Goal: Task Accomplishment & Management: Complete application form

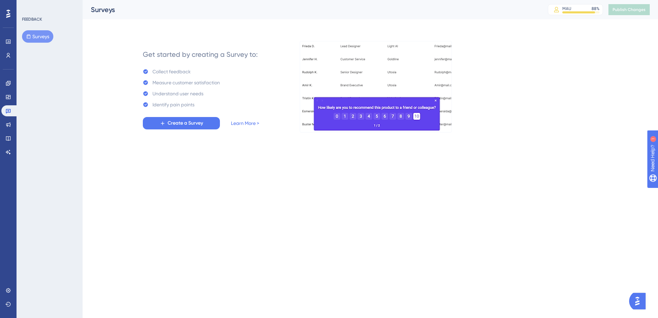
click at [43, 35] on button "Surveys" at bounding box center [37, 36] width 31 height 12
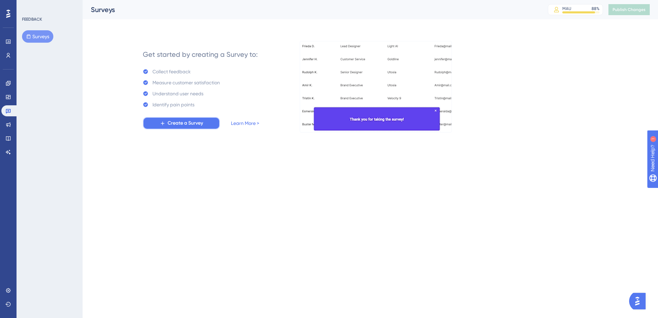
click at [173, 120] on span "Create a Survey" at bounding box center [185, 123] width 35 height 8
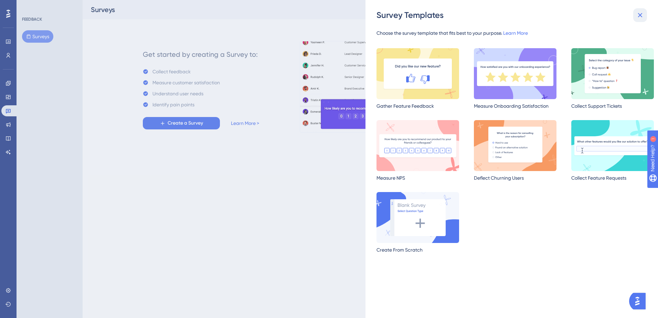
click at [640, 13] on icon at bounding box center [640, 15] width 8 height 8
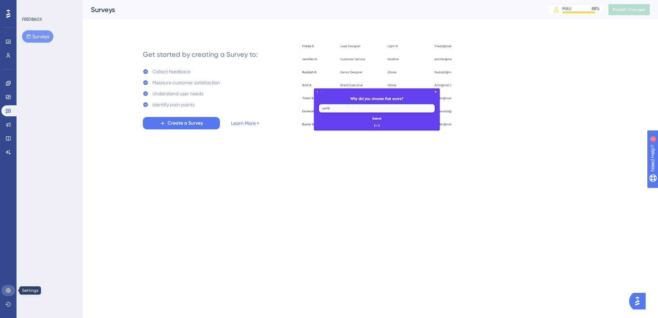
click at [4, 287] on link at bounding box center [8, 290] width 14 height 11
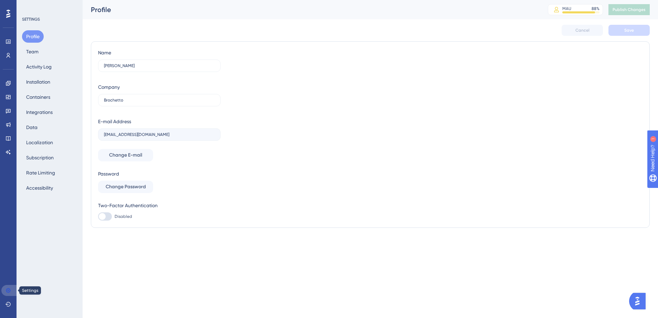
click at [4, 287] on link at bounding box center [9, 290] width 17 height 11
click at [4, 9] on div at bounding box center [8, 13] width 11 height 11
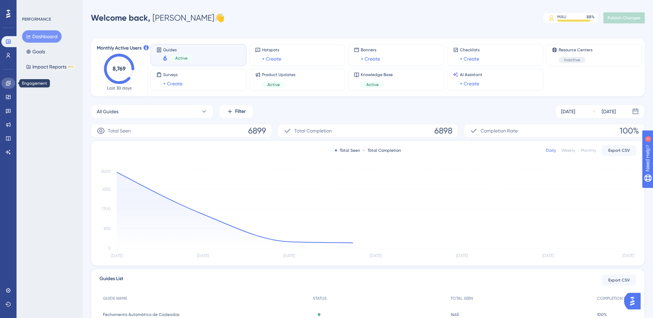
click at [6, 82] on icon at bounding box center [9, 84] width 6 height 6
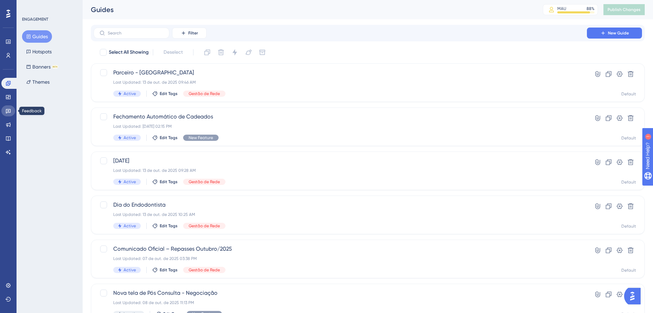
click at [6, 113] on icon at bounding box center [8, 111] width 5 height 4
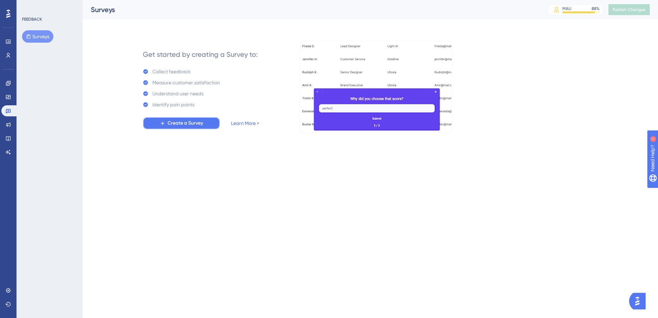
click at [180, 122] on span "Create a Survey" at bounding box center [185, 123] width 35 height 8
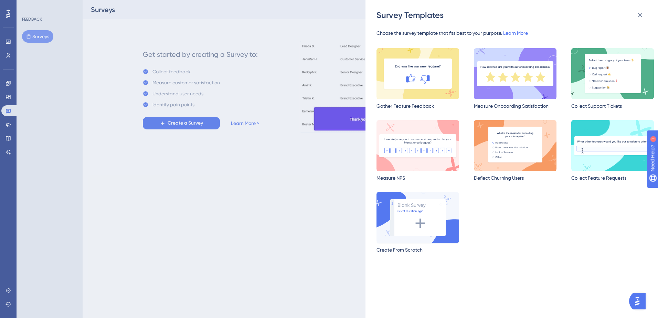
click at [449, 217] on img at bounding box center [417, 217] width 83 height 51
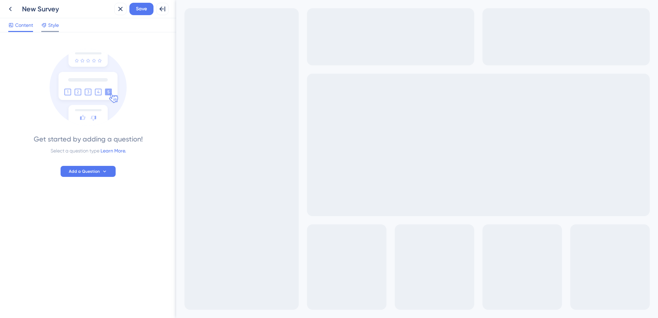
click at [48, 25] on span "Style" at bounding box center [53, 25] width 11 height 8
click at [30, 26] on span "Content" at bounding box center [24, 25] width 18 height 8
click at [40, 5] on div "New Survey" at bounding box center [66, 9] width 89 height 10
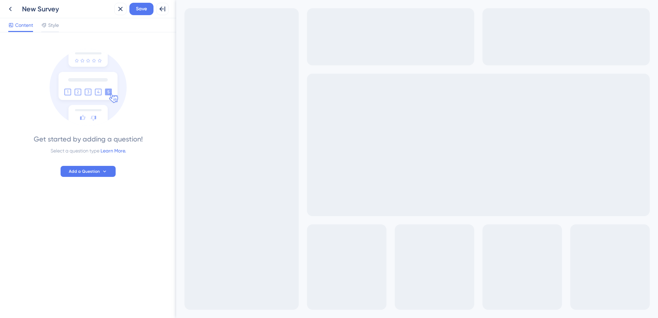
drag, startPoint x: 40, startPoint y: 5, endPoint x: 30, endPoint y: 65, distance: 60.4
click at [30, 65] on div "Get started by adding a question! Select a question type Learn More. Add a Ques…" at bounding box center [88, 109] width 160 height 136
click at [102, 171] on icon at bounding box center [105, 172] width 6 height 6
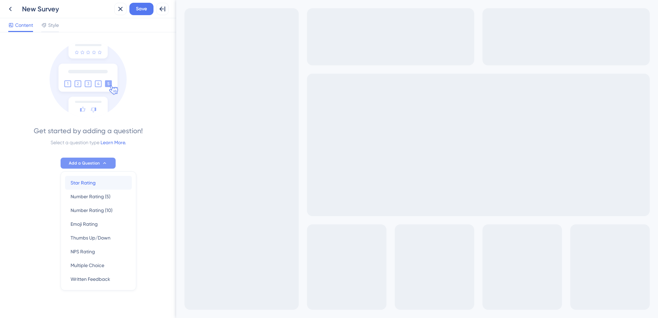
click at [92, 180] on span "Star Rating" at bounding box center [83, 183] width 25 height 8
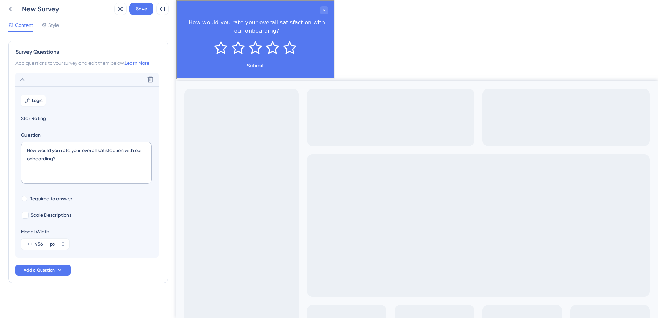
scroll to position [1, 0]
click at [39, 98] on span "Logic" at bounding box center [37, 100] width 11 height 6
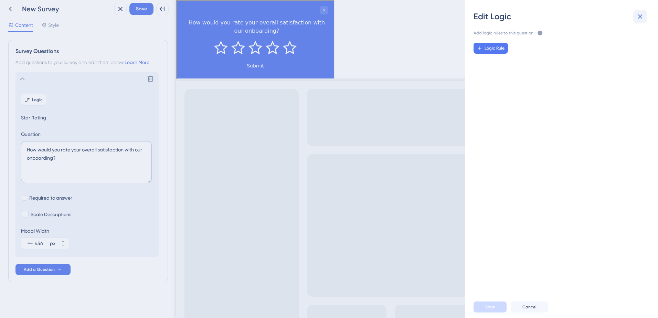
click at [641, 19] on icon at bounding box center [640, 16] width 8 height 8
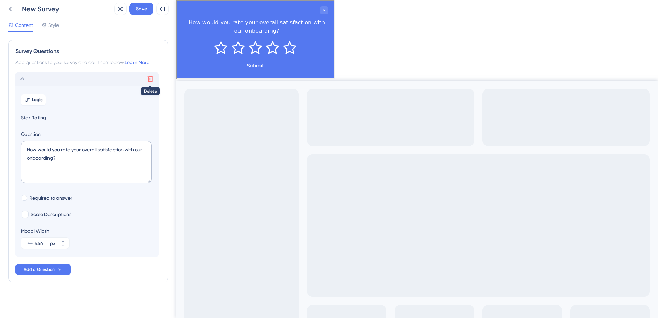
click at [153, 80] on button at bounding box center [150, 78] width 11 height 11
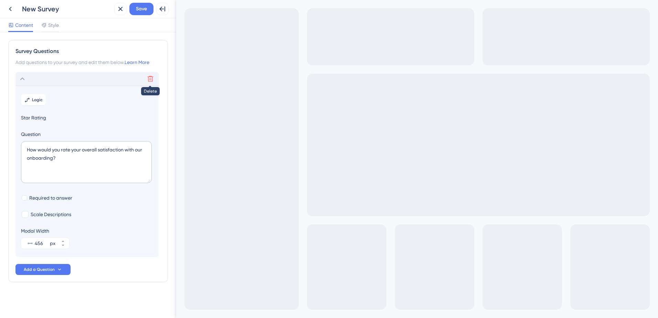
scroll to position [0, 0]
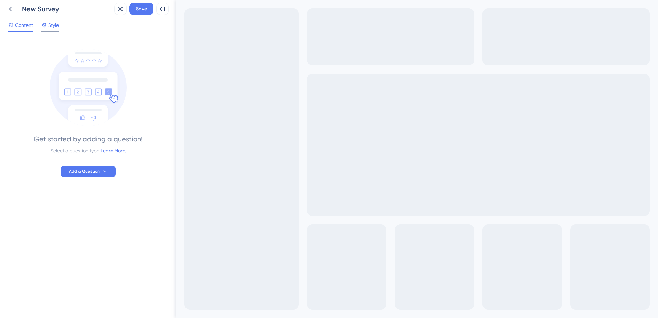
click at [50, 26] on span "Style" at bounding box center [53, 25] width 11 height 8
click at [90, 173] on span "Add a Question" at bounding box center [84, 172] width 31 height 6
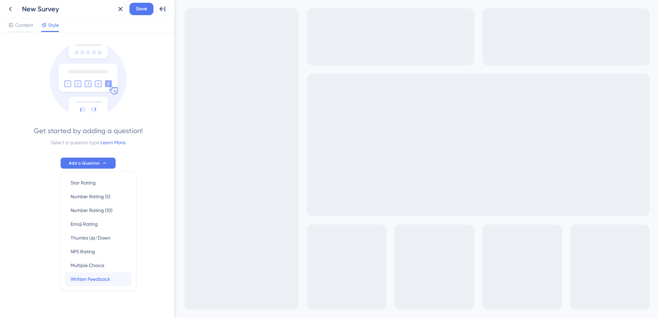
click at [86, 274] on div "Written Feedback Written Feedback" at bounding box center [99, 279] width 56 height 14
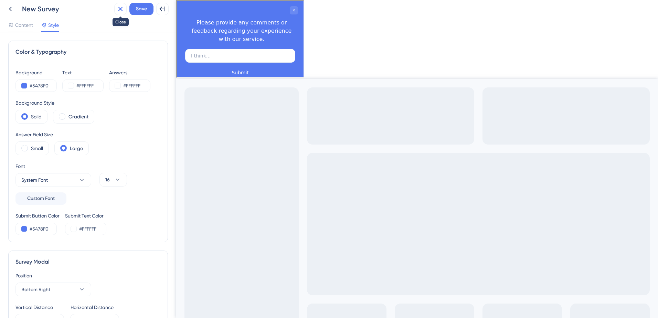
click at [120, 13] on icon at bounding box center [120, 9] width 8 height 8
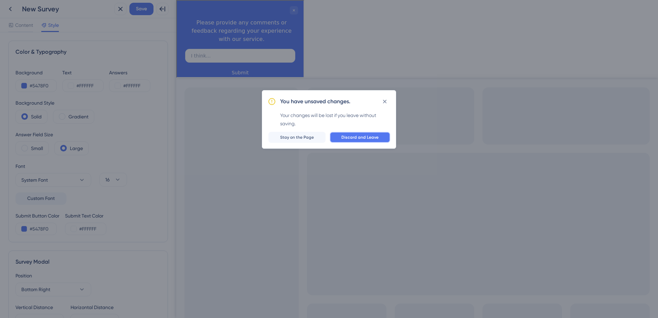
click at [384, 137] on button "Discard and Leave" at bounding box center [360, 137] width 61 height 11
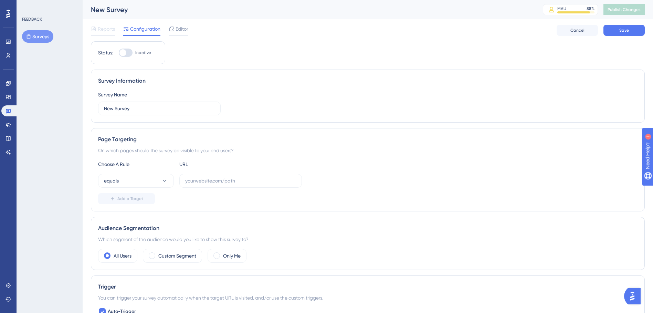
click at [107, 29] on span "Reports" at bounding box center [106, 29] width 17 height 8
click at [587, 30] on button "Cancel" at bounding box center [576, 30] width 41 height 11
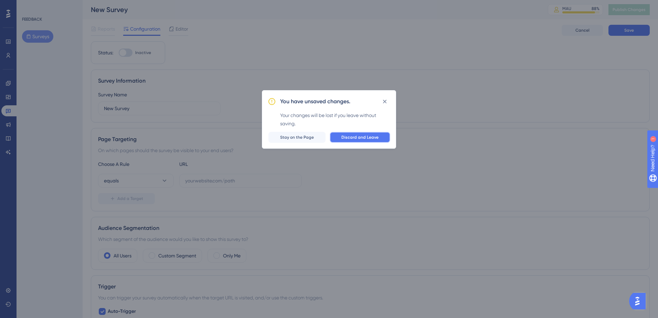
click at [362, 137] on span "Discard and Leave" at bounding box center [359, 138] width 37 height 6
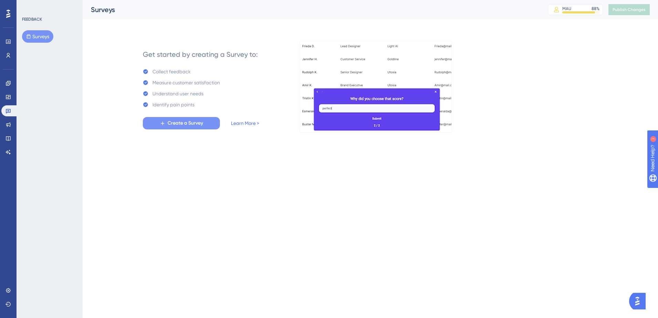
click at [168, 127] on button "Create a Survey" at bounding box center [181, 123] width 77 height 12
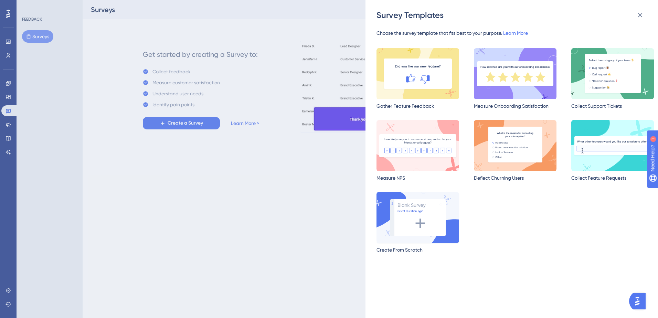
click at [437, 215] on img at bounding box center [417, 217] width 83 height 51
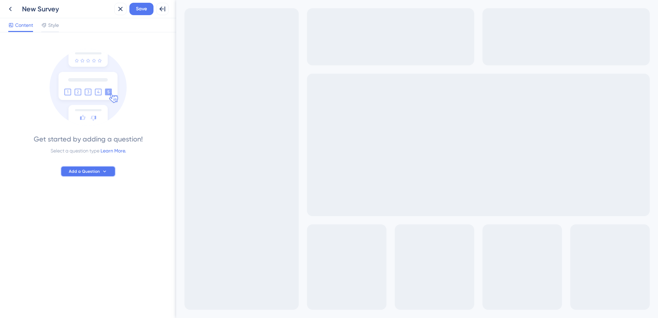
click at [77, 173] on span "Add a Question" at bounding box center [84, 172] width 31 height 6
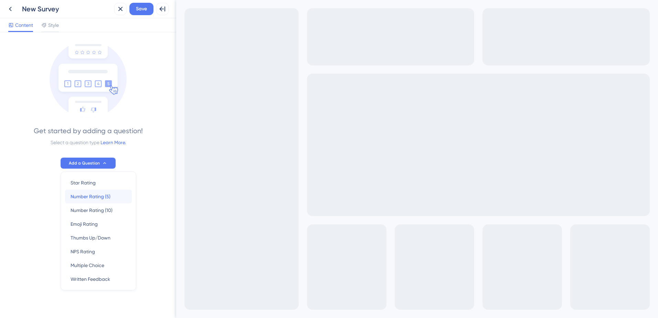
click at [77, 196] on span "Number Rating (5)" at bounding box center [91, 196] width 40 height 8
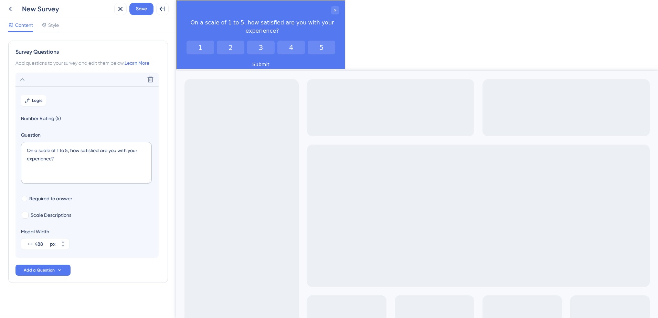
scroll to position [1, 0]
click at [24, 213] on div at bounding box center [25, 214] width 7 height 7
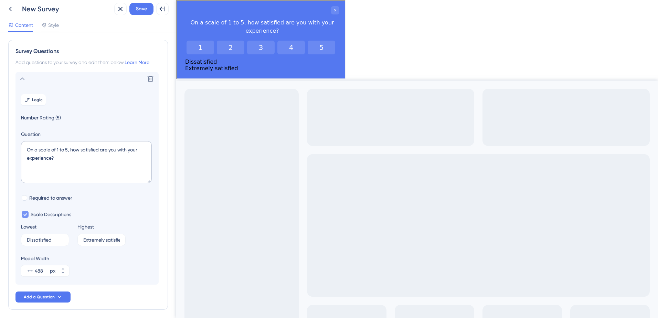
click at [24, 213] on icon at bounding box center [25, 214] width 4 height 5
checkbox input "false"
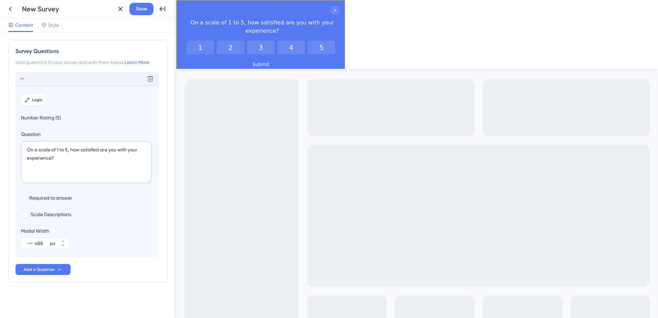
click at [26, 76] on icon at bounding box center [22, 79] width 8 height 8
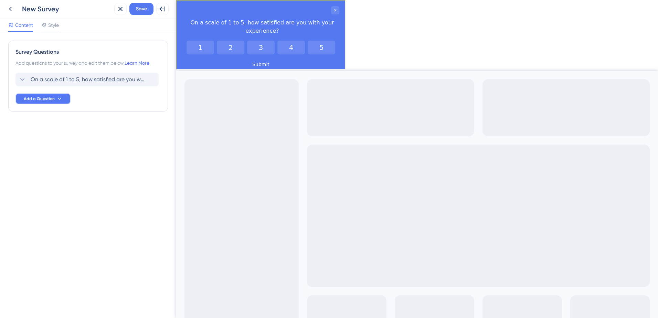
click at [35, 99] on span "Add a Question" at bounding box center [39, 99] width 31 height 6
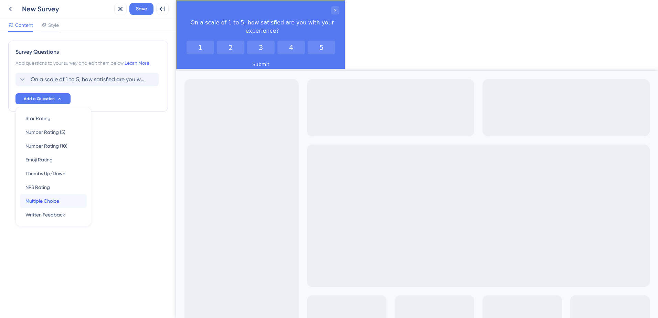
click at [49, 201] on span "Multiple Choice" at bounding box center [42, 201] width 34 height 8
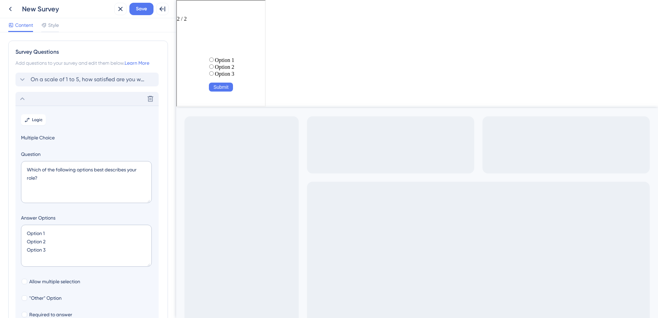
click at [21, 102] on icon at bounding box center [22, 99] width 8 height 8
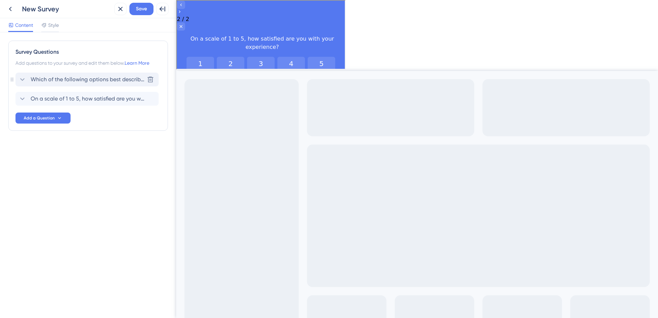
click at [50, 74] on div "Which of the following options best describes your role? [GEOGRAPHIC_DATA]" at bounding box center [86, 80] width 143 height 14
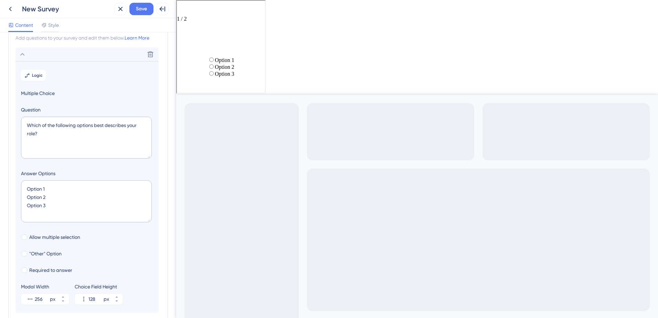
scroll to position [6, 0]
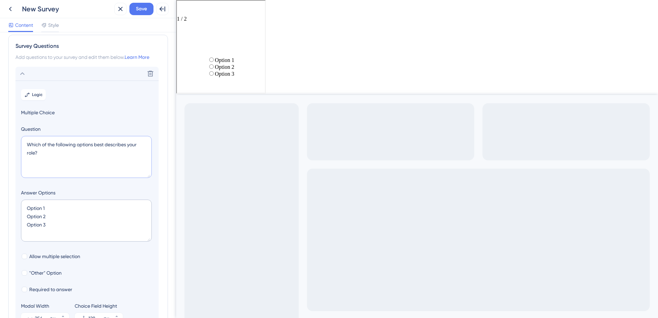
click at [71, 144] on textarea "Which of the following options best describes your role?" at bounding box center [86, 157] width 131 height 42
paste textarea "Qual é o seu cargo ou função na clínica"
type textarea "Qual é o seu cargo ou função na clínica?"
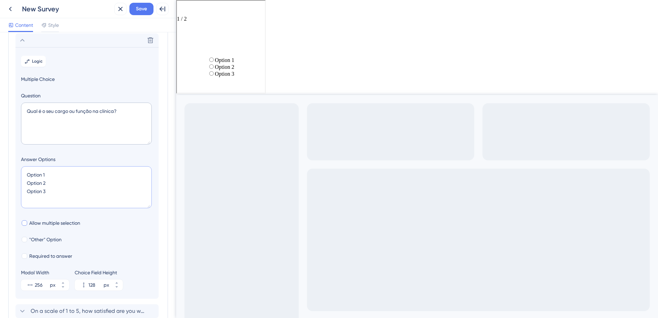
scroll to position [40, 0]
click at [46, 239] on span ""Other" Option" at bounding box center [45, 238] width 32 height 8
checkbox input "true"
type input "180"
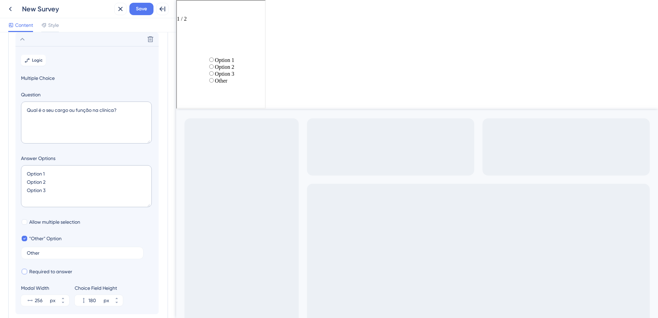
click at [51, 272] on span "Required to answer" at bounding box center [50, 271] width 43 height 8
checkbox input "false"
click at [49, 240] on span ""Other" Option" at bounding box center [45, 238] width 32 height 8
checkbox input "false"
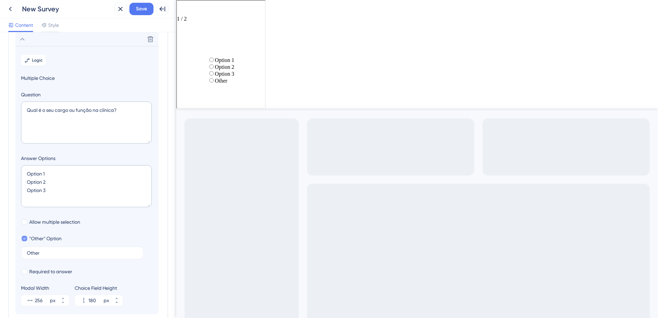
type input "128"
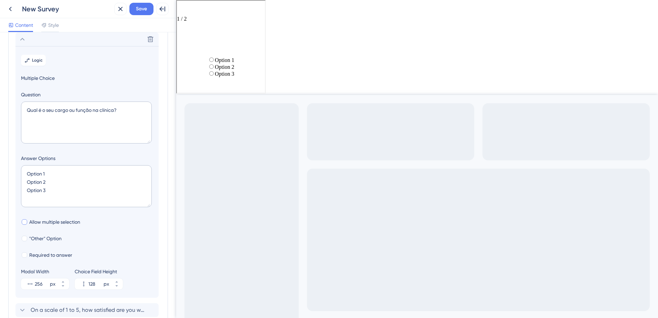
click at [49, 224] on span "Allow multiple selection" at bounding box center [54, 222] width 51 height 8
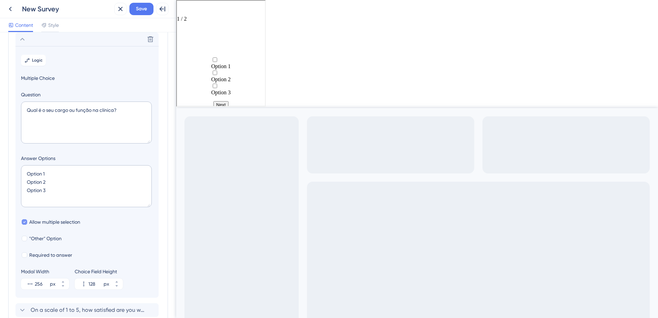
click at [49, 224] on span "Allow multiple selection" at bounding box center [54, 222] width 51 height 8
checkbox input "false"
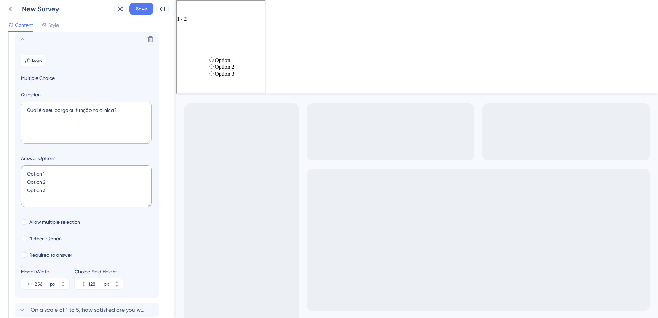
drag, startPoint x: 80, startPoint y: 192, endPoint x: 26, endPoint y: 170, distance: 57.9
click at [26, 170] on textarea "Option 1 Option 2 Option 3" at bounding box center [86, 186] width 131 height 42
paste textarea "Recepcionista ☐ Auxiliar de dentista ☐ Dentista ☐ Coordenador / Gestor"
type textarea "Recepcionista ☐ Auxiliar de dentista ☐ Dentista ☐ Coordenador / Gestor"
type input "172"
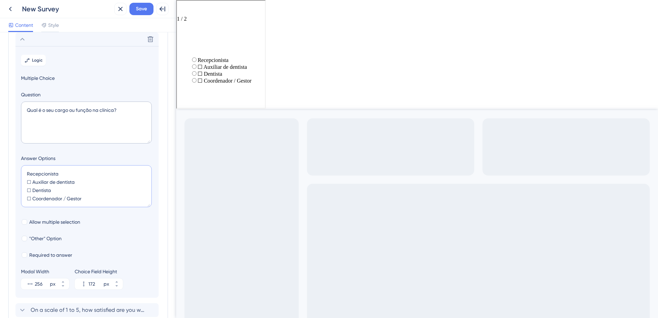
drag, startPoint x: 32, startPoint y: 181, endPoint x: 51, endPoint y: 173, distance: 20.5
click at [33, 181] on textarea "Recepcionista ☐ Auxiliar de dentista ☐ Dentista ☐ Coordenador / Gestor" at bounding box center [86, 186] width 131 height 42
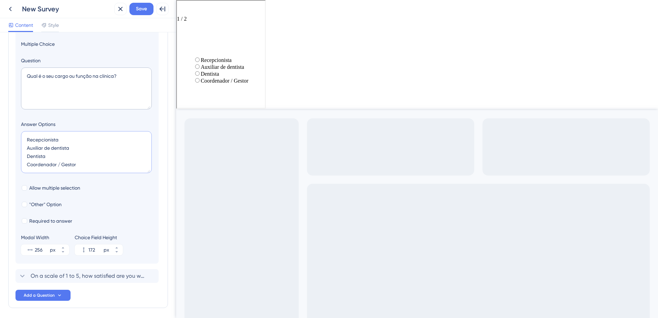
scroll to position [75, 0]
type textarea "Recepcionista Auxiliar de dentista Dentista Coordenador / Gestor"
click at [57, 221] on span "Required to answer" at bounding box center [50, 220] width 43 height 8
checkbox input "true"
click at [54, 208] on span ""Other" Option" at bounding box center [45, 204] width 32 height 8
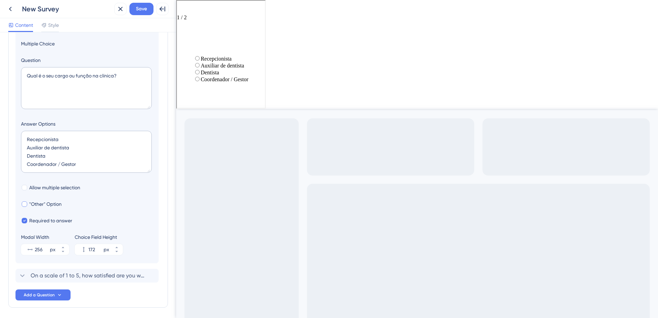
checkbox input "true"
type input "224"
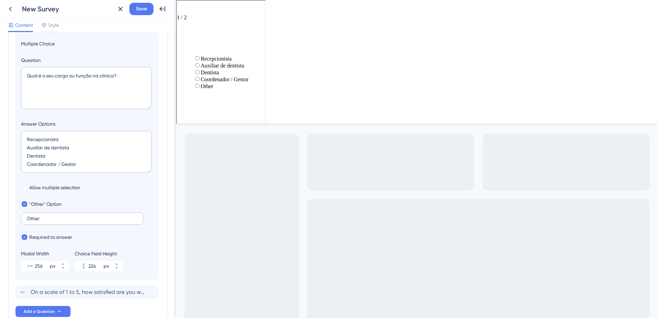
click at [46, 221] on label "Other" at bounding box center [82, 218] width 123 height 12
click at [46, 221] on input "Other" at bounding box center [82, 218] width 111 height 5
click at [46, 221] on label "Other" at bounding box center [82, 218] width 123 height 12
click at [46, 221] on input "Other" at bounding box center [82, 218] width 111 height 5
click at [46, 221] on label "Other" at bounding box center [82, 218] width 123 height 12
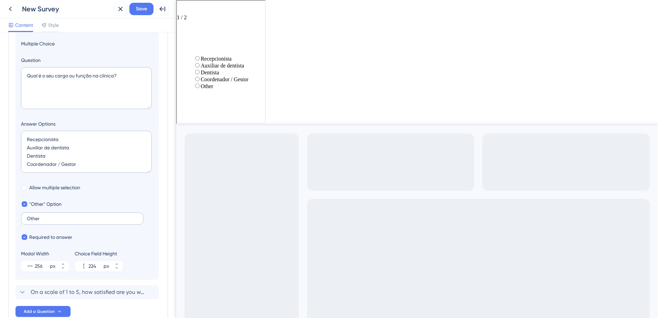
click at [46, 221] on input "Other" at bounding box center [82, 218] width 111 height 5
click at [92, 220] on input "Outro" at bounding box center [82, 218] width 111 height 5
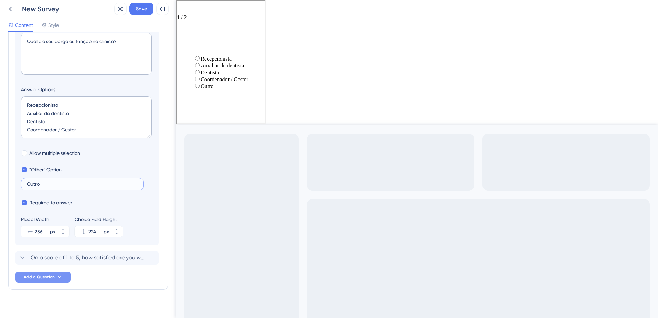
type input "Outro"
click at [62, 275] on button "Add a Question" at bounding box center [42, 277] width 55 height 11
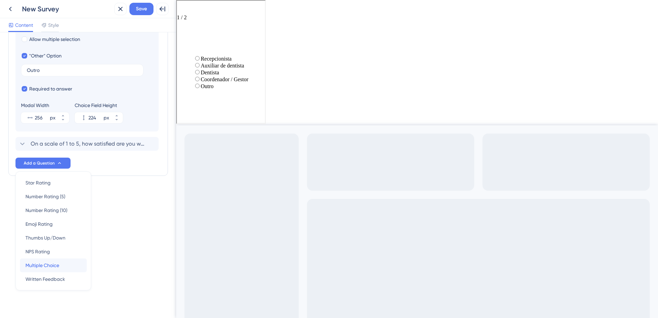
click at [61, 264] on div "Multiple Choice Multiple Choice" at bounding box center [53, 265] width 56 height 14
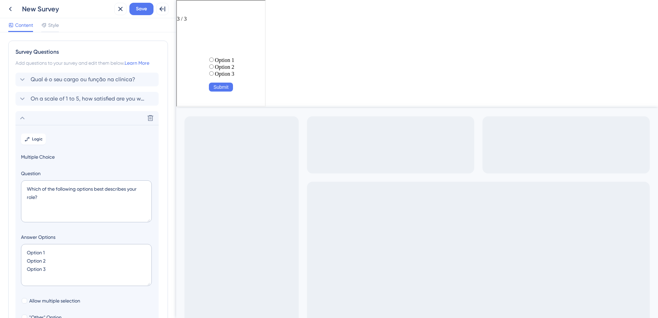
scroll to position [34, 0]
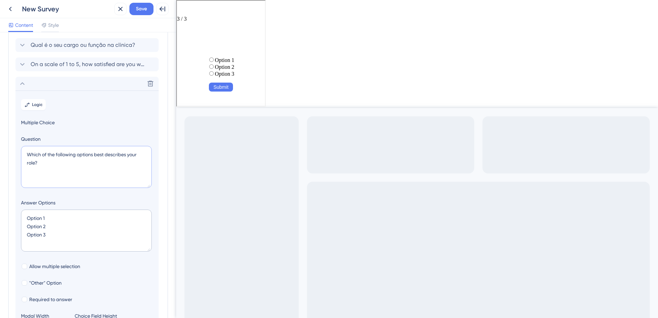
click at [57, 165] on textarea "Which of the following options best describes your role?" at bounding box center [86, 167] width 131 height 42
paste textarea "Você já utiliza o sistema de orçamentos odontológicos da AmorSaúd"
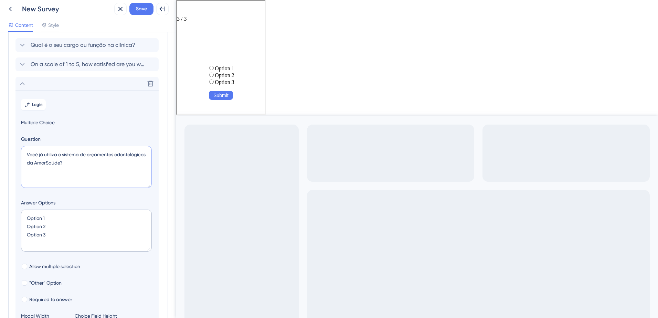
type textarea "Você já utiliza o sistema de orçamentos odontológicos da AmorSaúde?"
click at [79, 235] on textarea "Option 1 Option 2 Option 3" at bounding box center [86, 231] width 131 height 42
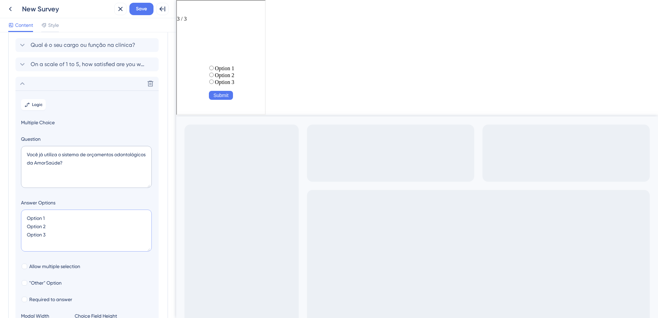
click at [79, 235] on textarea "Option 1 Option 2 Option 3" at bounding box center [86, 231] width 131 height 42
paste textarea "☐ Sim, utilizo com frequência (usuário ativo) ☐ Já utilizei, mas pouco (usuário…"
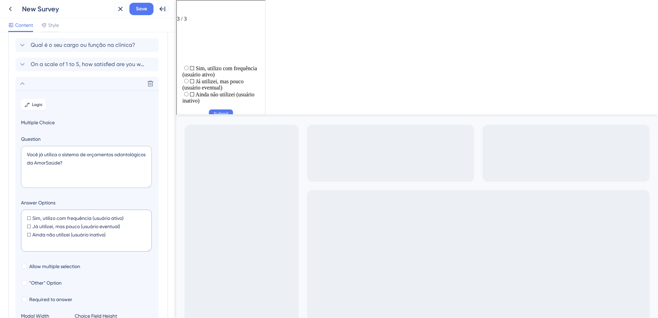
click at [32, 236] on textarea "☐ Sim, utilizo com frequência (usuário ativo) ☐ Já utilizei, mas pouco (usuário…" at bounding box center [86, 231] width 131 height 42
drag, startPoint x: 87, startPoint y: 219, endPoint x: 132, endPoint y: 225, distance: 44.7
click at [132, 225] on textarea "Sim, utilizo com frequência (usuário ativo) Já utilizei, mas pouco (usuário eve…" at bounding box center [86, 231] width 131 height 42
click at [131, 216] on textarea "Sim, utilizo com frequência (usuário ativo) Já utilizei, mas pouco (usuário eve…" at bounding box center [86, 231] width 131 height 42
click at [86, 217] on textarea "Sim, utilizo com frequência (usuário ativo) Já utilizei, mas pouco (usuário eve…" at bounding box center [86, 231] width 131 height 42
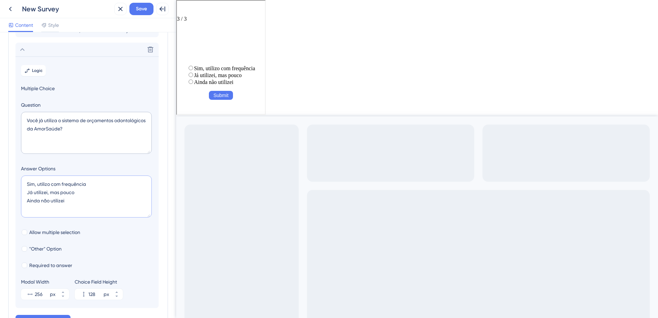
scroll to position [69, 0]
type textarea "Sim, utilizo com frequência Já utilizei, mas pouco Ainda não utilizei"
click at [58, 263] on span "Required to answer" at bounding box center [50, 265] width 43 height 8
checkbox input "true"
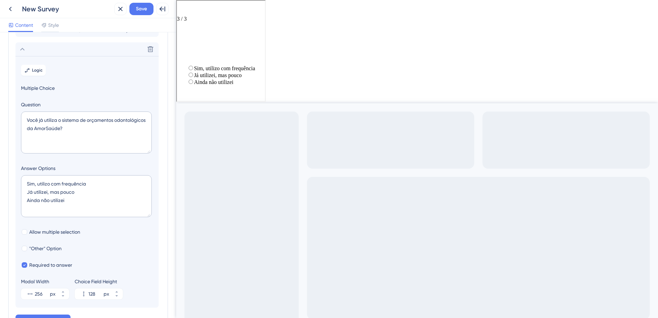
scroll to position [103, 0]
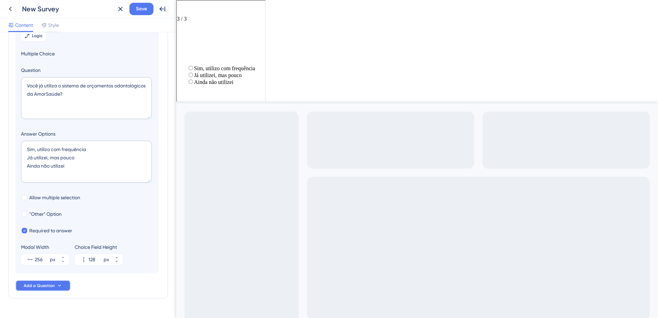
click at [49, 286] on span "Add a Question" at bounding box center [39, 286] width 31 height 6
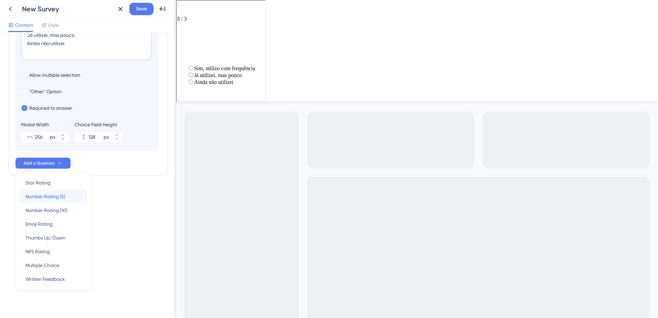
click at [53, 196] on span "Number Rating (5)" at bounding box center [45, 196] width 40 height 8
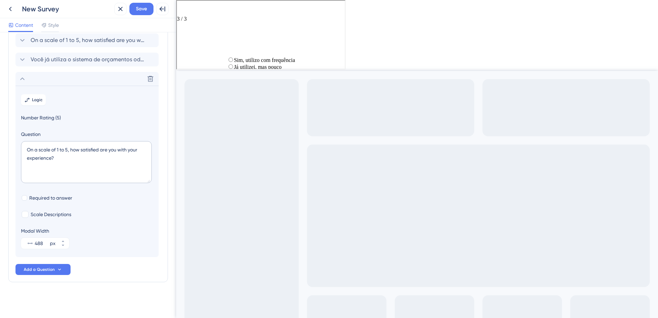
scroll to position [59, 0]
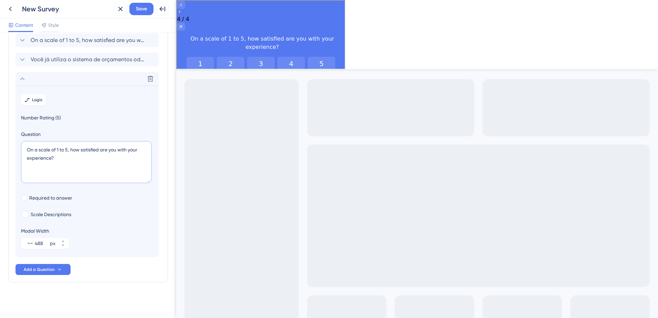
drag, startPoint x: 61, startPoint y: 159, endPoint x: 24, endPoint y: 149, distance: 38.3
click at [24, 149] on textarea "On a scale of 1 to 5, how satisfied are you with your experience?" at bounding box center [86, 162] width 131 height 42
paste textarea "Em uma escala de 1 a 5, como você avalia a facilidade de uso da tela de orçamen…"
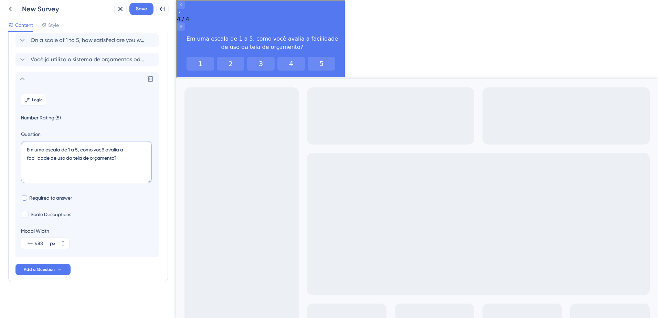
type textarea "Em uma escala de 1 a 5, como você avalia a facilidade de uso da tela de orçamen…"
click at [29, 196] on span "Required to answer" at bounding box center [50, 198] width 43 height 8
checkbox input "true"
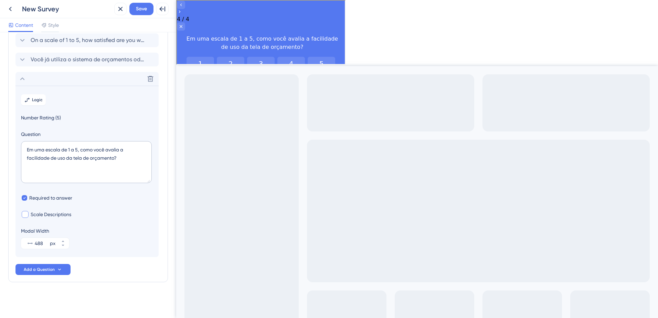
click at [35, 214] on span "Scale Descriptions" at bounding box center [51, 214] width 41 height 8
checkbox input "true"
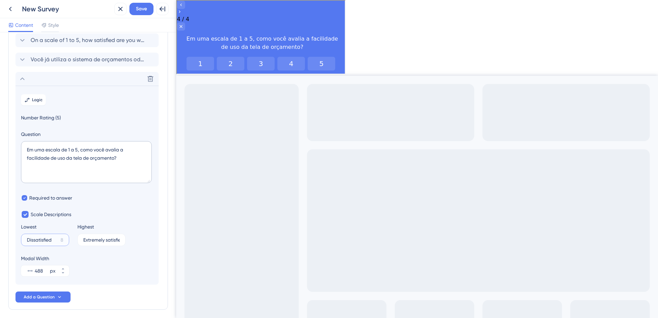
click at [39, 238] on input "Dissatisfied" at bounding box center [42, 239] width 31 height 5
type input "Muito difícil"
type input "Muito fácil"
click at [89, 174] on textarea "Em uma escala de 1 a 5, como você avalia a facilidade de uso da tela de orçamen…" at bounding box center [86, 162] width 131 height 42
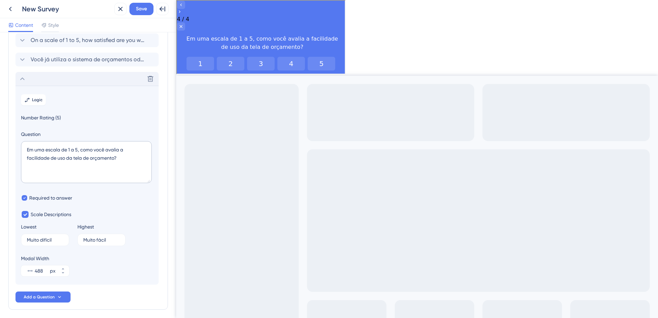
click at [23, 77] on icon at bounding box center [22, 79] width 8 height 8
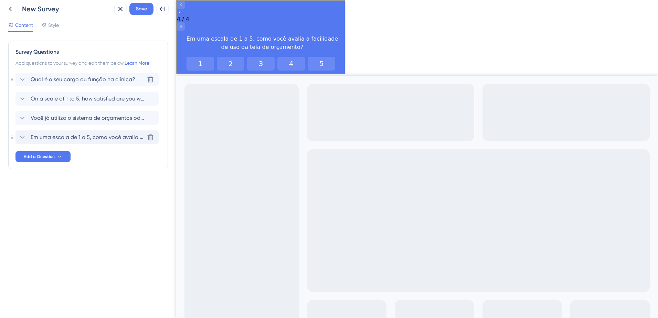
scroll to position [0, 0]
click at [22, 117] on icon at bounding box center [22, 118] width 8 height 8
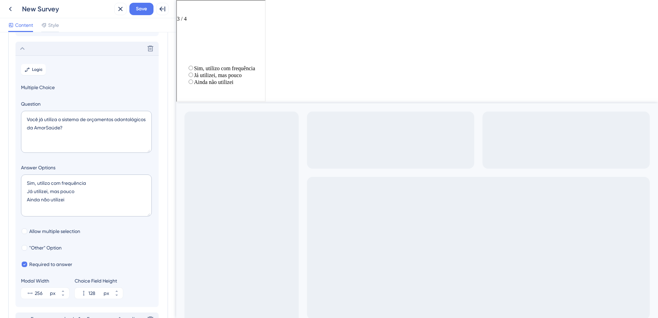
scroll to position [79, 0]
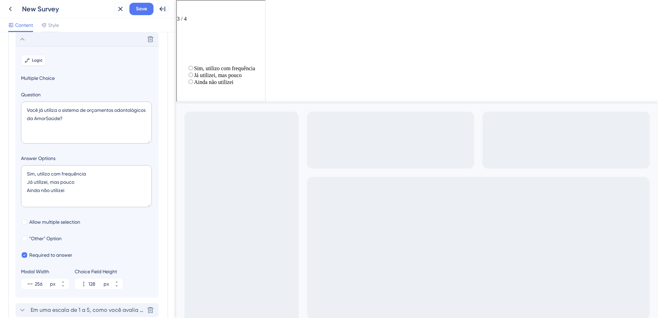
click at [39, 55] on button "Logic" at bounding box center [33, 60] width 25 height 11
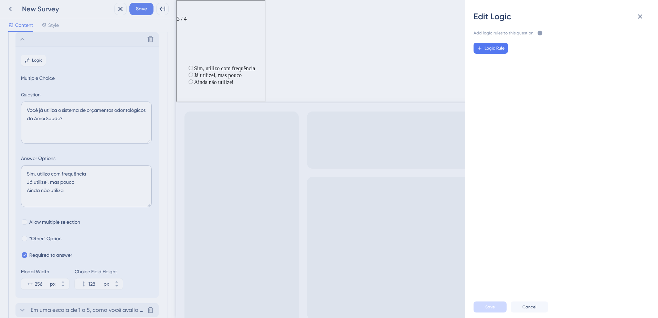
click at [484, 55] on div "Logic Rule" at bounding box center [565, 163] width 204 height 253
click at [484, 50] on button "Logic Rule" at bounding box center [491, 48] width 34 height 11
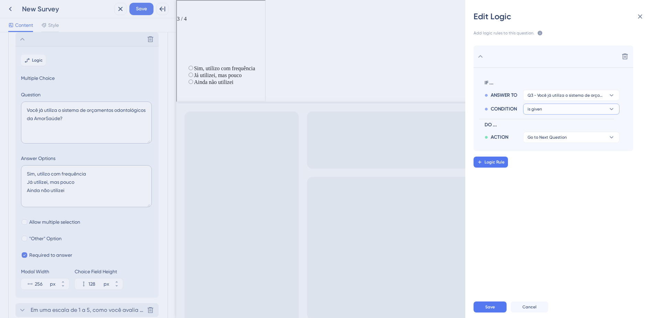
click at [552, 108] on button "is given" at bounding box center [571, 109] width 96 height 11
click at [585, 106] on button "is given" at bounding box center [571, 109] width 96 height 11
click at [576, 136] on button "Go to Next Question" at bounding box center [571, 137] width 96 height 11
click at [575, 107] on button "is given" at bounding box center [571, 109] width 96 height 11
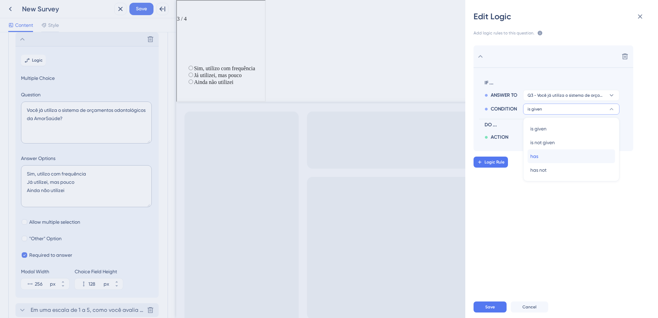
click at [556, 155] on div "has has" at bounding box center [571, 156] width 82 height 14
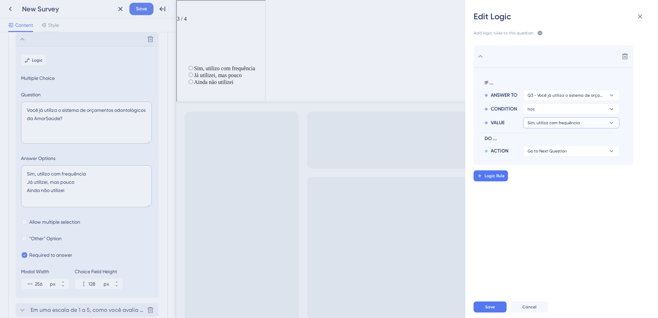
click at [594, 122] on button "Sim, utilizo com frequência" at bounding box center [571, 122] width 96 height 11
click at [502, 177] on span "Logic Rule" at bounding box center [495, 176] width 20 height 6
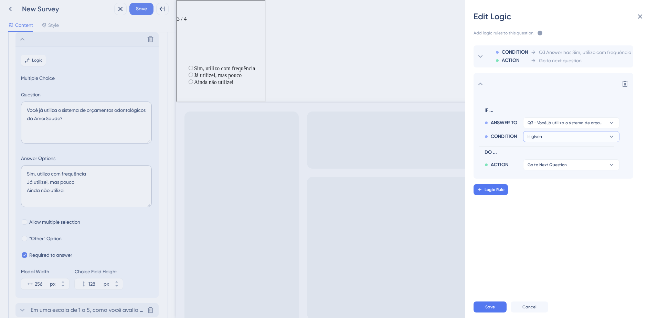
click at [588, 136] on button "is given" at bounding box center [571, 136] width 96 height 11
click at [573, 178] on div "has has" at bounding box center [571, 184] width 82 height 14
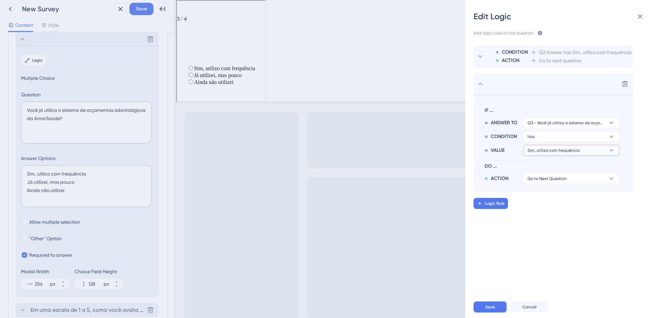
click at [582, 152] on button "Sim, utilizo com frequência" at bounding box center [571, 150] width 96 height 11
click at [563, 180] on span "Já utilizei, mas pouco" at bounding box center [553, 184] width 47 height 8
click at [487, 305] on span "Save" at bounding box center [490, 307] width 10 height 6
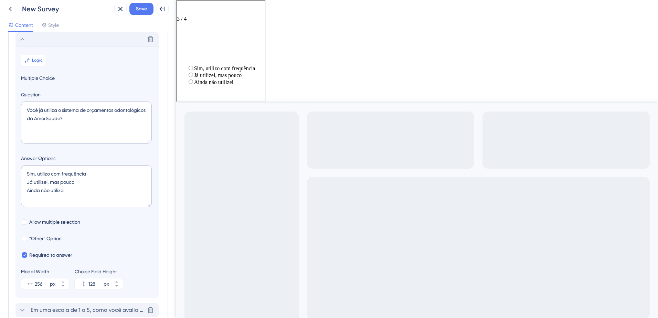
click at [26, 41] on icon at bounding box center [22, 39] width 8 height 8
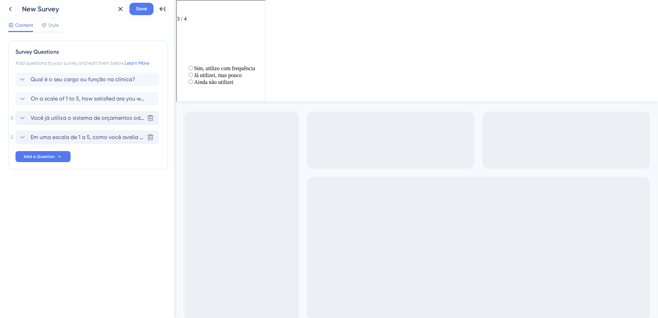
scroll to position [0, 0]
click at [20, 99] on icon at bounding box center [22, 99] width 8 height 8
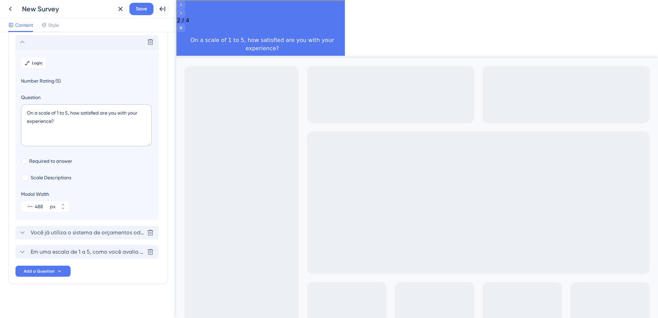
scroll to position [59, 0]
click at [149, 40] on icon at bounding box center [150, 40] width 7 height 7
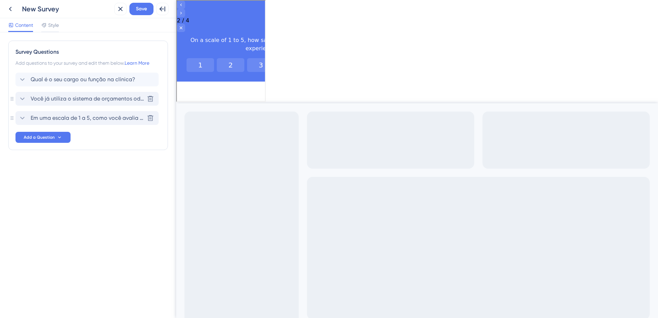
scroll to position [0, 0]
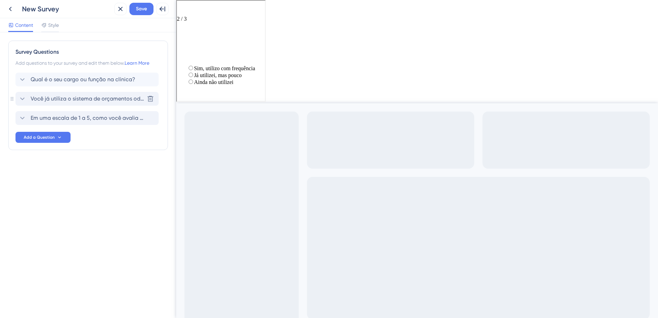
click at [24, 101] on icon at bounding box center [22, 99] width 8 height 8
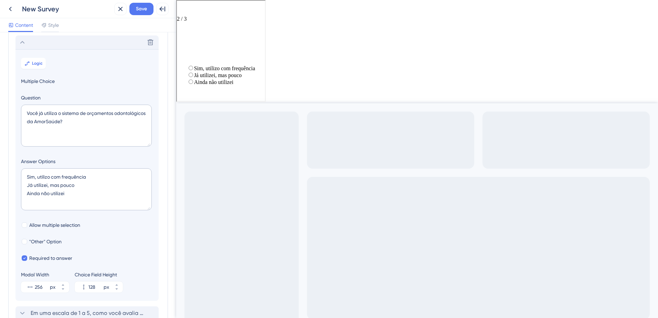
scroll to position [60, 0]
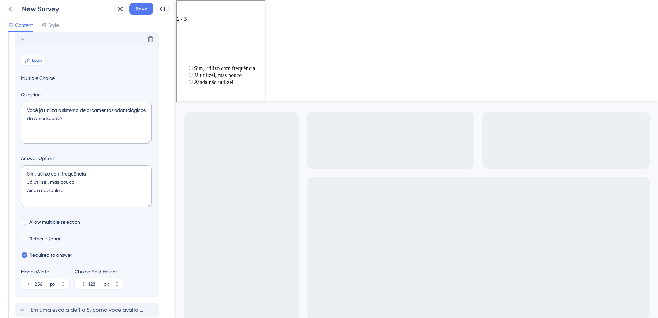
click at [41, 63] on span "Logic" at bounding box center [37, 60] width 11 height 6
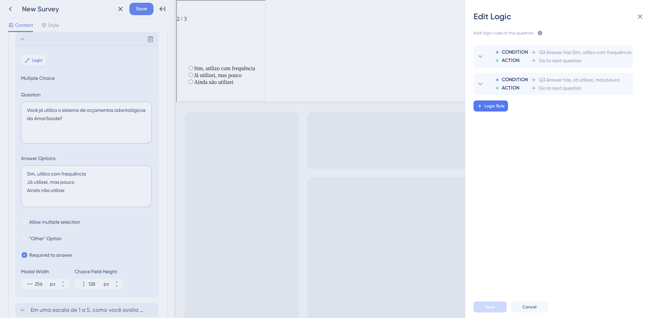
click at [41, 63] on div "Edit Logic Add logic rules to this question. The rules will apply after this qu…" at bounding box center [329, 159] width 658 height 318
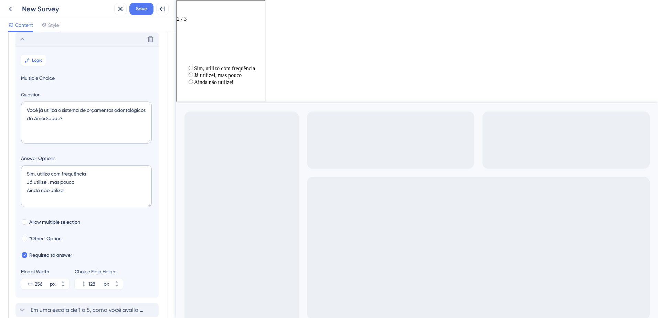
click at [23, 39] on icon at bounding box center [22, 39] width 8 height 8
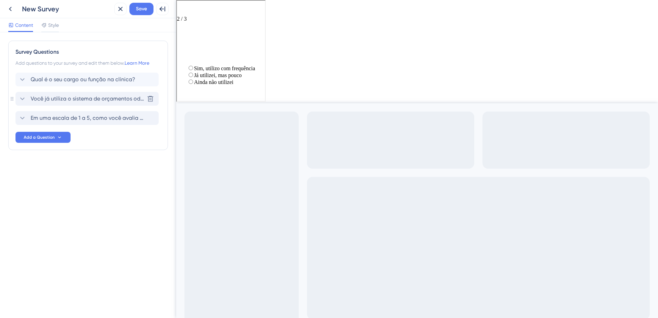
scroll to position [0, 0]
click at [48, 139] on span "Add a Question" at bounding box center [39, 138] width 31 height 6
click at [66, 240] on div "Multiple Choice Multiple Choice" at bounding box center [53, 240] width 56 height 14
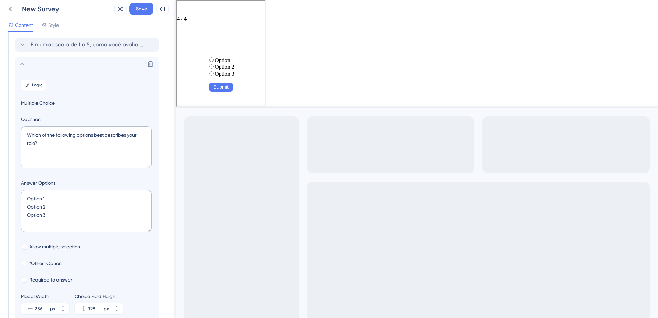
scroll to position [98, 0]
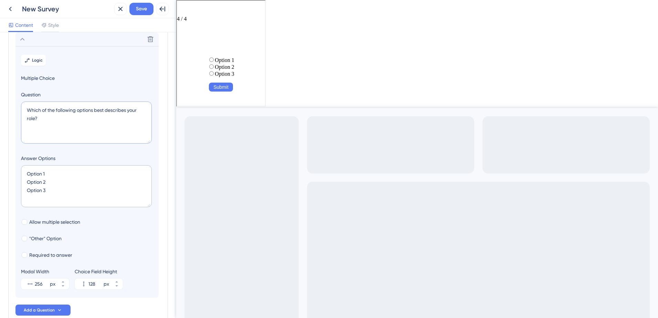
drag, startPoint x: 67, startPoint y: 127, endPoint x: 23, endPoint y: 110, distance: 47.2
click at [23, 110] on textarea "Which of the following options best describes your role?" at bounding box center [86, 123] width 131 height 42
paste textarea "Você considera o processo de gerar um orçamento rápido e intuitivo"
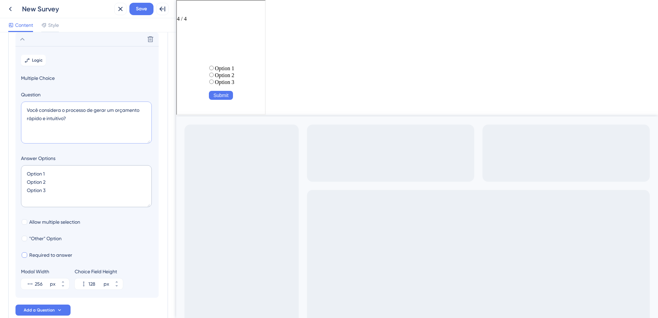
type textarea "Você considera o processo de gerar um orçamento rápido e intuitivo?"
click at [39, 256] on span "Required to answer" at bounding box center [50, 255] width 43 height 8
checkbox input "true"
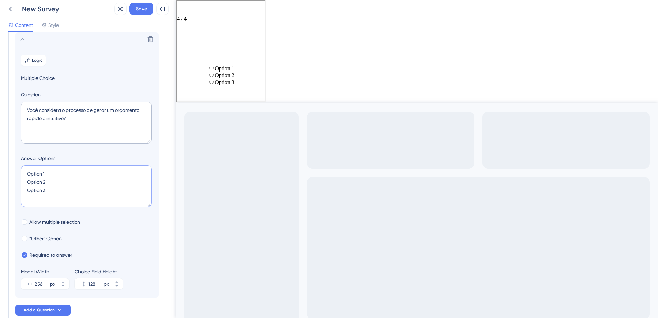
click at [58, 172] on textarea "Option 1 Option 2 Option 3" at bounding box center [86, 186] width 131 height 42
type textarea "SOption 2 Option 3"
type input "84"
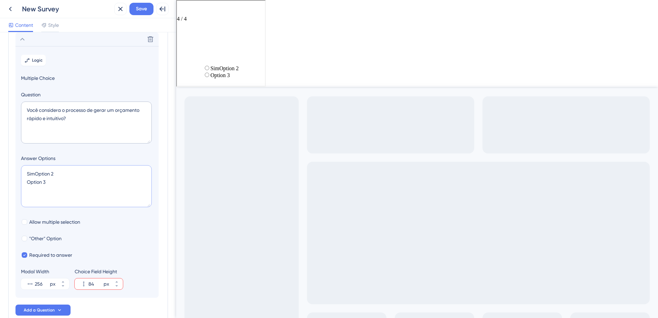
type textarea "Sim Option 2 Option 3"
type input "128"
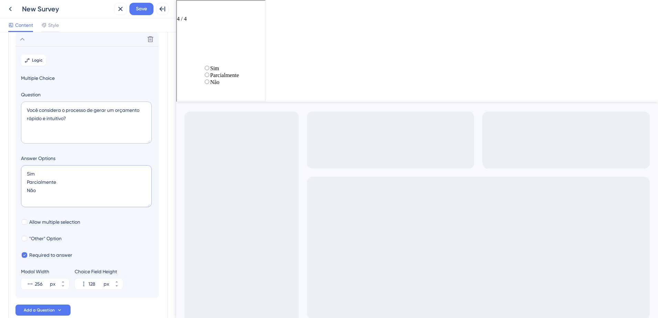
type textarea "Sim Parcialmente Não"
click at [25, 39] on icon at bounding box center [22, 39] width 8 height 8
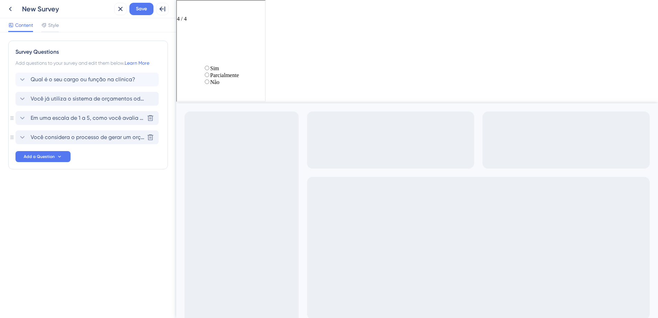
click at [61, 117] on span "Em uma escala de 1 a 5, como você avalia a facilidade de uso da tela de orçamen…" at bounding box center [88, 118] width 114 height 8
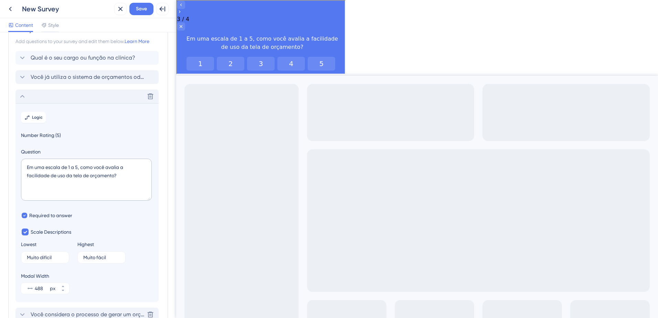
scroll to position [10, 0]
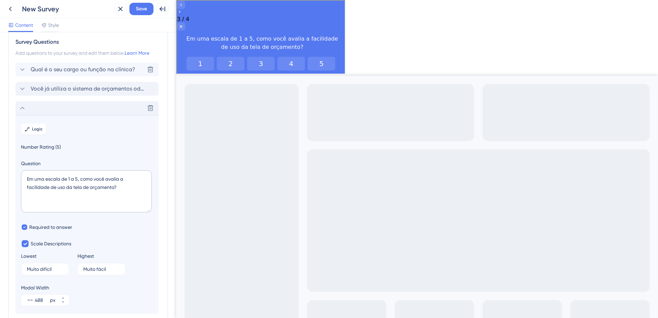
click at [20, 72] on icon at bounding box center [22, 69] width 8 height 8
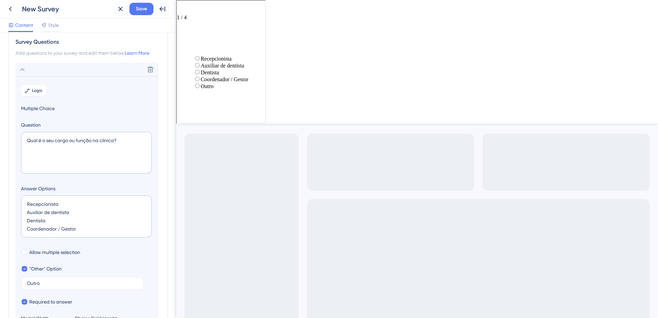
scroll to position [40, 0]
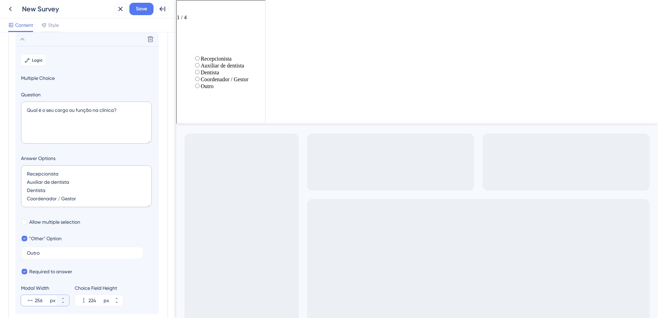
click at [42, 298] on input "256" at bounding box center [42, 300] width 14 height 8
click at [38, 299] on input "256" at bounding box center [42, 300] width 14 height 8
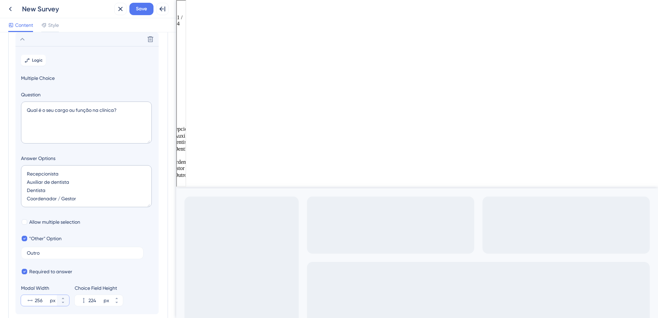
type input "256"
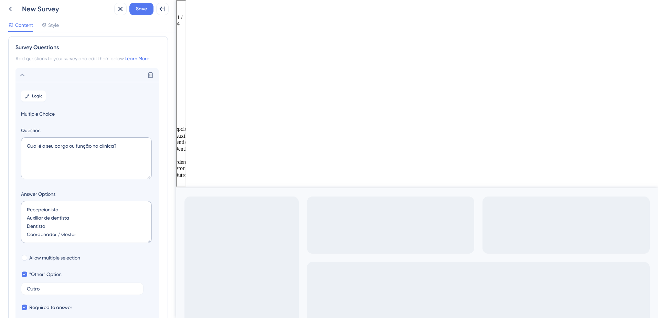
scroll to position [0, 0]
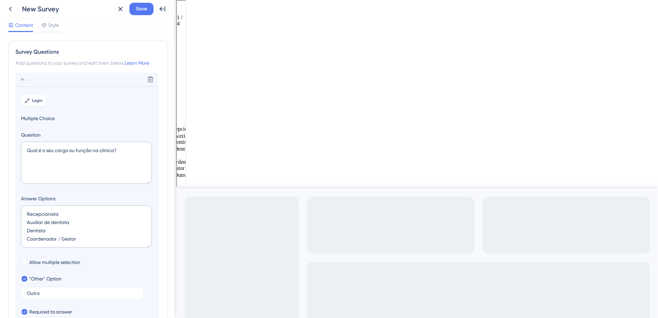
click at [23, 81] on icon at bounding box center [22, 79] width 8 height 8
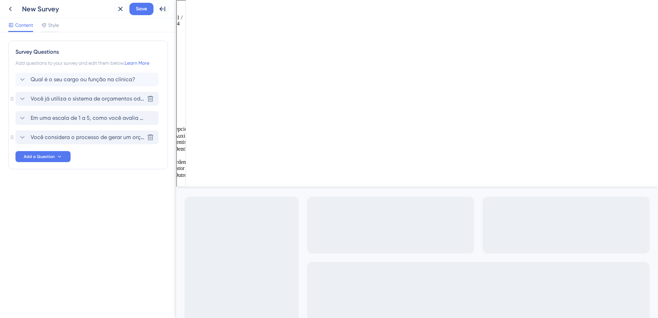
click at [24, 98] on icon at bounding box center [22, 98] width 4 height 3
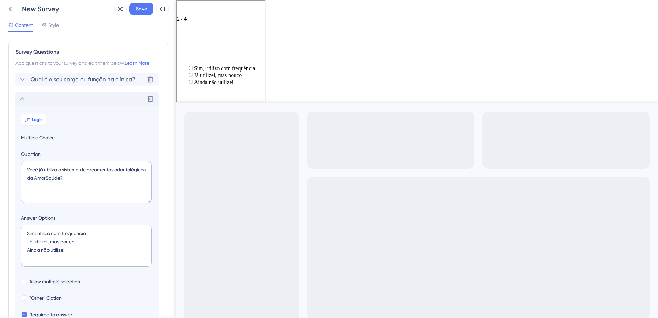
click at [24, 79] on icon at bounding box center [22, 79] width 8 height 8
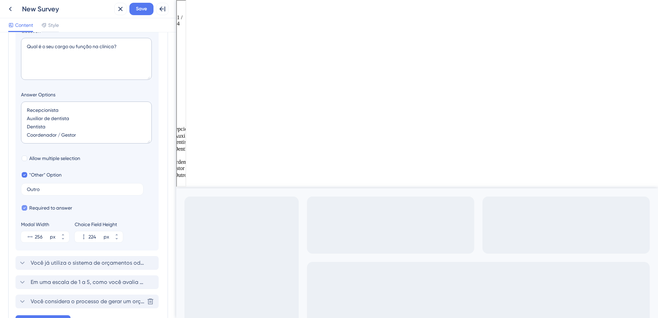
scroll to position [109, 0]
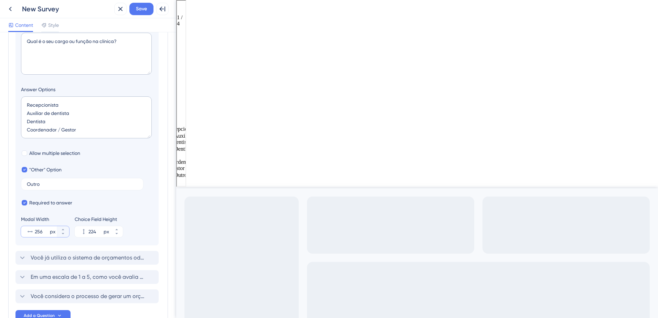
click at [45, 233] on input "256" at bounding box center [42, 231] width 14 height 8
drag, startPoint x: 28, startPoint y: 233, endPoint x: 52, endPoint y: 237, distance: 24.4
click at [52, 237] on section "Logic Multiple Choice Question Qual é o seu cargo ou função na clínica? Answer …" at bounding box center [86, 111] width 143 height 268
click at [62, 232] on icon at bounding box center [63, 234] width 4 height 4
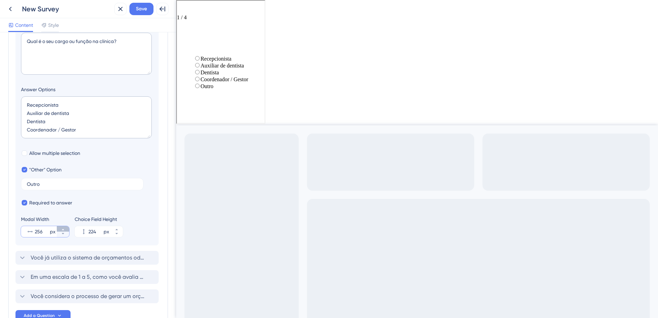
click at [67, 229] on button "256 px" at bounding box center [63, 229] width 12 height 6
click at [67, 229] on button "257 px" at bounding box center [63, 229] width 12 height 6
click at [65, 234] on button "258 px" at bounding box center [63, 235] width 12 height 6
click at [65, 234] on button "257 px" at bounding box center [63, 235] width 12 height 6
click at [39, 232] on input "256" at bounding box center [42, 231] width 14 height 8
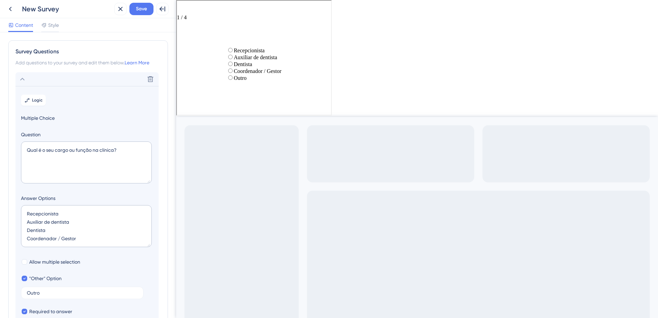
scroll to position [0, 0]
type input "448"
click at [23, 80] on icon at bounding box center [22, 79] width 8 height 8
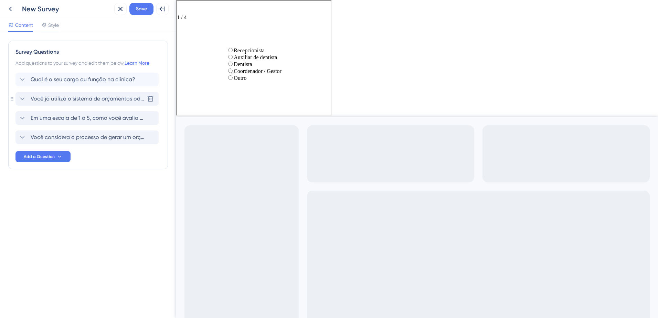
click at [19, 96] on icon at bounding box center [22, 99] width 8 height 8
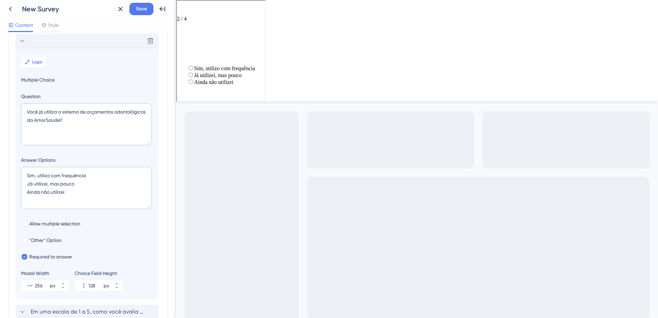
scroll to position [60, 0]
click at [36, 284] on input "256" at bounding box center [42, 284] width 14 height 8
click at [34, 285] on div "256 px" at bounding box center [39, 283] width 36 height 11
click at [35, 285] on input "256" at bounding box center [42, 284] width 14 height 8
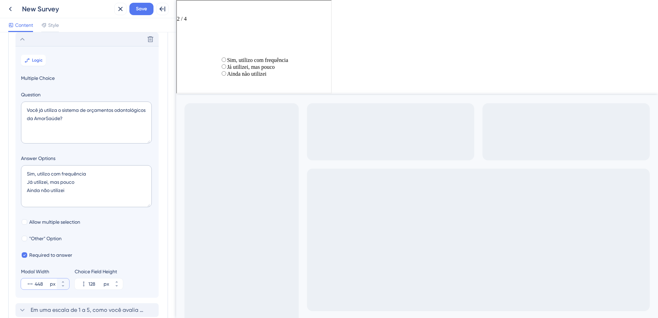
type input "448"
click at [23, 40] on icon at bounding box center [22, 39] width 8 height 8
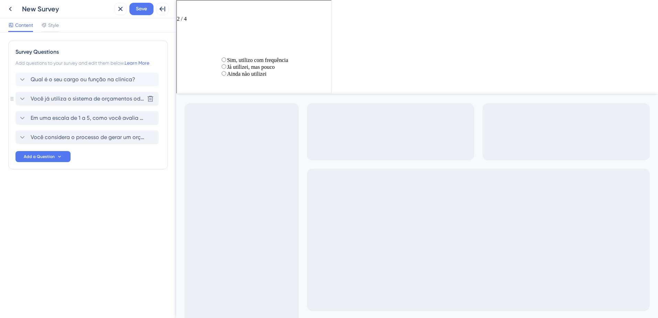
scroll to position [0, 0]
click at [22, 119] on icon at bounding box center [22, 118] width 8 height 8
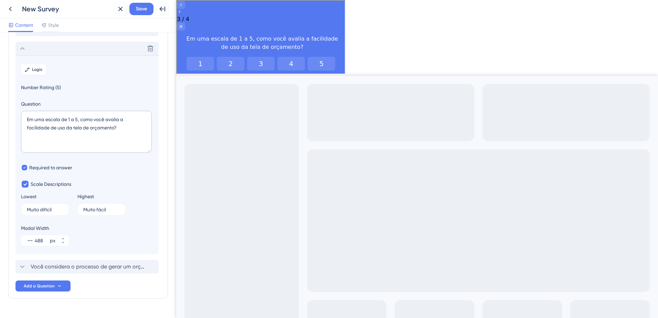
scroll to position [79, 0]
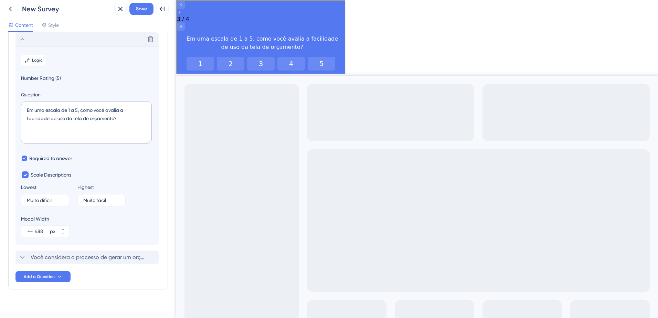
click at [20, 43] on div "Delete" at bounding box center [86, 39] width 143 height 14
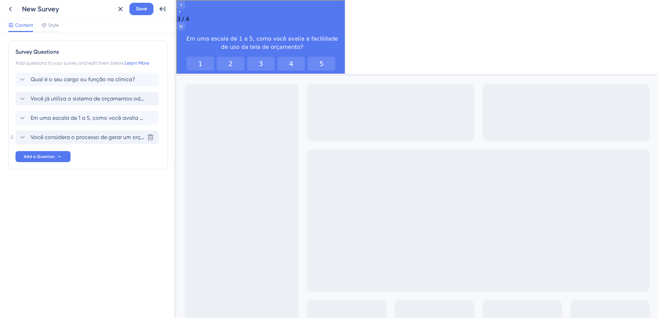
click at [24, 140] on icon at bounding box center [22, 137] width 8 height 8
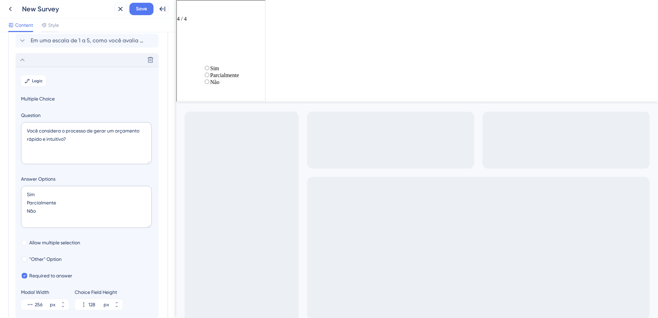
scroll to position [98, 0]
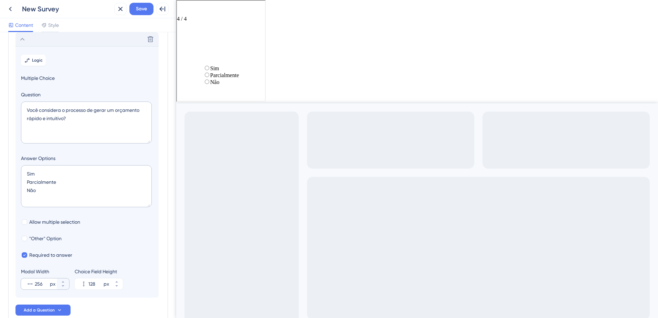
click at [34, 288] on div "256 px" at bounding box center [39, 283] width 36 height 11
click at [35, 288] on input "256" at bounding box center [42, 284] width 14 height 8
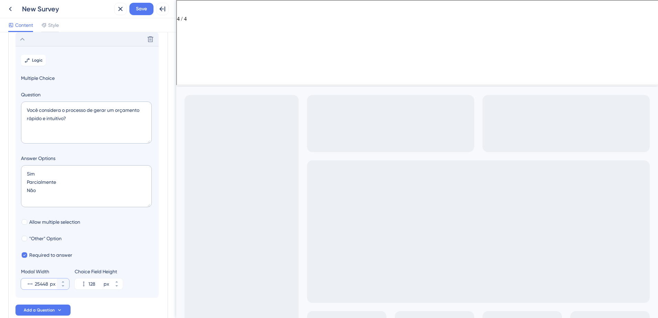
scroll to position [0, 0]
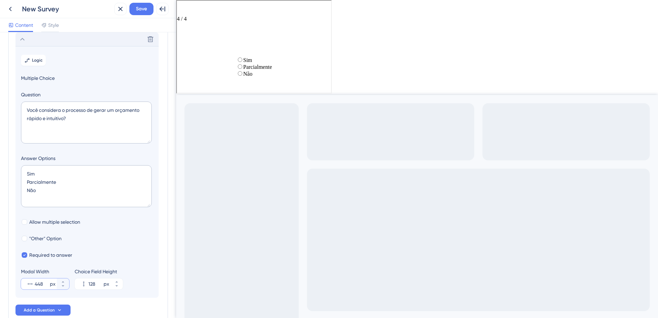
type input "448"
click at [142, 235] on div ""Other" Option" at bounding box center [87, 238] width 132 height 8
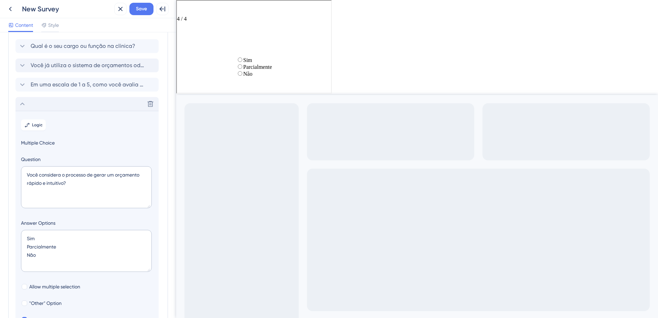
scroll to position [29, 0]
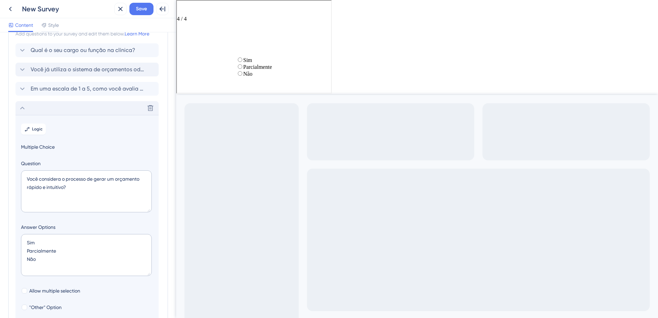
click at [21, 110] on icon at bounding box center [22, 108] width 8 height 8
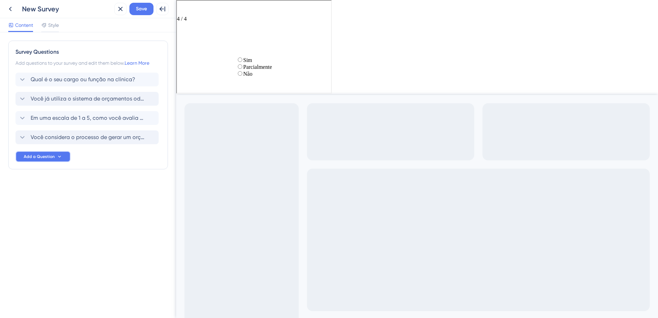
click at [56, 157] on button "Add a Question" at bounding box center [42, 156] width 55 height 11
click at [56, 256] on span "Multiple Choice" at bounding box center [42, 259] width 34 height 8
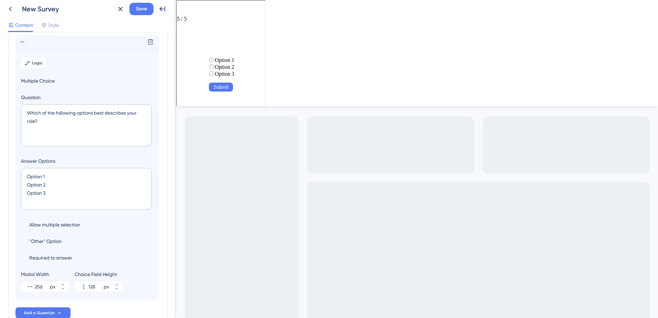
scroll to position [117, 0]
drag, startPoint x: 47, startPoint y: 126, endPoint x: 28, endPoint y: 110, distance: 25.2
click at [28, 110] on textarea "Which of the following options best describes your role?" at bounding box center [86, 123] width 131 height 42
paste textarea "Quais etapas ou elementos da tela mais geram dúvidas ou retrabalho"
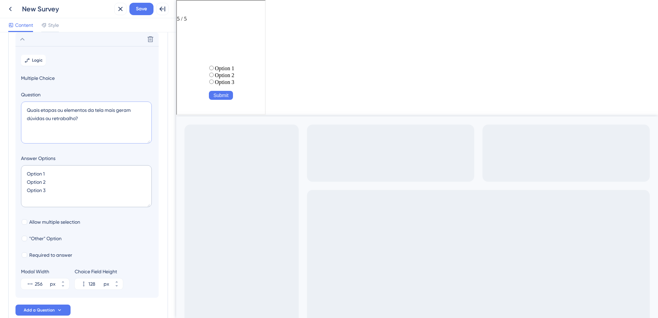
type textarea "Quais etapas ou elementos da tela mais geram dúvidas ou retrabalho?"
drag, startPoint x: 65, startPoint y: 190, endPoint x: 23, endPoint y: 174, distance: 44.7
click at [23, 174] on textarea "Option 1 Option 2 Option 3" at bounding box center [86, 186] width 131 height 42
paste textarea "Seleção de procedimentos ☐ Cálculo de valores e descontos ☐ Escolha da forma de…"
type textarea "Seleção de procedimentos ☐ Cálculo de valores e descontos ☐ Escolha da forma de…"
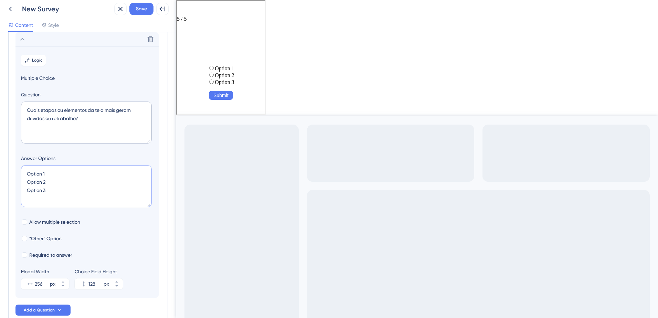
type input "216"
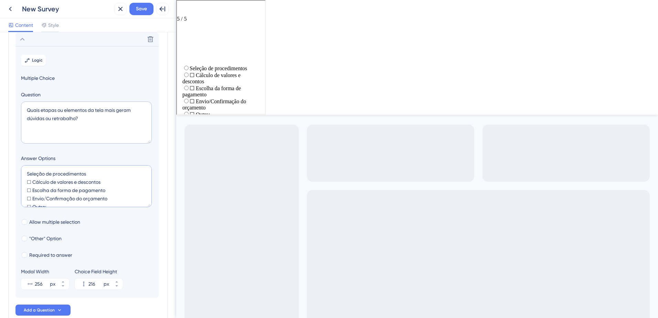
scroll to position [3, 0]
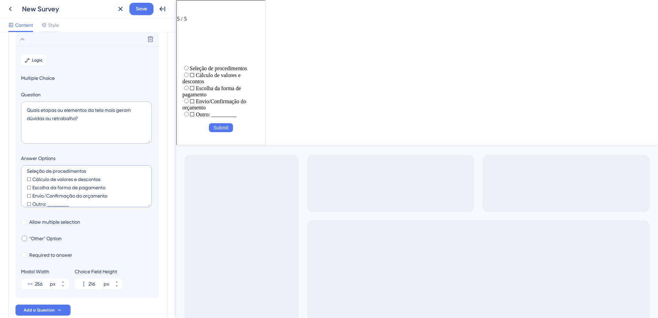
type textarea "Seleção de procedimentos ☐ Cálculo de valores e descontos ☐ Escolha da forma de…"
click at [27, 237] on div at bounding box center [25, 239] width 6 height 6
checkbox input "true"
type input "268"
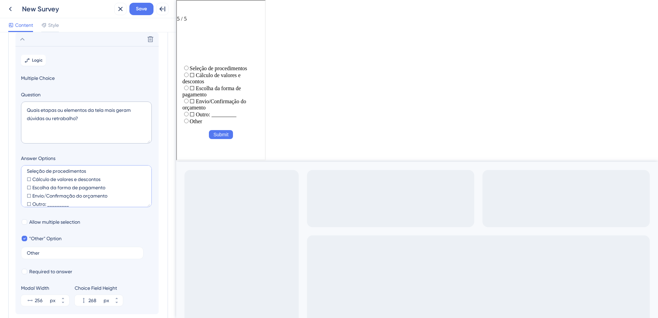
scroll to position [8, 0]
drag, startPoint x: 77, startPoint y: 205, endPoint x: 20, endPoint y: 203, distance: 57.1
click at [20, 203] on section "Logic Multiple Choice Question Quais etapas ou elementos da tela mais geram dúv…" at bounding box center [86, 180] width 143 height 268
type textarea "Seleção de procedimentos ☐ Cálculo de valores e descontos ☐ Escolha da forma de…"
type input "224"
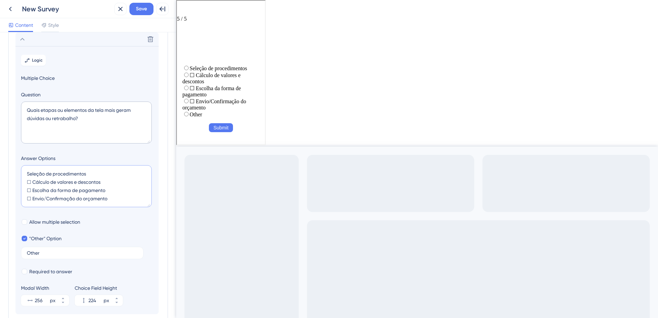
scroll to position [0, 0]
click at [32, 196] on textarea "Seleção de procedimentos ☐ Cálculo de valores e descontos ☐ Escolha da forma de…" at bounding box center [86, 186] width 131 height 42
click at [32, 188] on textarea "Seleção de procedimentos ☐ Cálculo de valores e descontos ☐ Escolha da forma de…" at bounding box center [86, 186] width 131 height 42
click at [33, 180] on textarea "Seleção de procedimentos ☐ Cálculo de valores e descontos Escolha da forma de p…" at bounding box center [86, 186] width 131 height 42
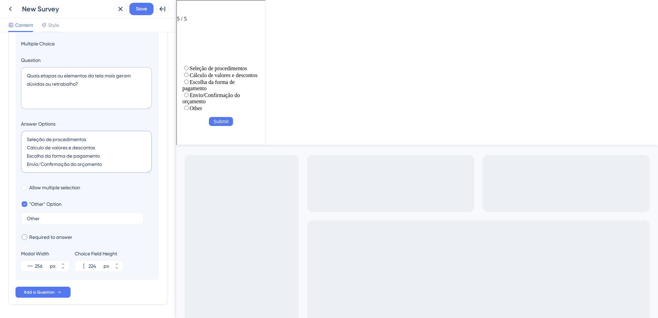
type textarea "Seleção de procedimentos Cálculo de valores e descontos Escolha da forma de pag…"
click at [45, 237] on span "Required to answer" at bounding box center [50, 237] width 43 height 8
checkbox input "true"
click at [47, 265] on input "256" at bounding box center [42, 266] width 14 height 8
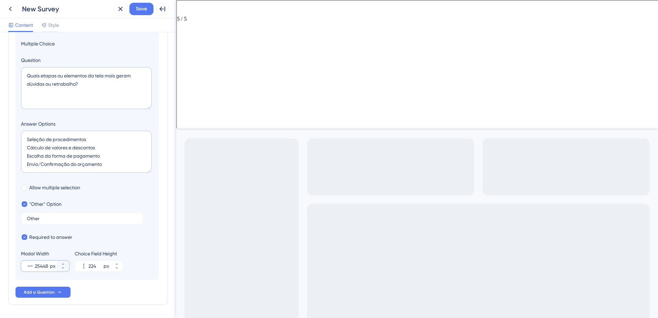
scroll to position [0, 0]
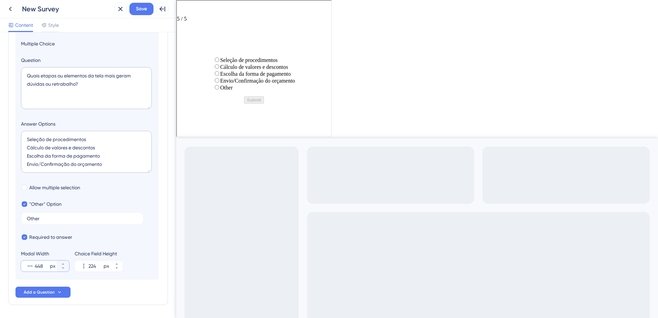
type input "448"
click at [141, 294] on div "Qual é o seu cargo ou função na clínica? Você já utiliza o sistema de orçamento…" at bounding box center [87, 109] width 145 height 377
click at [57, 291] on icon at bounding box center [60, 292] width 6 height 6
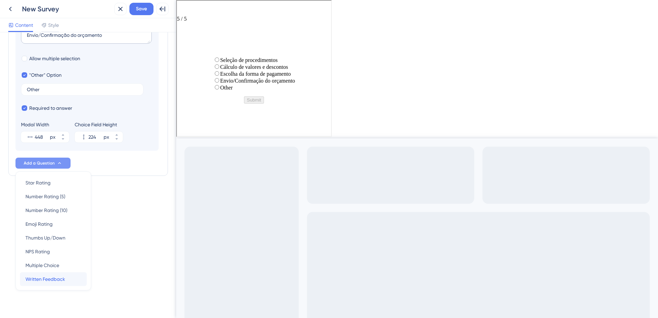
click at [68, 274] on div "Written Feedback Written Feedback" at bounding box center [53, 279] width 56 height 14
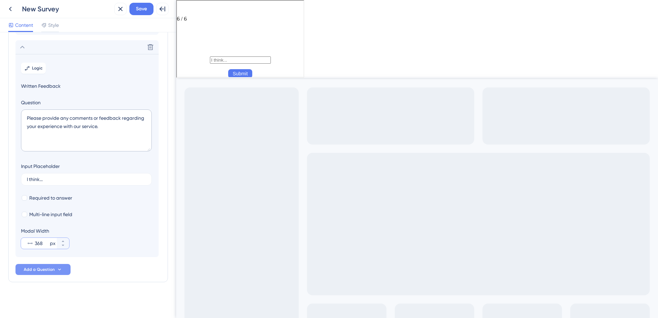
click at [45, 244] on input "368" at bounding box center [42, 243] width 14 height 8
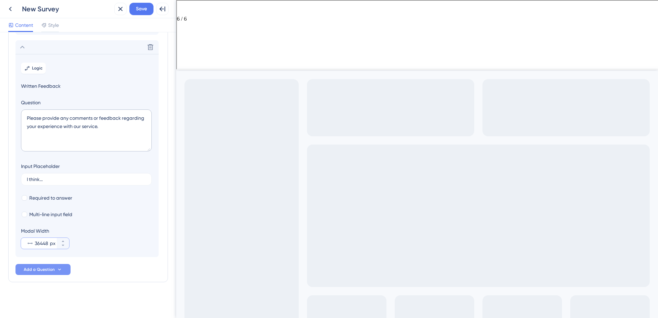
scroll to position [0, 0]
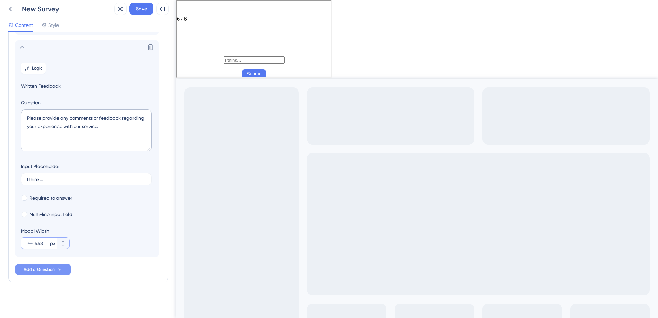
type input "448"
drag, startPoint x: 101, startPoint y: 126, endPoint x: 18, endPoint y: 117, distance: 84.1
click at [18, 117] on section "Logic Written Feedback Question Please provide any comments or feedback regardi…" at bounding box center [86, 155] width 143 height 203
paste textarea "O que mais te agrada na tela atual?"
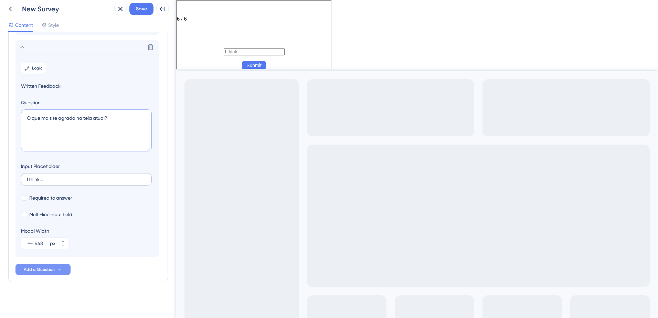
type textarea "O que mais te agrada na tela atual?"
drag, startPoint x: 57, startPoint y: 179, endPoint x: 23, endPoint y: 180, distance: 33.7
click at [23, 180] on label "I think..." at bounding box center [86, 179] width 131 height 12
click at [27, 180] on input "I think..." at bounding box center [86, 179] width 119 height 5
type input "Resposta aberta"
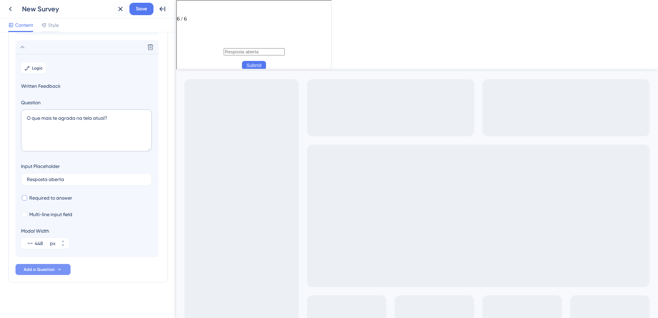
click at [53, 198] on span "Required to answer" at bounding box center [50, 198] width 43 height 8
checkbox input "true"
click at [51, 211] on span "Multi-line input field" at bounding box center [50, 214] width 43 height 8
checkbox input "true"
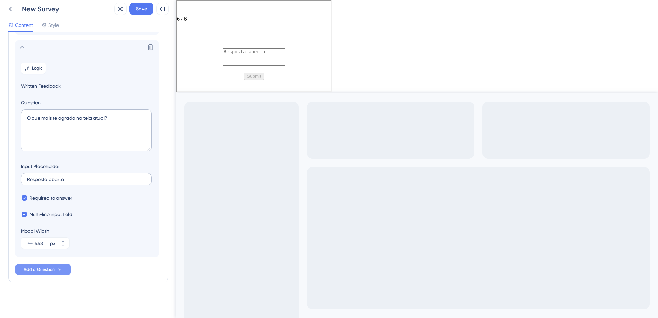
click at [65, 182] on label "Resposta aberta" at bounding box center [86, 179] width 131 height 12
click at [65, 182] on input "Resposta aberta" at bounding box center [86, 179] width 119 height 5
click at [65, 182] on label "Resposta aberta" at bounding box center [86, 179] width 131 height 12
click at [65, 182] on input "Resposta aberta" at bounding box center [86, 179] width 119 height 5
click at [65, 182] on label "Resposta aberta" at bounding box center [86, 179] width 131 height 12
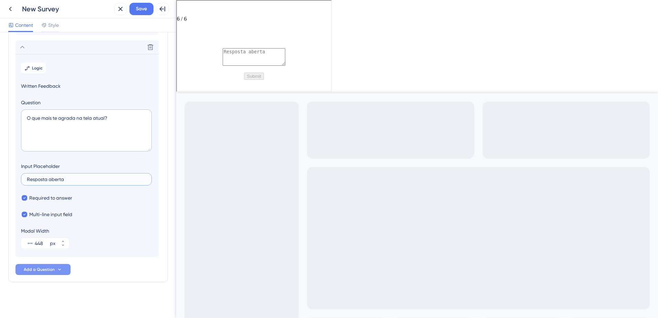
click at [65, 182] on input "Resposta aberta" at bounding box center [86, 179] width 119 height 5
drag, startPoint x: 66, startPoint y: 182, endPoint x: 18, endPoint y: 180, distance: 48.9
click at [18, 180] on section "Logic Written Feedback Question O que mais te agrada na tela atual? Input Place…" at bounding box center [86, 155] width 143 height 203
drag, startPoint x: 28, startPoint y: 178, endPoint x: 65, endPoint y: 179, distance: 37.9
click at [65, 179] on input "Resposta aberta" at bounding box center [86, 179] width 119 height 5
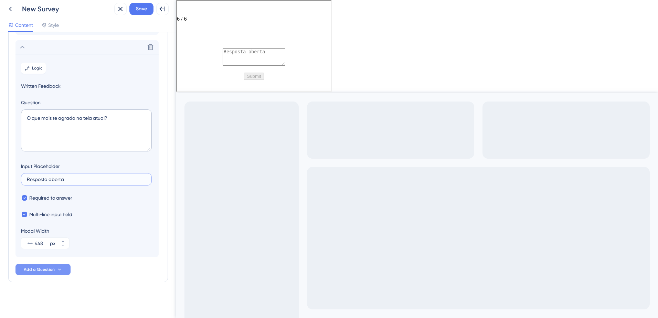
type input "I"
type input "Coloque aqui o que mais te agrada ou que facilitou o seu trabalho"
click at [61, 273] on button "Add a Question" at bounding box center [42, 269] width 55 height 11
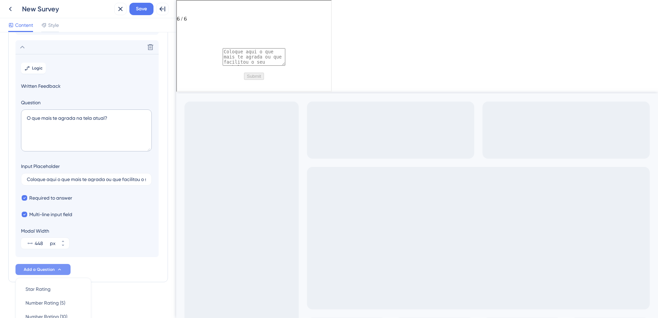
scroll to position [235, 0]
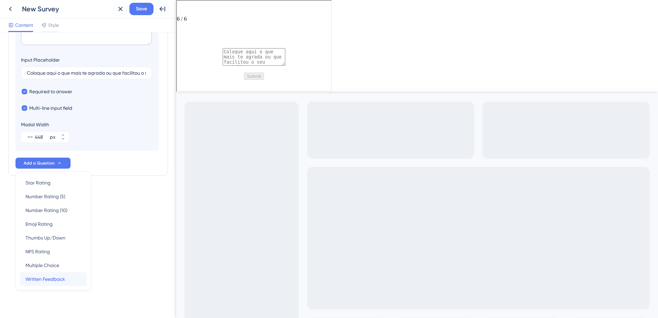
click at [53, 277] on span "Written Feedback" at bounding box center [45, 279] width 40 height 8
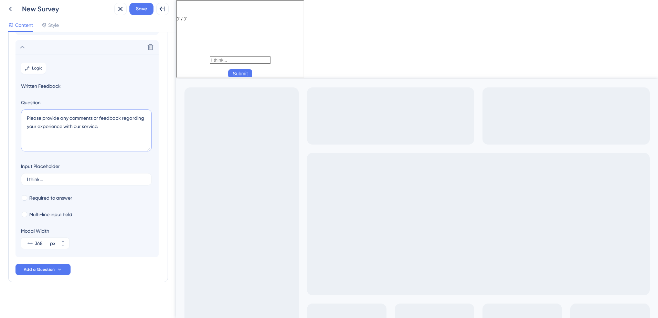
drag, startPoint x: 110, startPoint y: 131, endPoint x: 21, endPoint y: 116, distance: 89.7
click at [21, 116] on textarea "Please provide any comments or feedback regarding your experience with our serv…" at bounding box center [86, 130] width 131 height 42
paste textarea "O que você melhoraria na tela ou no fluxo de orçamento?"
type textarea "O que você melhoraria na tela ou no fluxo de orçamento?"
click at [50, 198] on span "Required to answer" at bounding box center [50, 198] width 43 height 8
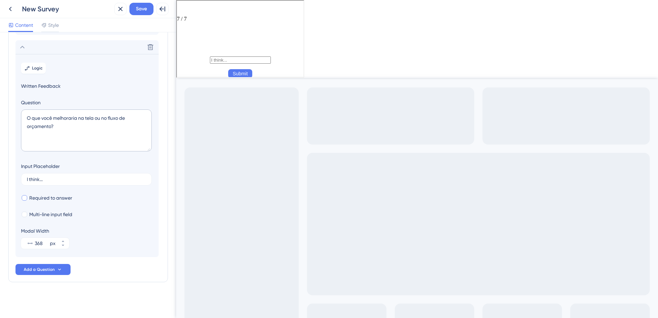
checkbox input "true"
click at [50, 214] on span "Multi-line input field" at bounding box center [50, 214] width 43 height 8
checkbox input "true"
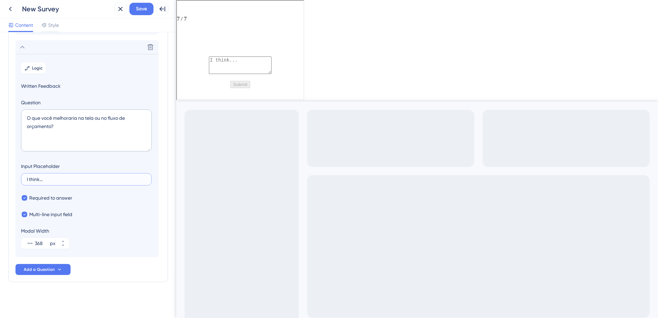
drag, startPoint x: 45, startPoint y: 178, endPoint x: 14, endPoint y: 175, distance: 30.8
click at [14, 175] on div "Survey Questions Add questions to your survey and edit them below. Learn More Q…" at bounding box center [88, 88] width 160 height 390
type input "Coloque aqui o que pode melhorar na tela para facilitar o seu trabalho"
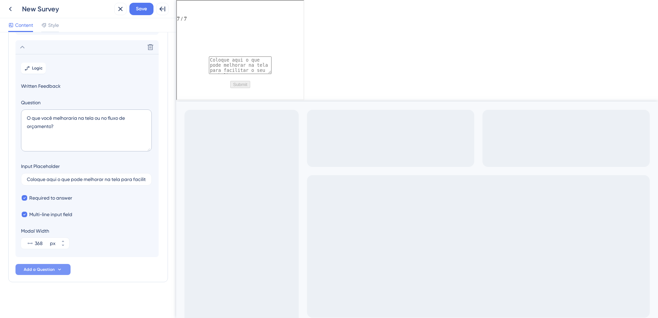
click at [59, 266] on button "Add a Question" at bounding box center [42, 269] width 55 height 11
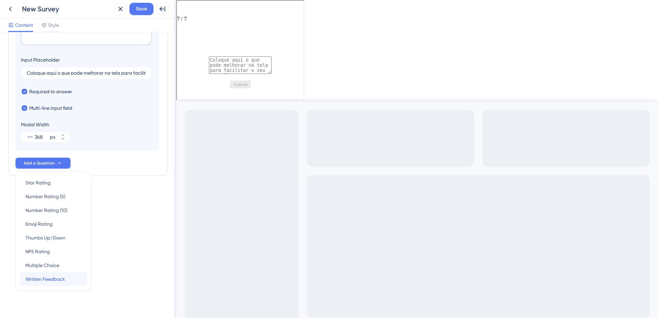
click at [62, 280] on span "Written Feedback" at bounding box center [45, 279] width 40 height 8
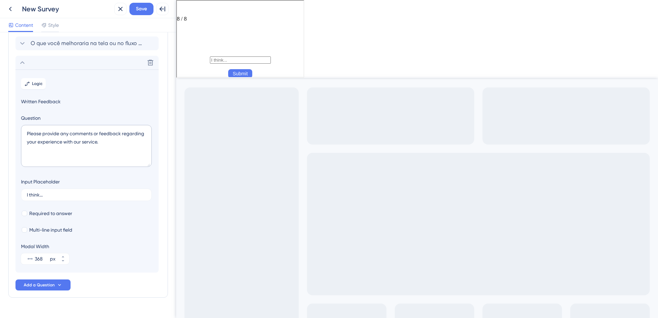
scroll to position [133, 0]
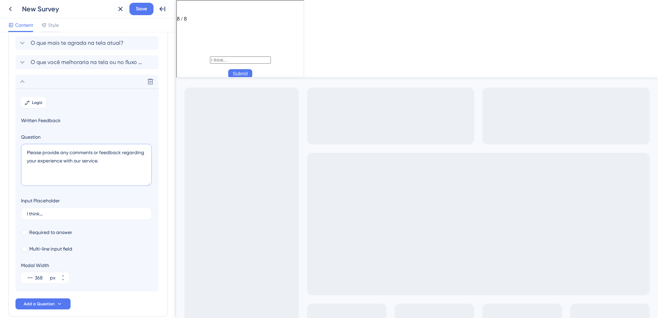
drag, startPoint x: 106, startPoint y: 164, endPoint x: 19, endPoint y: 154, distance: 86.9
click at [19, 154] on section "Logic Written Feedback Question Please provide any comments or feedback regardi…" at bounding box center [86, 189] width 143 height 203
paste textarea "Ao observar a tela de orçamento (imagem ou demo), o que você achou mais fácil d…"
type textarea "Ao observar a tela de orçamento (imagem ou demo), o que você achou mais fácil d…"
drag, startPoint x: 46, startPoint y: 235, endPoint x: 43, endPoint y: 245, distance: 10.4
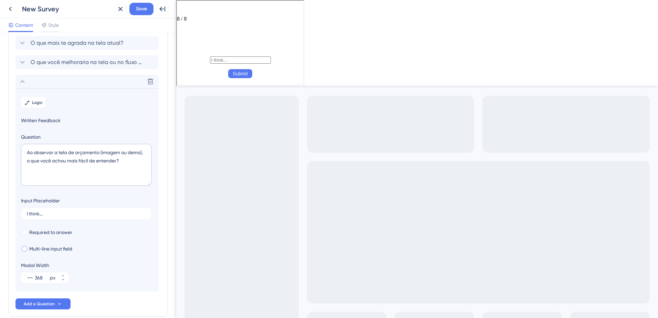
click at [46, 235] on span "Required to answer" at bounding box center [50, 232] width 43 height 8
checkbox input "true"
click at [43, 245] on span "Multi-line input field" at bounding box center [50, 249] width 43 height 8
checkbox input "true"
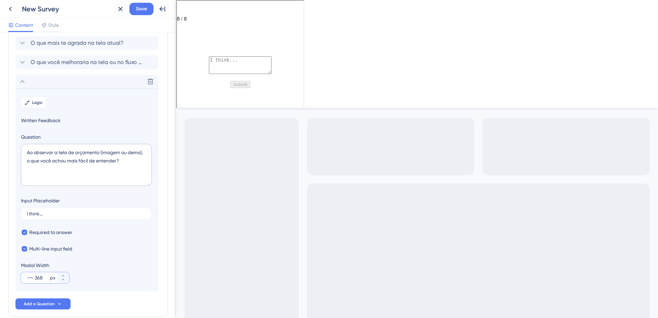
click at [47, 277] on input "368" at bounding box center [42, 278] width 14 height 8
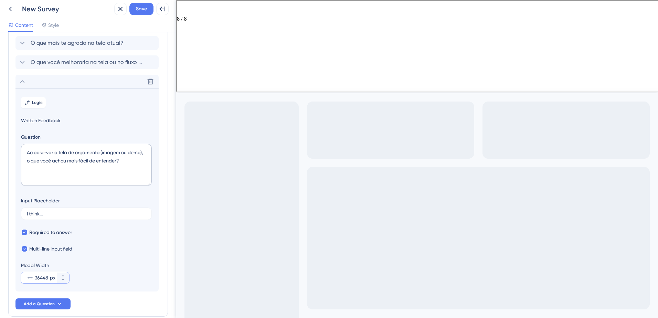
scroll to position [0, 0]
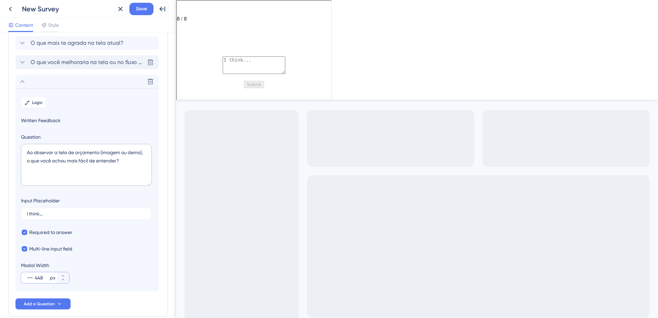
type input "448"
click at [58, 66] on span "O que você melhoraria na tela ou no fluxo de orçamento?" at bounding box center [88, 62] width 114 height 8
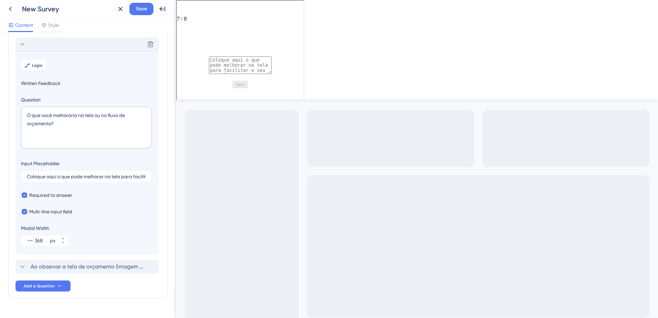
scroll to position [156, 0]
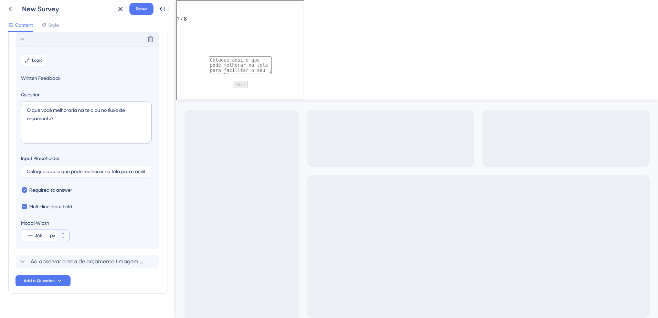
click at [45, 234] on input "368" at bounding box center [42, 235] width 14 height 8
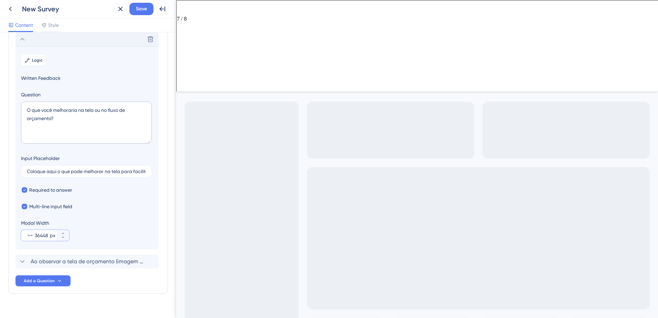
scroll to position [0, 0]
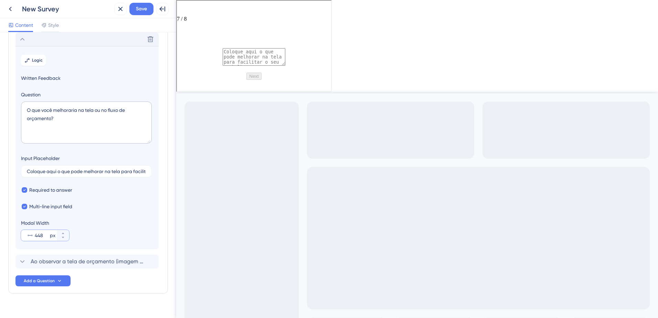
type input "448"
click at [21, 42] on icon at bounding box center [22, 39] width 8 height 8
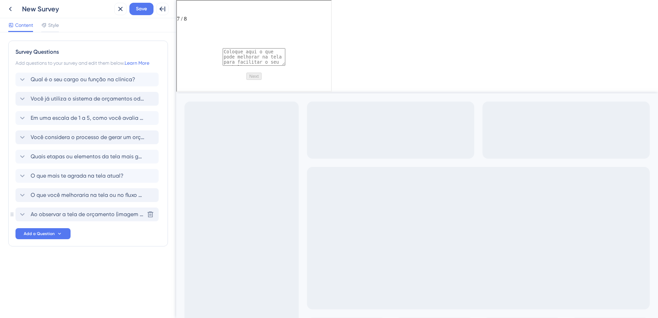
click at [46, 216] on span "Ao observar a tela de orçamento (imagem ou demo), o que você achou mais fácil d…" at bounding box center [88, 214] width 114 height 8
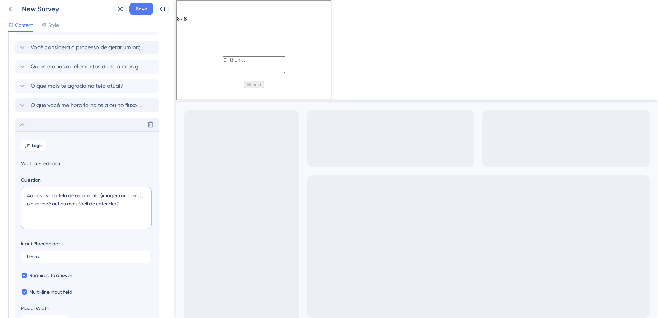
scroll to position [167, 0]
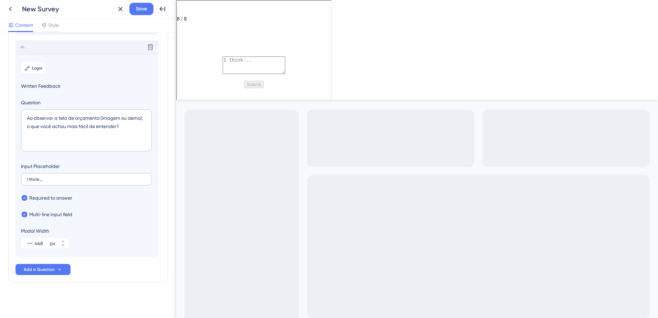
click at [60, 184] on label "I think..." at bounding box center [86, 179] width 131 height 12
click at [60, 182] on input "I think..." at bounding box center [86, 179] width 119 height 5
click at [60, 184] on label "I think..." at bounding box center [86, 179] width 131 height 12
click at [60, 182] on input "I think..." at bounding box center [86, 179] width 119 height 5
click at [60, 184] on label "I think..." at bounding box center [86, 179] width 131 height 12
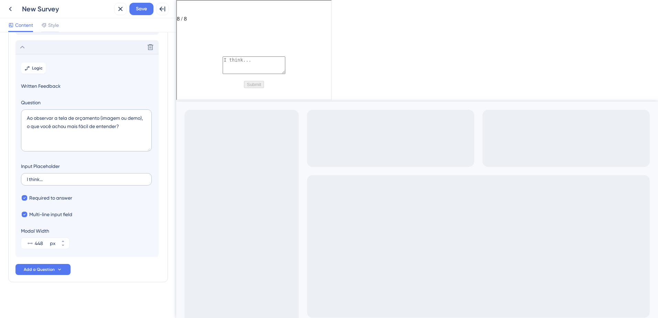
click at [60, 182] on input "I think..." at bounding box center [86, 179] width 119 height 5
drag, startPoint x: 48, startPoint y: 178, endPoint x: 20, endPoint y: 179, distance: 28.2
click at [20, 179] on section "Logic Written Feedback Question Ao observar a tela de orçamento (imagem ou demo…" at bounding box center [86, 155] width 143 height 203
drag, startPoint x: 26, startPoint y: 177, endPoint x: 52, endPoint y: 180, distance: 26.3
click at [49, 178] on label "I think..." at bounding box center [86, 179] width 131 height 12
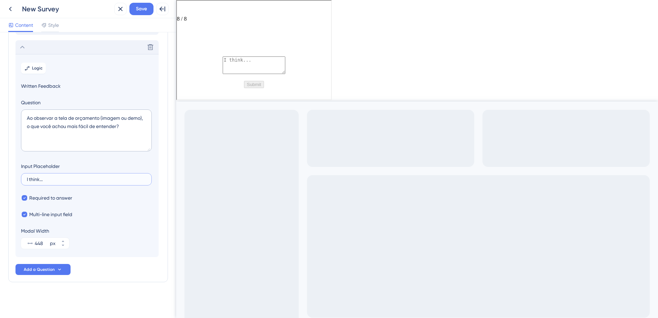
click at [49, 178] on input "I think..." at bounding box center [86, 179] width 119 height 5
click at [52, 180] on input "I think..." at bounding box center [86, 179] width 119 height 5
type input "Expresse aqui a sua opinião quanto a nova tela de orçamento"
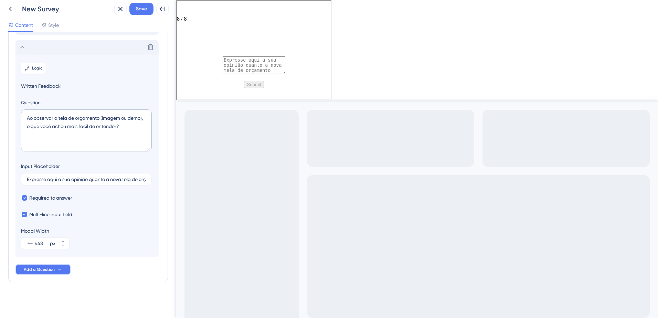
click at [63, 266] on button "Add a Question" at bounding box center [42, 269] width 55 height 11
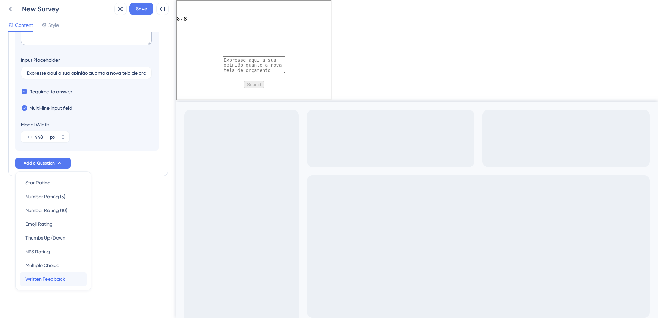
click at [61, 276] on span "Written Feedback" at bounding box center [45, 279] width 40 height 8
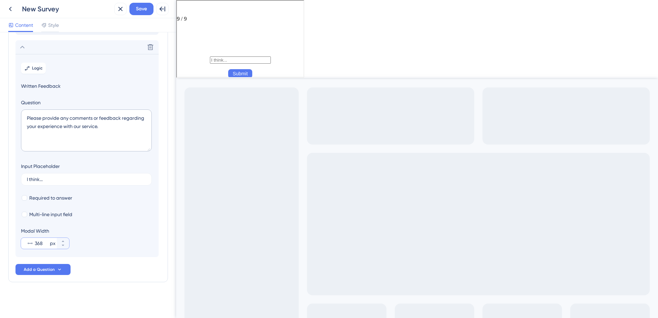
click at [40, 241] on input "368" at bounding box center [42, 243] width 14 height 8
type input "448"
click at [52, 140] on textarea "Please provide any comments or feedback regarding your experience with our serv…" at bounding box center [86, 130] width 131 height 42
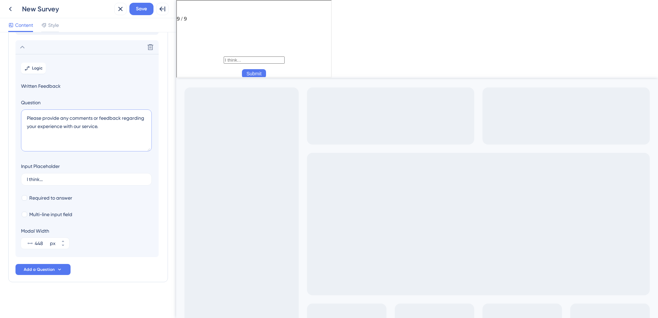
paste textarea "E o que você achou confuso ou difícil de compreender?"
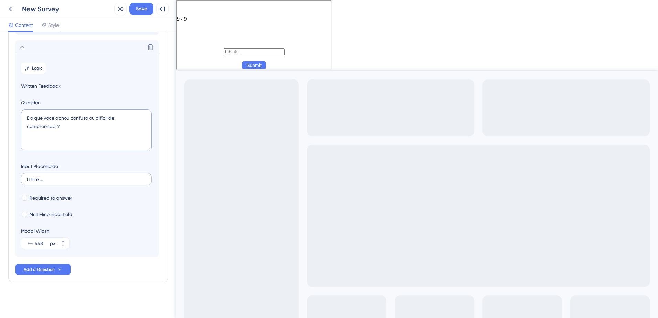
type textarea "E o que você achou confuso ou difícil de compreender?"
click at [66, 178] on input "I think..." at bounding box center [86, 179] width 119 height 5
click at [53, 199] on span "Required to answer" at bounding box center [50, 198] width 43 height 8
checkbox input "true"
click at [49, 212] on span "Multi-line input field" at bounding box center [50, 214] width 43 height 8
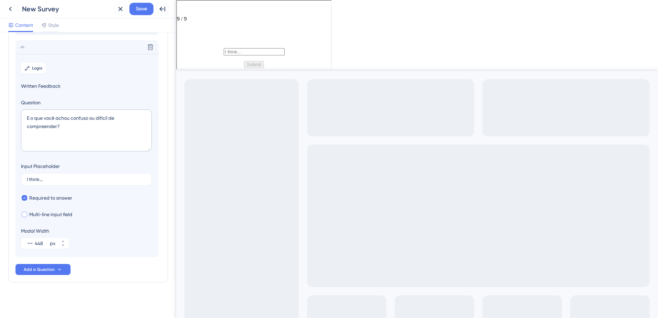
checkbox input "true"
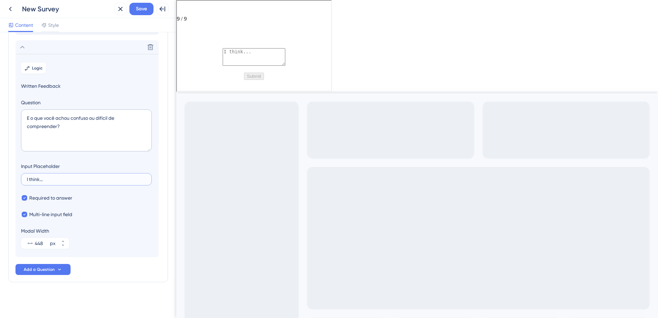
click at [59, 179] on input "I think..." at bounding box center [86, 179] width 119 height 5
type input "Coloque os pontos que não ficou intuitivo ou que tenha lhe agradado"
click at [63, 272] on button "Add a Question" at bounding box center [42, 269] width 55 height 11
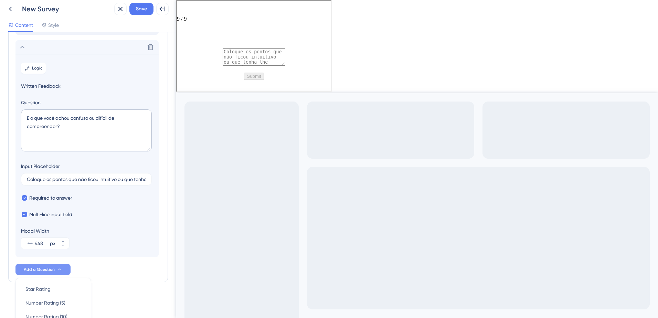
scroll to position [293, 0]
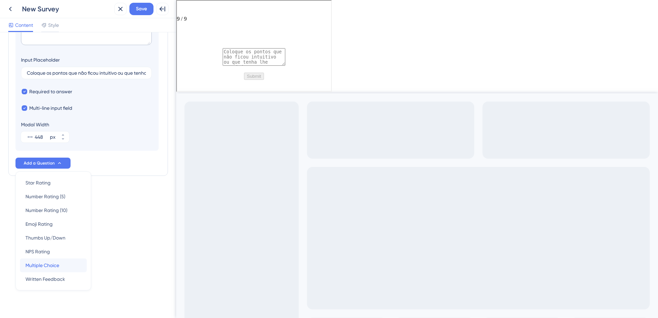
click at [62, 263] on div "Multiple Choice Multiple Choice" at bounding box center [53, 265] width 56 height 14
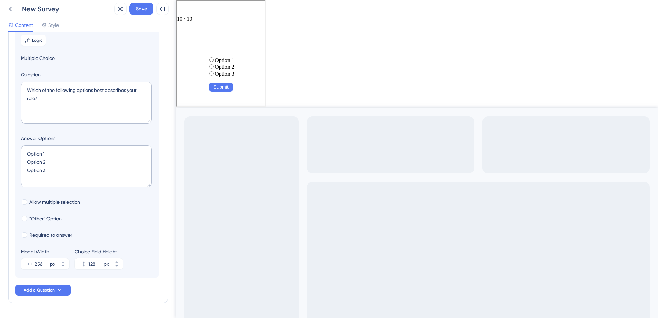
scroll to position [214, 0]
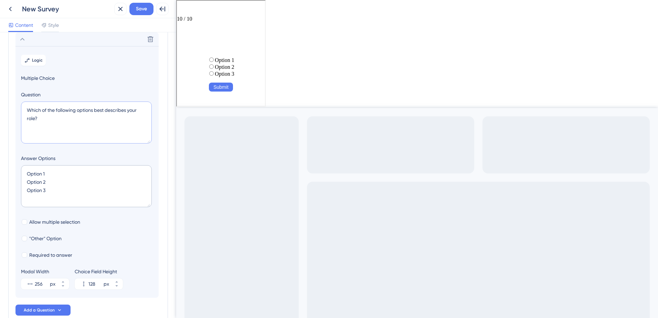
click at [51, 124] on textarea "Which of the following options best describes your role?" at bounding box center [86, 123] width 131 height 42
paste textarea "Quais recursos ou informações te ajudariam a usar o sistema com mais segurança"
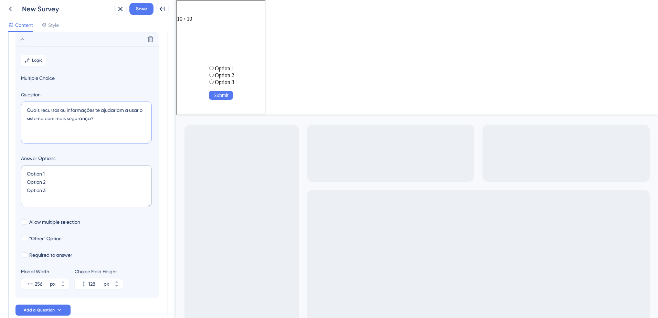
type textarea "Quais recursos ou informações te ajudariam a usar o sistema com mais segurança?"
click at [62, 190] on textarea "Option 1 Option 2 Option 3" at bounding box center [86, 186] width 131 height 42
paste textarea "☐ Passo a passo de orientação ☐ Treinamento rápido (vídeo ou tutorial) ☐ Dicas …"
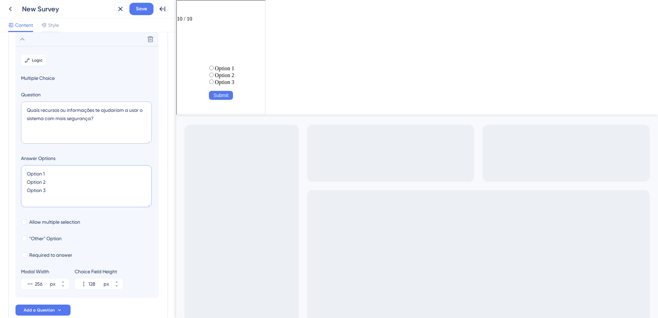
type textarea "☐ Passo a passo de orientação ☐ Treinamento rápido (vídeo ou tutorial) ☐ Dicas …"
type input "172"
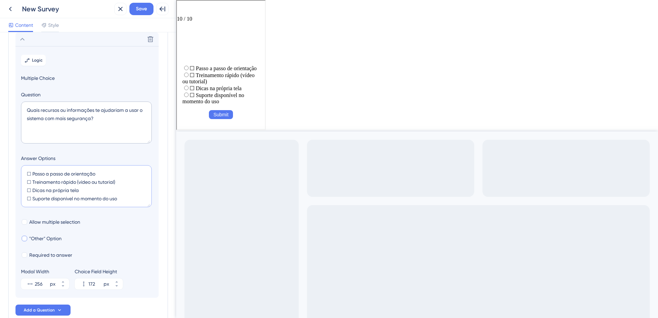
type textarea "☐ Passo a passo de orientação ☐ Treinamento rápido (vídeo ou tutorial) ☐ Dicas …"
click at [34, 240] on span ""Other" Option" at bounding box center [45, 238] width 32 height 8
checkbox input "true"
type input "224"
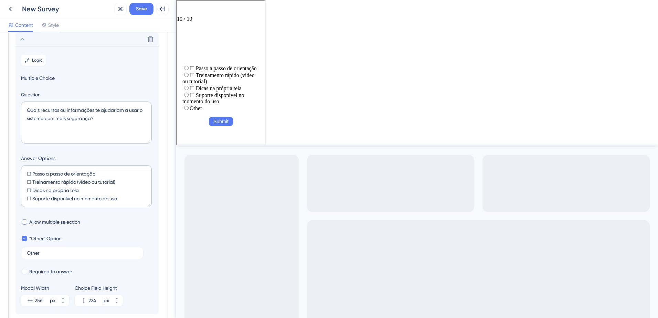
click at [39, 221] on span "Allow multiple selection" at bounding box center [54, 222] width 51 height 8
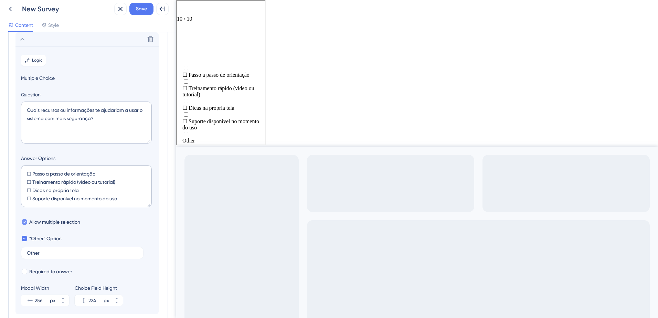
click at [39, 221] on span "Allow multiple selection" at bounding box center [54, 222] width 51 height 8
checkbox input "false"
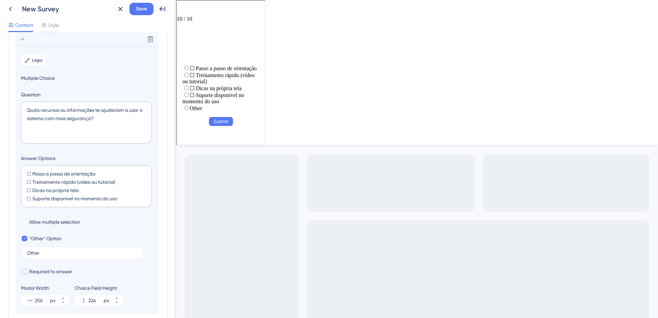
click at [40, 269] on span "Required to answer" at bounding box center [50, 271] width 43 height 8
checkbox input "true"
click at [43, 297] on input "256" at bounding box center [42, 300] width 14 height 8
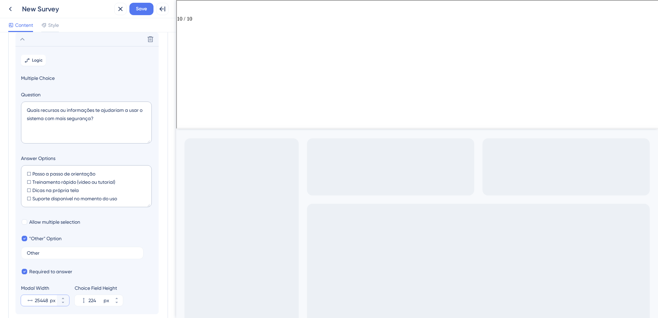
scroll to position [0, 0]
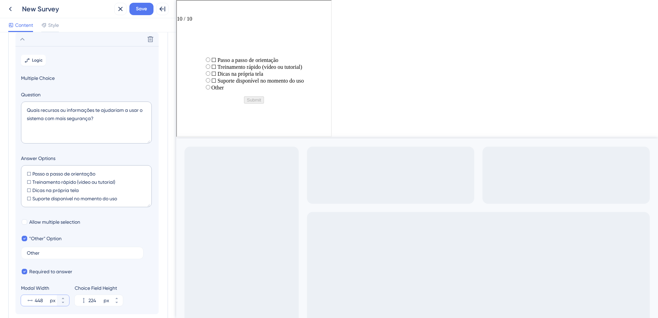
type input "448"
click at [32, 172] on textarea "☐ Passo a passo de orientação ☐ Treinamento rápido (vídeo ou tutorial) ☐ Dicas …" at bounding box center [86, 186] width 131 height 42
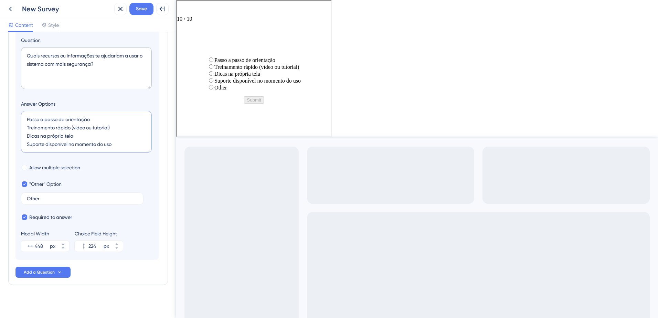
scroll to position [271, 0]
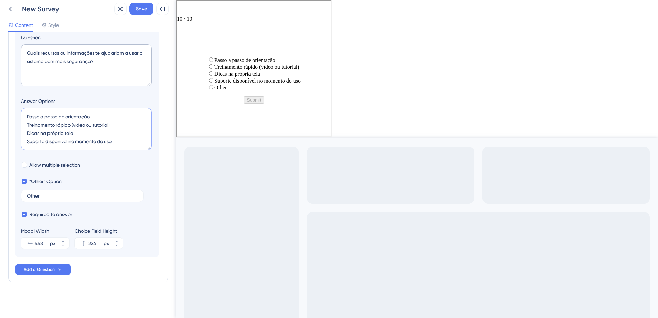
type textarea "Passo a passo de orientação Treinamento rápido (vídeo ou tutorial) Dicas na pró…"
click at [54, 269] on button "Add a Question" at bounding box center [42, 269] width 55 height 11
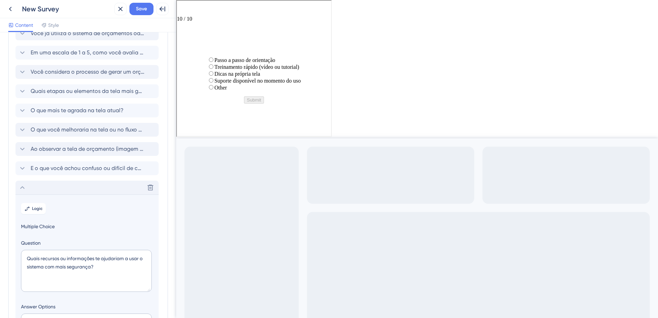
scroll to position [64, 0]
click at [22, 189] on icon at bounding box center [22, 188] width 8 height 8
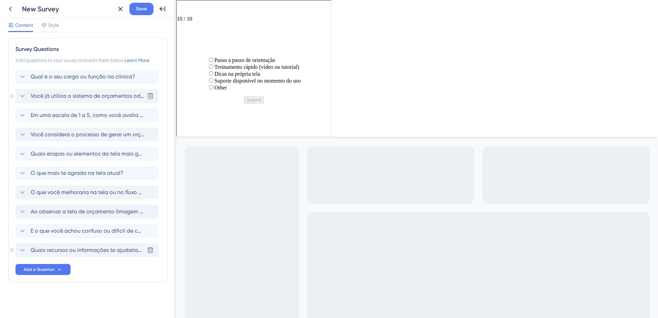
click at [24, 98] on icon at bounding box center [22, 96] width 8 height 8
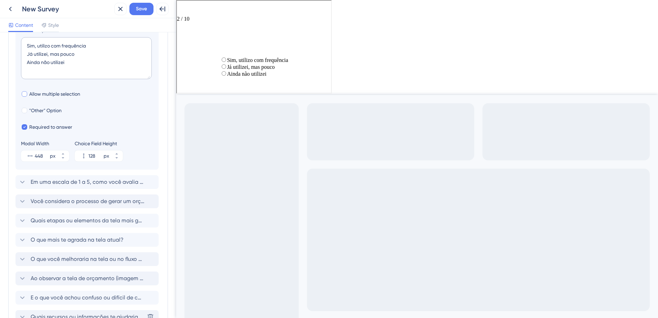
scroll to position [197, 0]
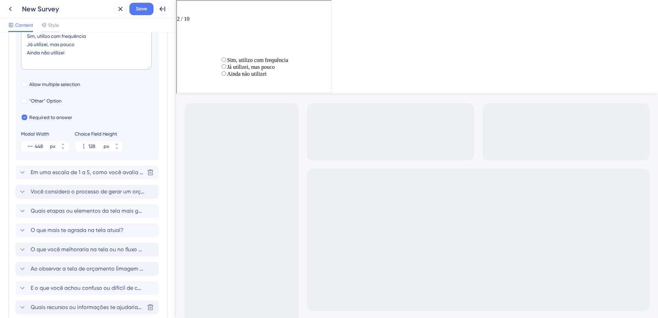
click at [19, 172] on icon at bounding box center [22, 172] width 8 height 8
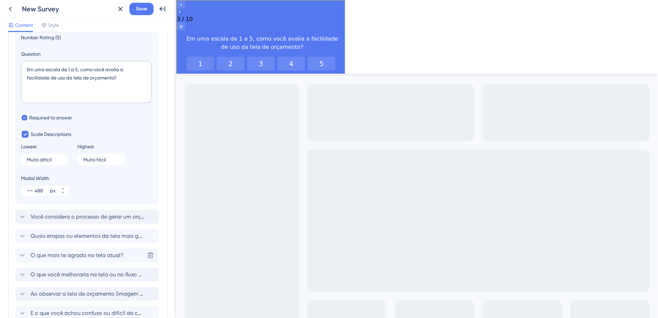
scroll to position [79, 0]
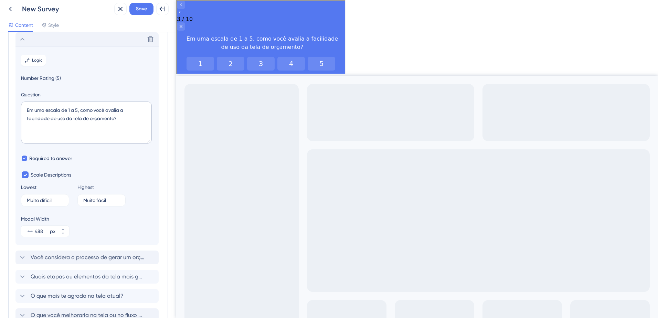
click at [23, 44] on div "Delete" at bounding box center [86, 39] width 143 height 14
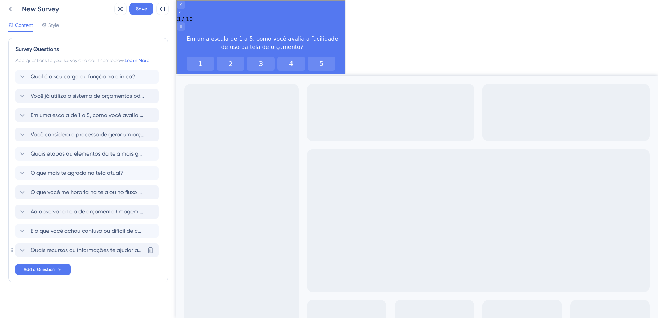
scroll to position [3, 0]
click at [22, 157] on icon at bounding box center [22, 154] width 8 height 8
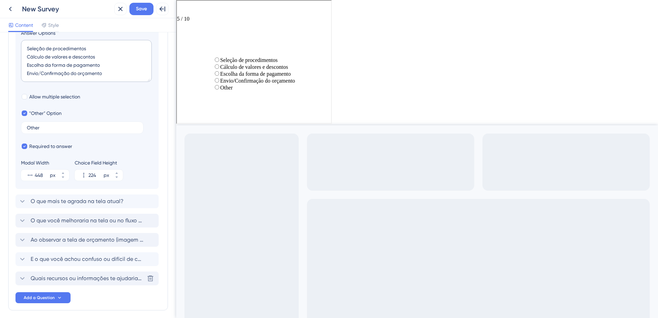
scroll to position [271, 0]
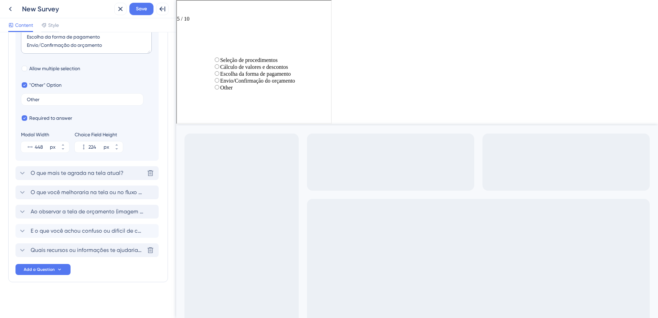
click at [19, 171] on icon at bounding box center [22, 173] width 8 height 8
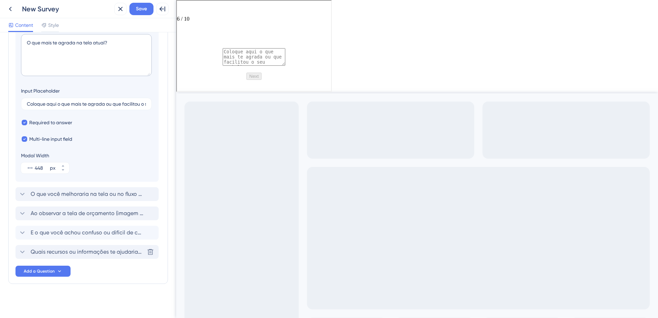
scroll to position [205, 0]
click at [20, 212] on icon at bounding box center [22, 212] width 8 height 8
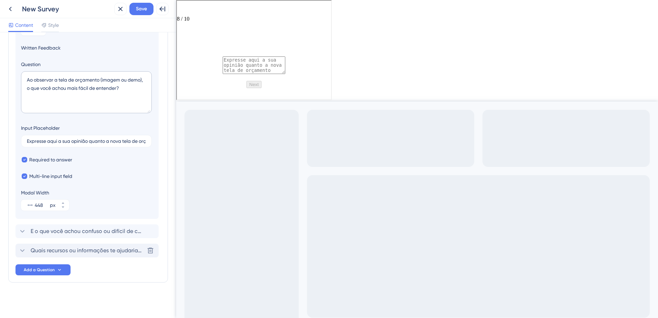
scroll to position [175, 0]
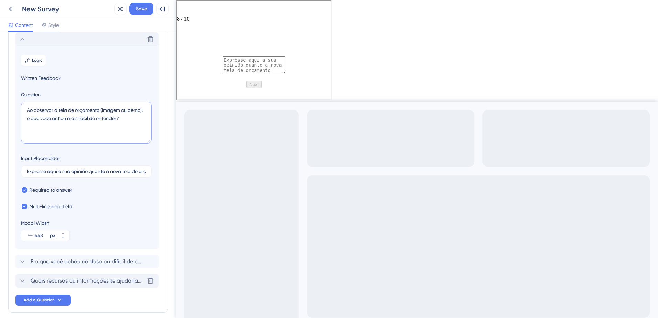
drag, startPoint x: 101, startPoint y: 110, endPoint x: 143, endPoint y: 110, distance: 42.0
click at [143, 110] on textarea "Ao observar a tela de orçamento (imagem ou demo), o que você achou mais fácil d…" at bounding box center [86, 123] width 131 height 42
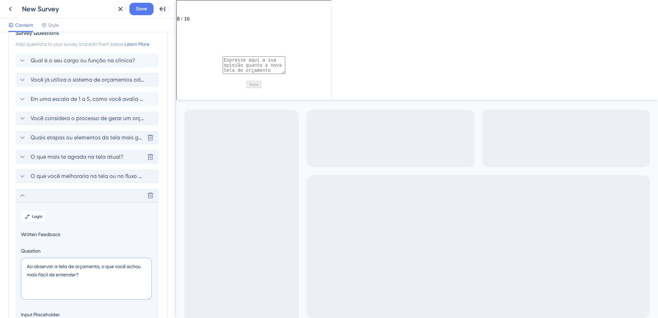
scroll to position [0, 0]
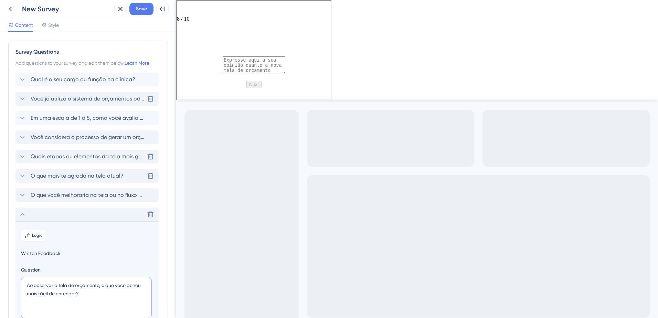
type textarea "Ao observar a tela de orçamento, o que você achou mais fácil de entender?"
click at [23, 101] on icon at bounding box center [22, 99] width 8 height 8
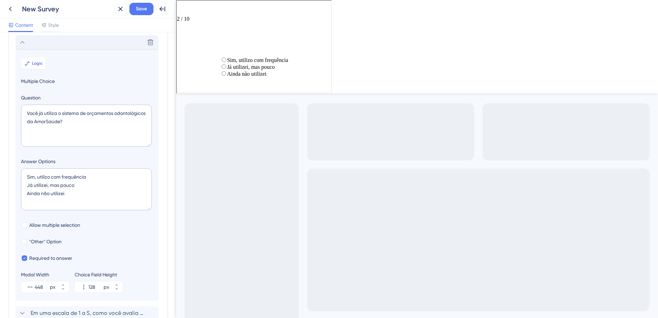
scroll to position [60, 0]
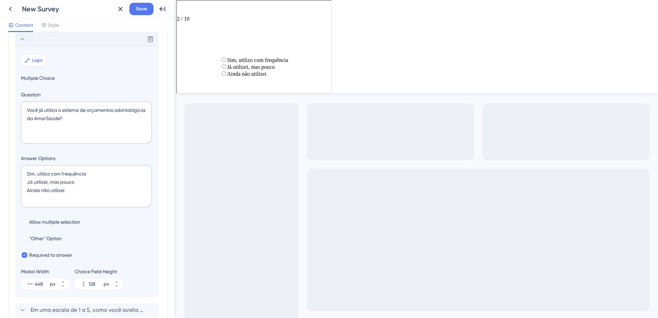
click at [31, 62] on button "Logic" at bounding box center [33, 60] width 25 height 11
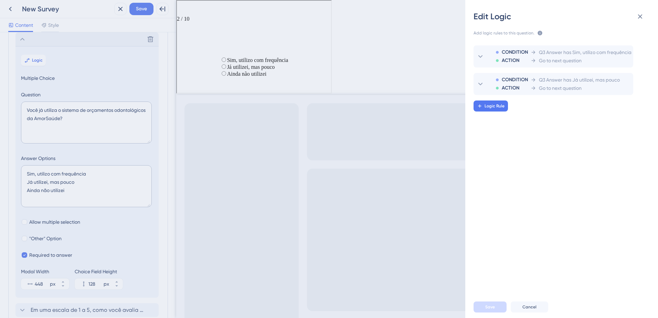
click at [497, 112] on div "CONDITION ACTION Q3 Answer has Sim, utilizo com frequência Go to next question …" at bounding box center [565, 163] width 204 height 253
click at [497, 107] on span "Logic Rule" at bounding box center [495, 106] width 20 height 6
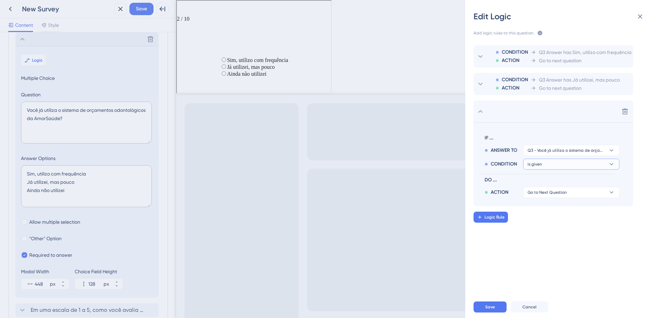
click at [570, 165] on button "is given" at bounding box center [571, 164] width 96 height 11
click at [550, 213] on div "has has" at bounding box center [571, 211] width 82 height 14
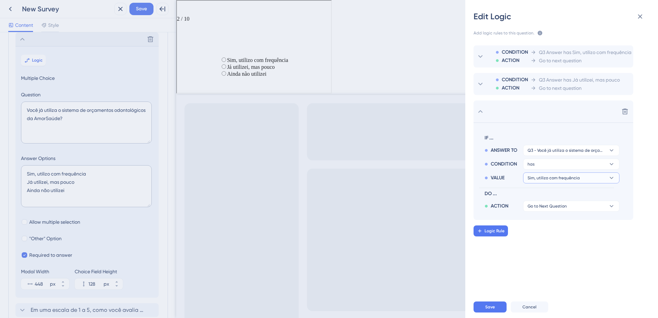
click at [571, 174] on button "Sim, utilizo com frequência" at bounding box center [571, 177] width 96 height 11
click at [554, 223] on span "Ainda não utilizei" at bounding box center [549, 225] width 38 height 8
click at [557, 205] on span "Go to Next Question" at bounding box center [547, 206] width 39 height 6
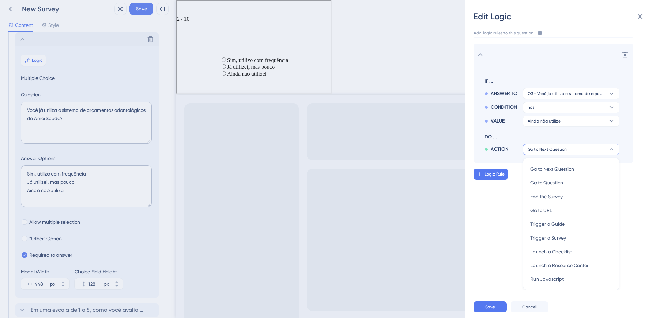
drag, startPoint x: 173, startPoint y: 82, endPoint x: 176, endPoint y: 116, distance: 33.9
click at [176, 116] on div "Edit Logic Add logic rules to this question. The rules will apply after this qu…" at bounding box center [329, 159] width 658 height 318
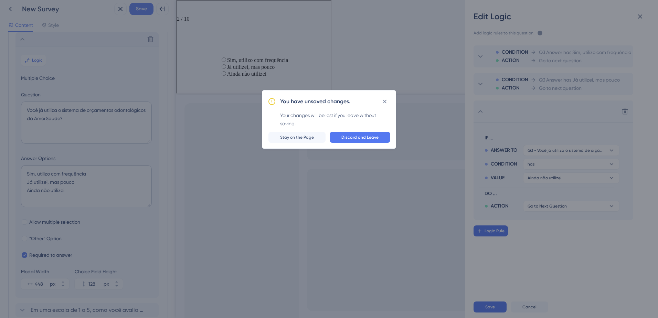
scroll to position [0, 0]
click at [368, 140] on button "Discard and Leave" at bounding box center [360, 137] width 61 height 11
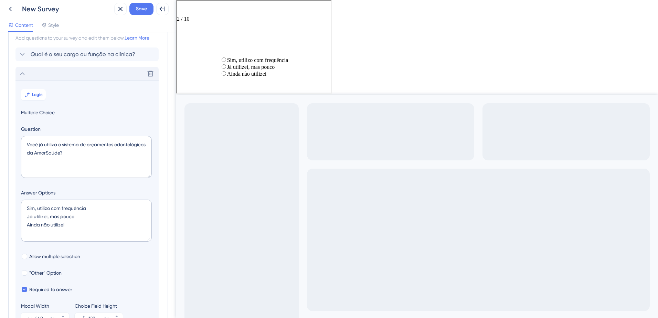
click at [20, 76] on icon at bounding box center [22, 74] width 8 height 8
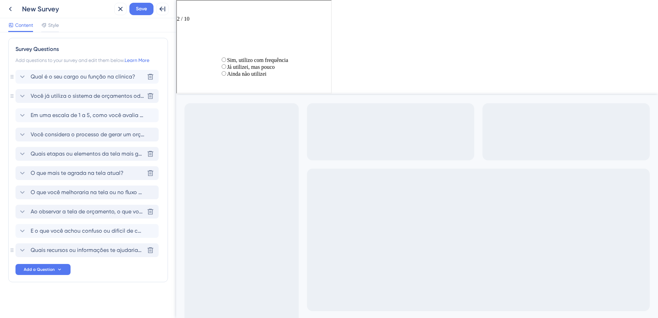
scroll to position [3, 0]
click at [23, 94] on icon at bounding box center [22, 96] width 8 height 8
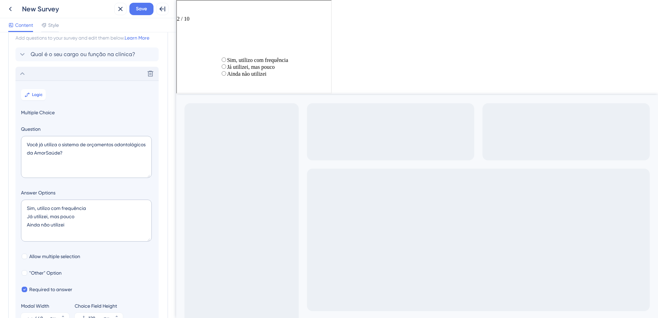
scroll to position [60, 0]
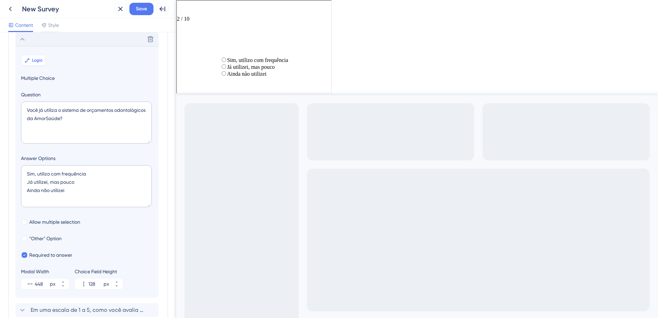
click at [31, 63] on button "Logic" at bounding box center [33, 60] width 25 height 11
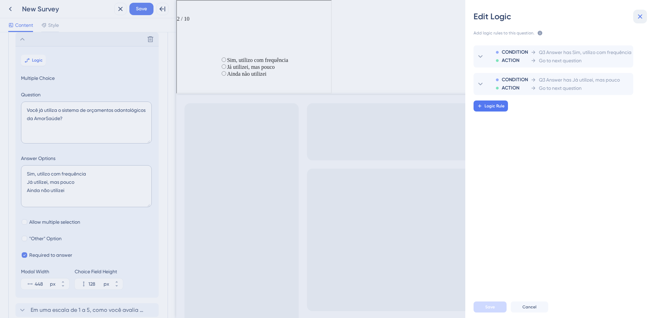
click at [642, 20] on icon at bounding box center [640, 16] width 8 height 8
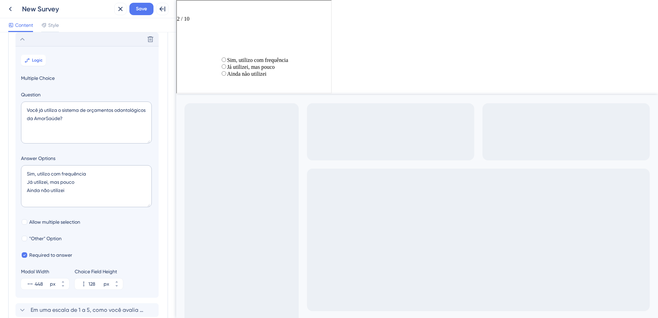
click at [18, 39] on div "Delete" at bounding box center [86, 39] width 143 height 14
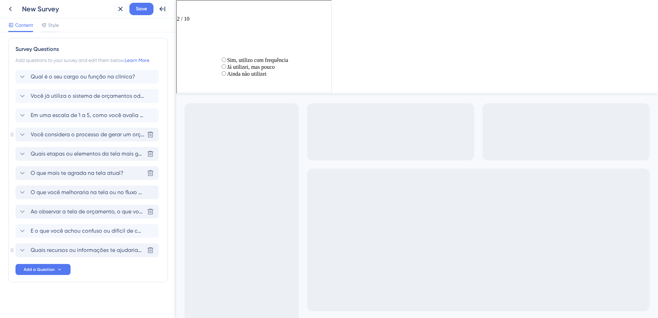
click at [19, 132] on icon at bounding box center [22, 134] width 8 height 8
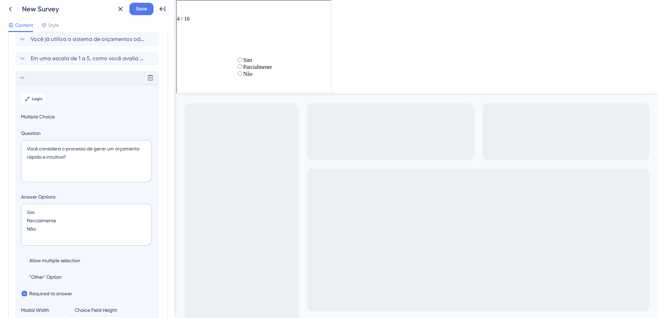
scroll to position [98, 0]
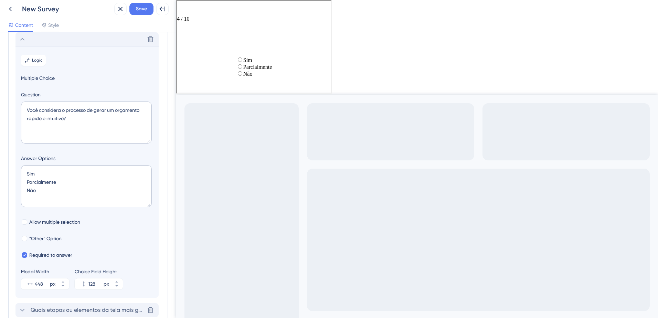
click at [27, 42] on div "Delete" at bounding box center [86, 39] width 143 height 14
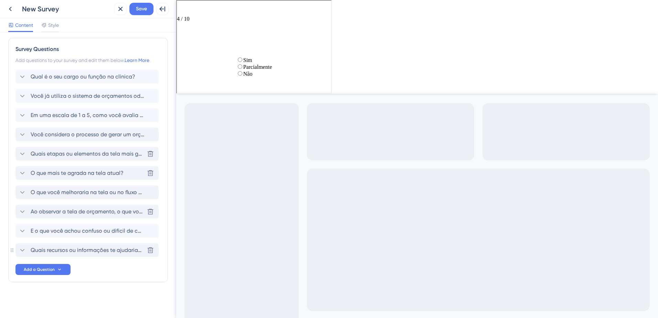
scroll to position [3, 0]
click at [53, 30] on div "Style" at bounding box center [50, 26] width 18 height 11
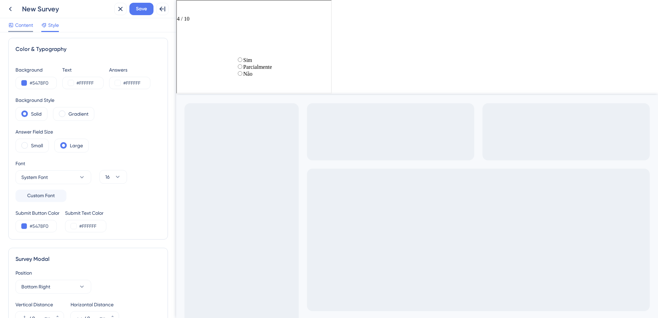
click at [22, 27] on span "Content" at bounding box center [24, 25] width 18 height 8
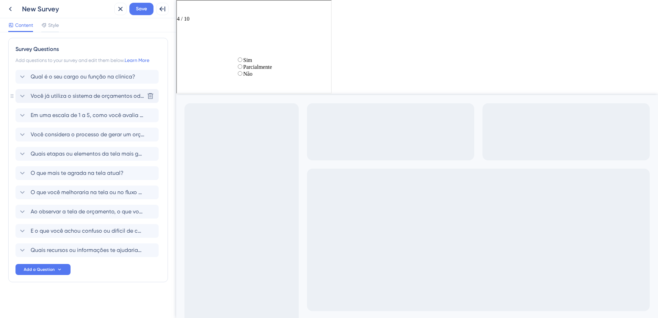
click at [21, 97] on icon at bounding box center [22, 96] width 8 height 8
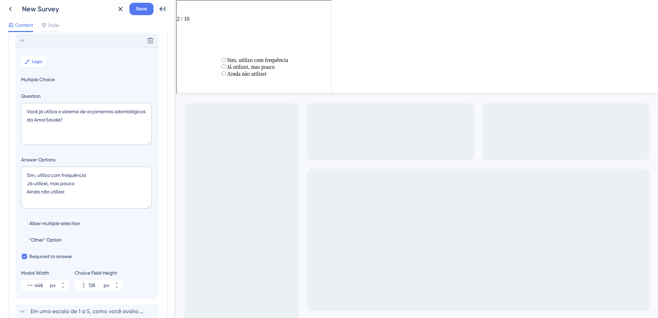
scroll to position [60, 0]
click at [24, 40] on icon at bounding box center [22, 39] width 8 height 8
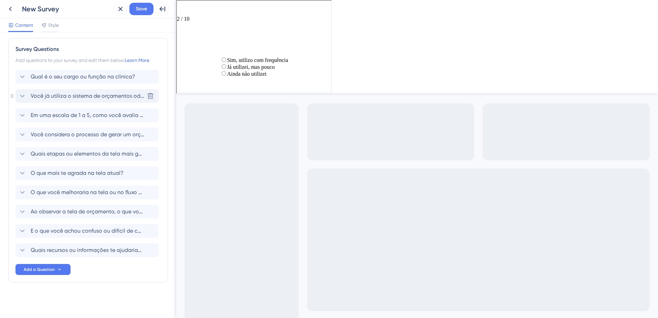
click at [22, 95] on icon at bounding box center [22, 96] width 8 height 8
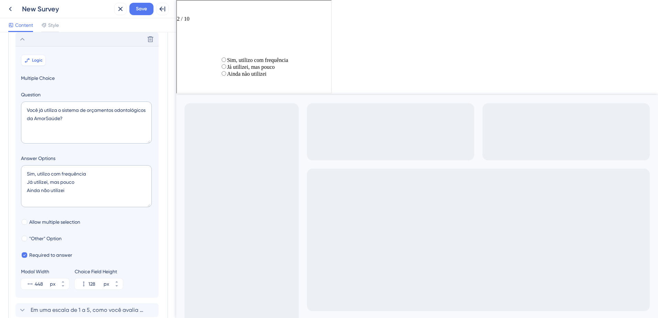
click at [27, 62] on icon at bounding box center [27, 60] width 3 height 3
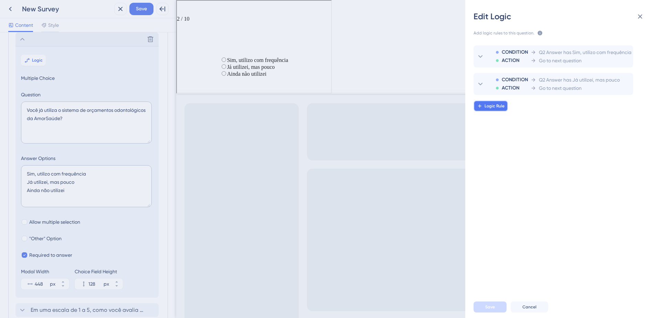
click at [501, 105] on span "Logic Rule" at bounding box center [495, 106] width 20 height 6
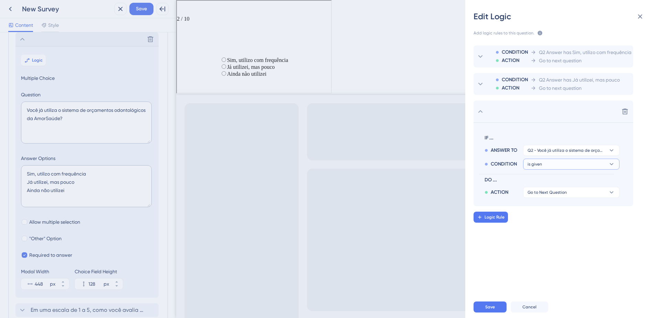
click at [538, 163] on span "is given" at bounding box center [535, 164] width 14 height 6
click at [539, 210] on div "has has" at bounding box center [571, 211] width 82 height 14
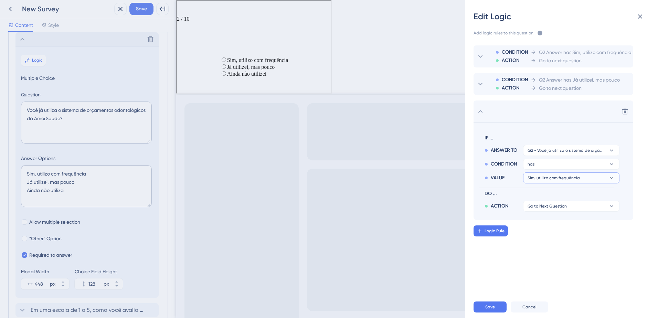
click at [542, 182] on button "Sim, utilizo com frequência" at bounding box center [571, 177] width 96 height 11
click at [542, 222] on span "Ainda não utilizei" at bounding box center [549, 225] width 38 height 8
click at [551, 209] on button "Go to Next Question" at bounding box center [571, 206] width 96 height 11
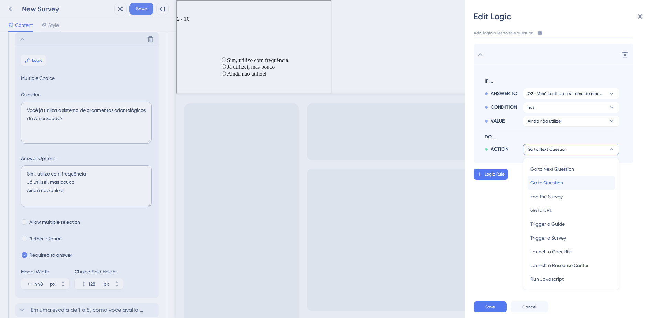
click at [598, 179] on div "Go to Question Go to Question" at bounding box center [571, 183] width 82 height 14
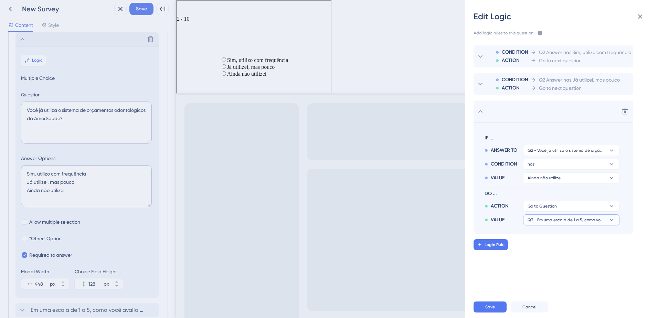
click at [578, 217] on span "Q3 - Em uma escala de 1 a 5, como você avalia a facilidade de uso da tela de or…" at bounding box center [567, 220] width 78 height 6
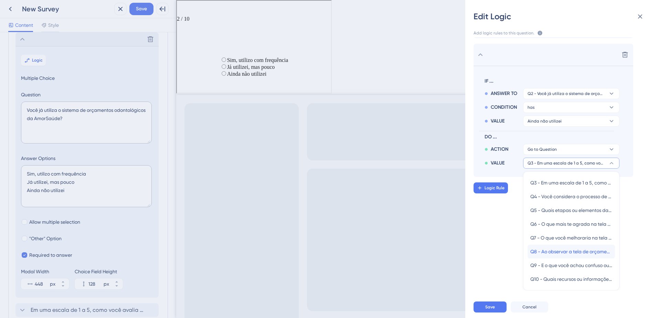
click at [565, 256] on div "Q8 - Ao observar a tela de orçamento, o que você achou mais fácil de entender? …" at bounding box center [571, 252] width 82 height 14
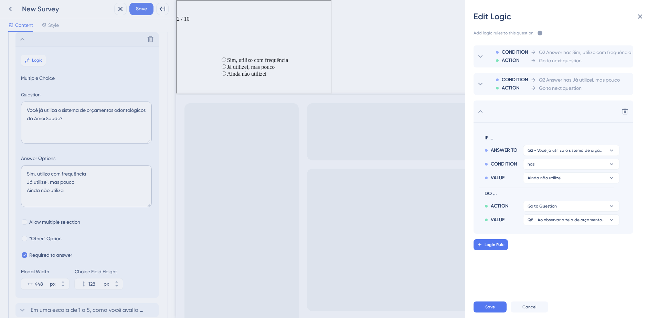
scroll to position [0, 0]
click at [493, 307] on span "Save" at bounding box center [490, 307] width 10 height 6
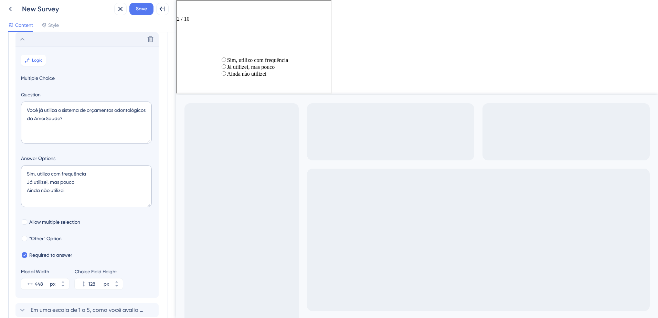
click at [23, 41] on icon at bounding box center [22, 39] width 8 height 8
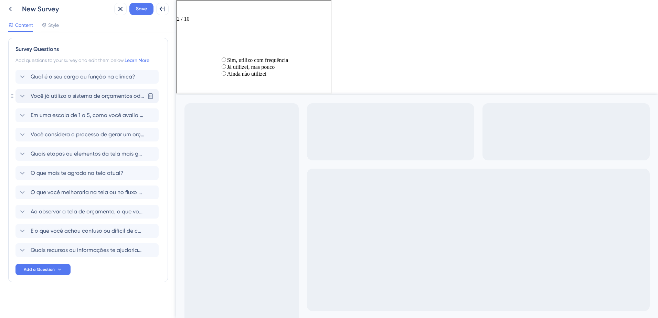
scroll to position [3, 0]
click at [41, 192] on span "O que você melhoraria na tela ou no fluxo de orçamento?" at bounding box center [88, 192] width 114 height 8
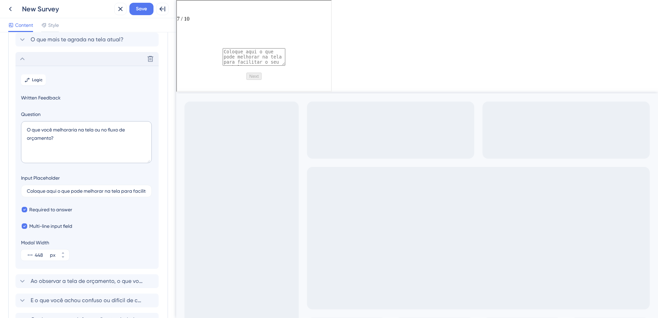
scroll to position [156, 0]
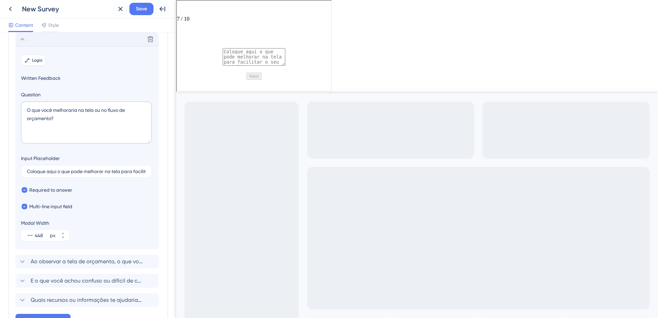
click at [26, 62] on icon at bounding box center [27, 60] width 3 height 3
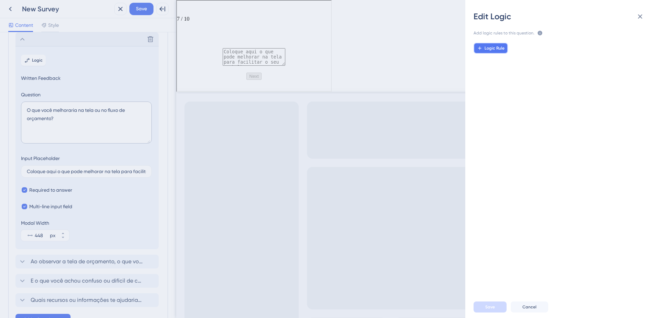
click at [499, 52] on button "Logic Rule" at bounding box center [491, 48] width 34 height 11
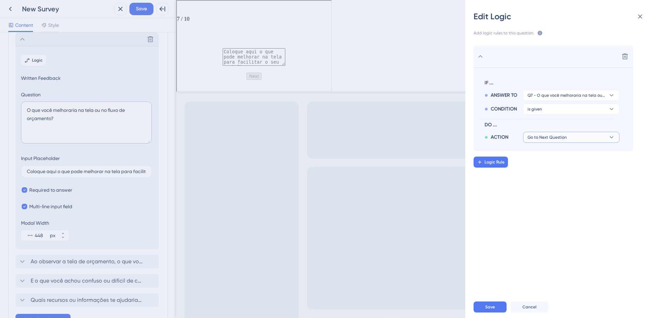
click at [570, 136] on button "Go to Next Question" at bounding box center [571, 137] width 96 height 11
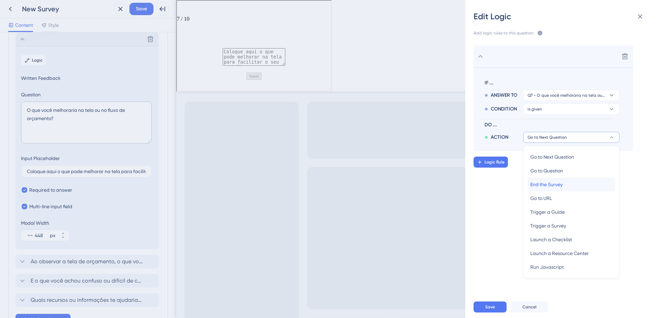
click at [557, 185] on span "End the Survey" at bounding box center [546, 184] width 32 height 8
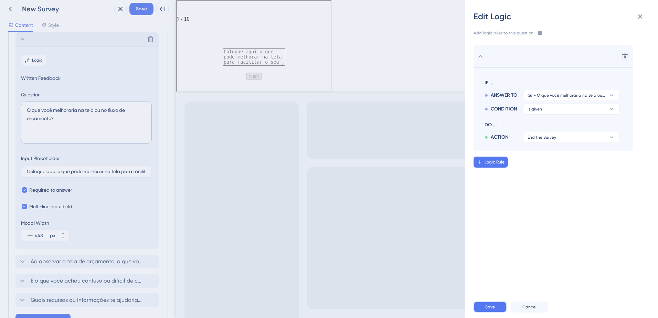
click at [490, 309] on span "Save" at bounding box center [490, 307] width 10 height 6
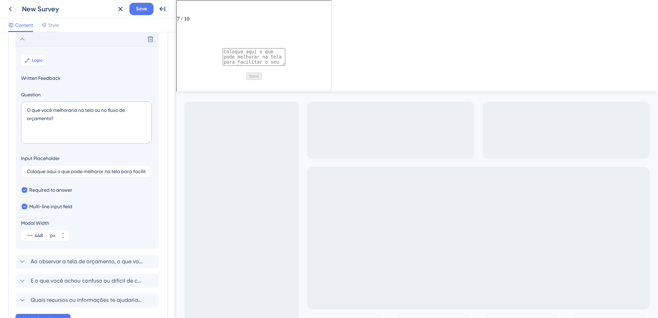
click at [21, 42] on icon at bounding box center [22, 39] width 8 height 8
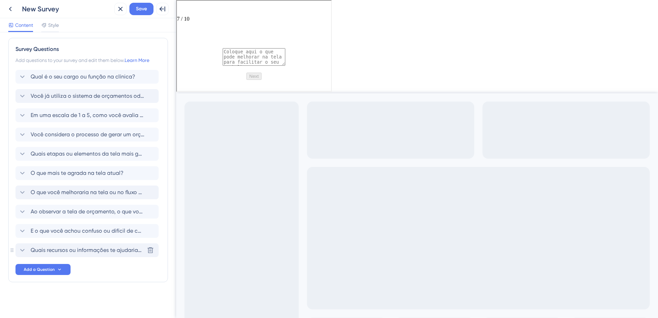
click at [43, 253] on span "Quais recursos ou informações te ajudariam a usar o sistema com mais segurança?" at bounding box center [88, 250] width 114 height 8
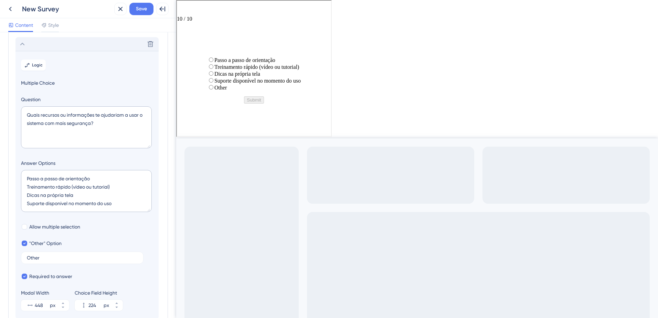
scroll to position [202, 0]
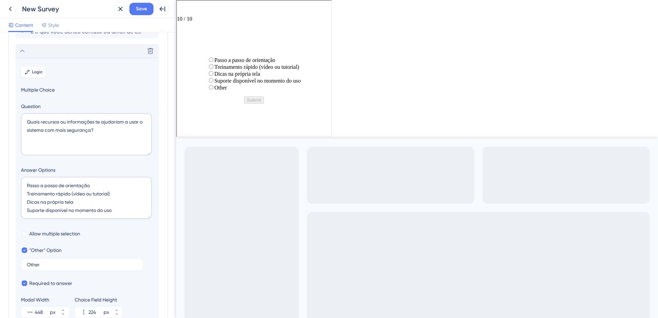
click at [33, 70] on span "Logic" at bounding box center [37, 72] width 11 height 6
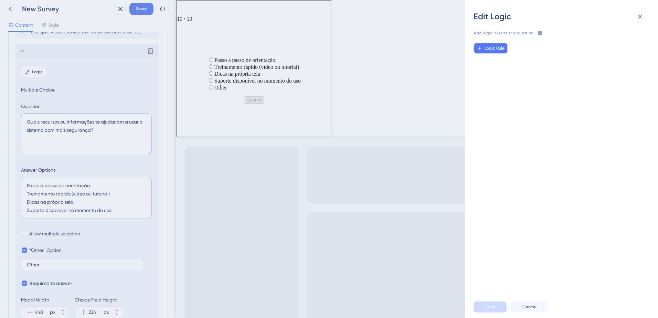
click at [493, 53] on button "Logic Rule" at bounding box center [491, 48] width 34 height 11
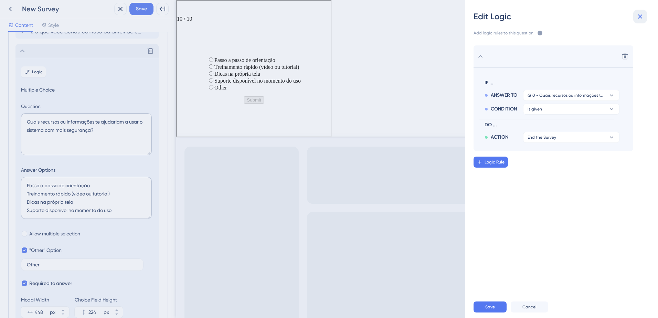
click at [644, 19] on icon at bounding box center [640, 16] width 8 height 8
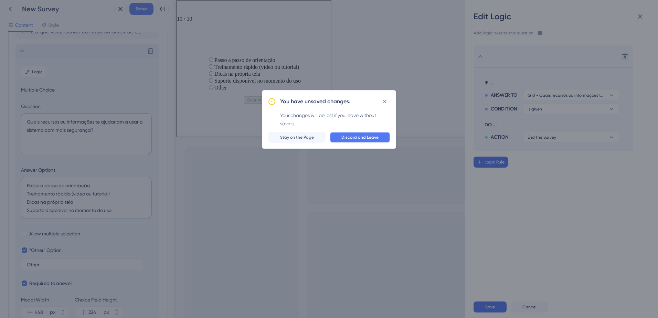
click at [365, 138] on span "Discard and Leave" at bounding box center [359, 138] width 37 height 6
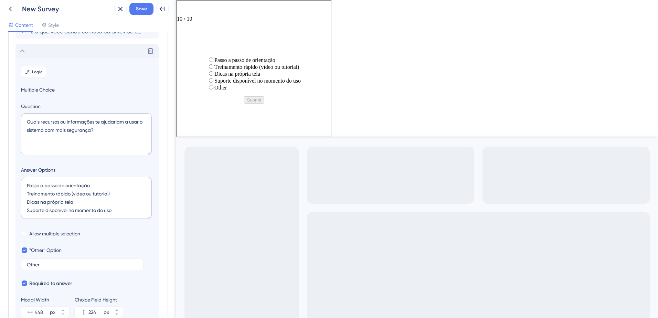
click at [19, 52] on icon at bounding box center [22, 51] width 8 height 8
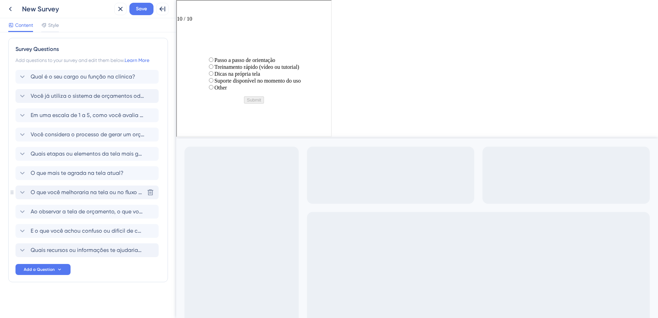
click at [45, 193] on span "O que você melhoraria na tela ou no fluxo de orçamento?" at bounding box center [88, 192] width 114 height 8
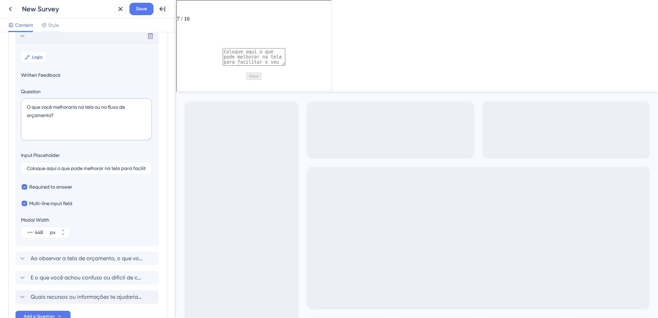
scroll to position [156, 0]
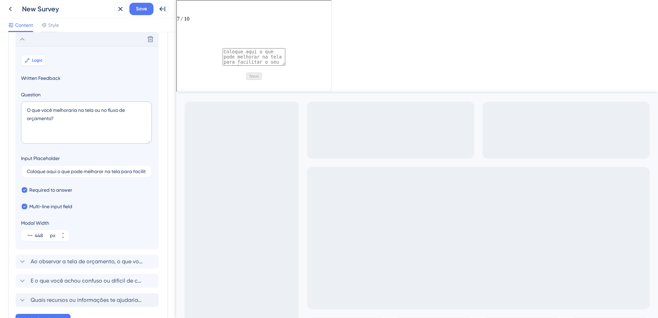
click at [33, 59] on span "Logic" at bounding box center [37, 60] width 11 height 6
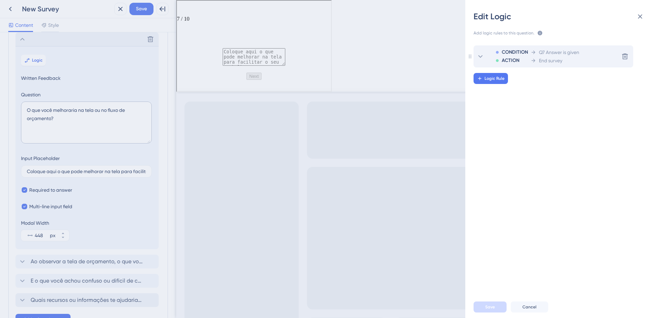
click at [507, 61] on span "ACTION" at bounding box center [511, 60] width 18 height 8
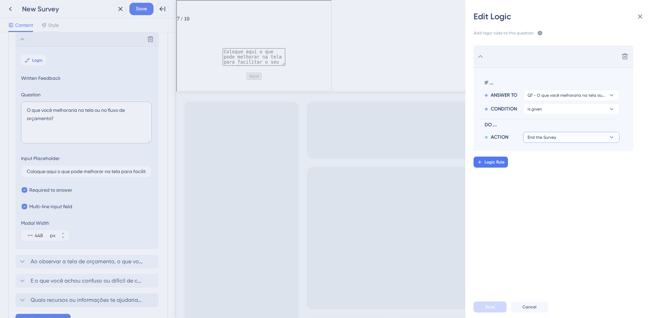
click at [556, 137] on button "End the Survey" at bounding box center [571, 137] width 96 height 11
click at [491, 188] on div "Delete IF ... ANSWER TO Q7 - O que você melhoraria na tela ou no fluxo de orçam…" at bounding box center [565, 163] width 204 height 253
click at [639, 20] on icon at bounding box center [640, 16] width 8 height 8
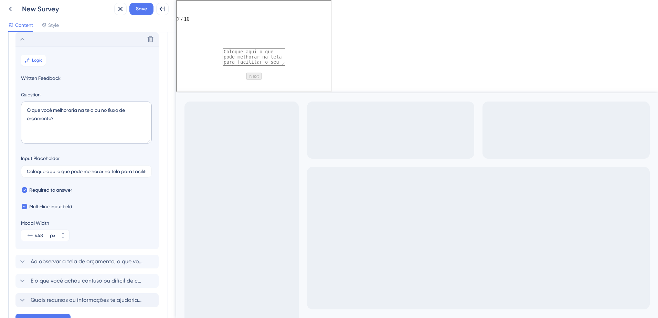
click at [25, 42] on icon at bounding box center [22, 39] width 8 height 8
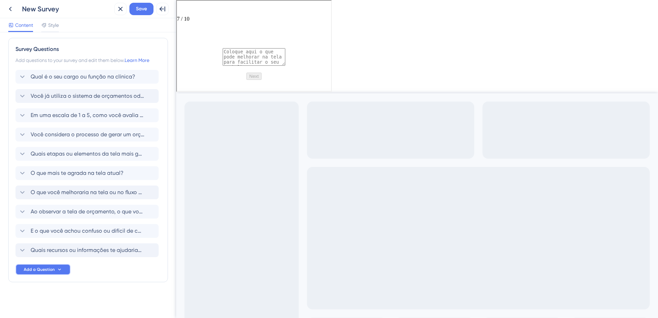
click at [38, 269] on span "Add a Question" at bounding box center [39, 270] width 31 height 6
click at [47, 246] on div "Quais recursos ou informações te ajudariam a usar o sistema com mais segurança?…" at bounding box center [86, 250] width 143 height 14
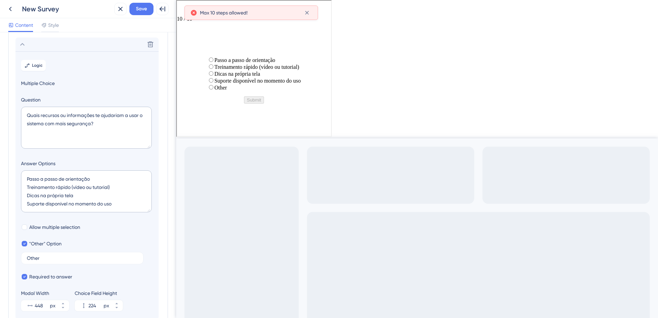
scroll to position [214, 0]
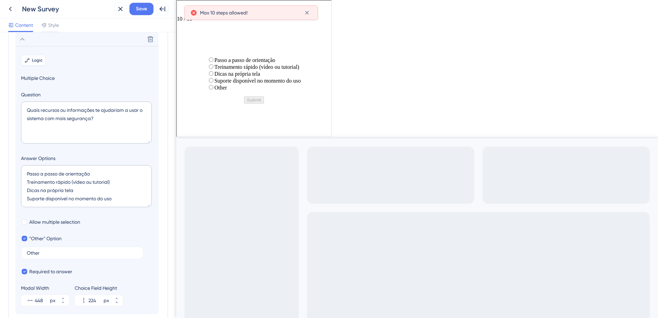
click at [36, 62] on span "Logic" at bounding box center [37, 60] width 11 height 6
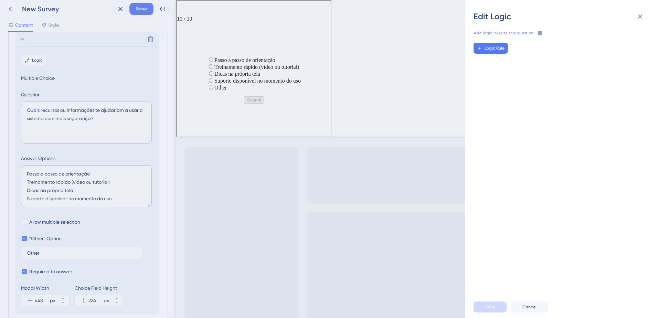
click at [490, 54] on div "Logic Rule" at bounding box center [565, 163] width 204 height 253
click at [492, 48] on span "Logic Rule" at bounding box center [495, 48] width 20 height 6
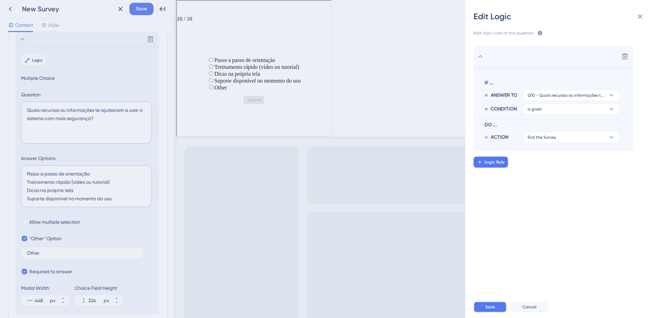
click at [487, 304] on button "Save" at bounding box center [490, 306] width 33 height 11
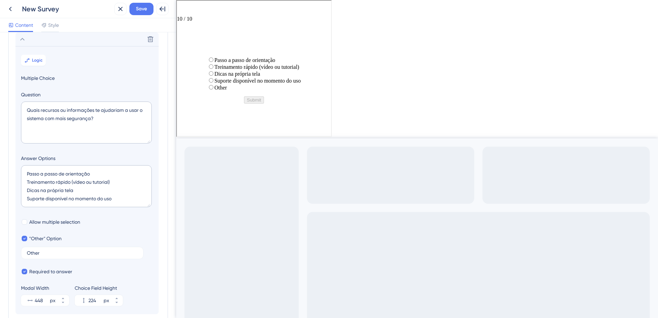
click at [25, 39] on icon at bounding box center [22, 39] width 8 height 8
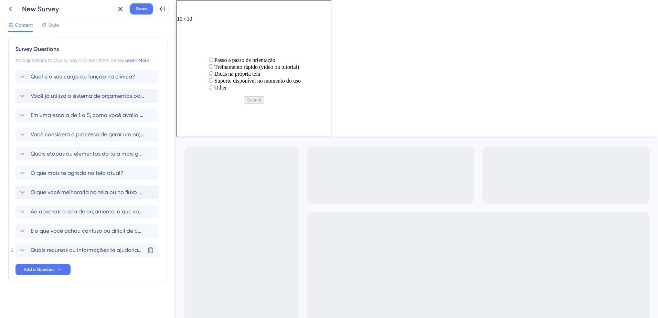
click at [137, 8] on span "Save" at bounding box center [141, 9] width 11 height 8
click at [48, 23] on span "Style" at bounding box center [53, 25] width 11 height 8
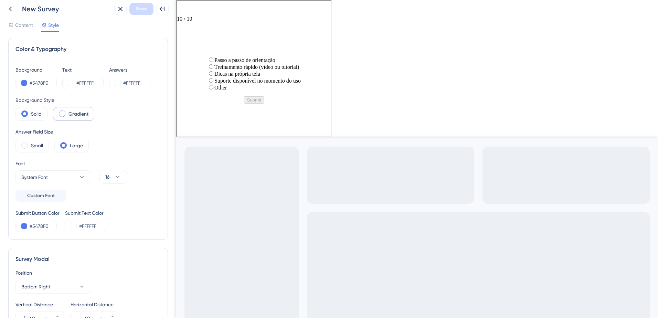
click at [74, 116] on label "Gradient" at bounding box center [78, 114] width 20 height 8
click at [42, 116] on div "Solid" at bounding box center [31, 114] width 32 height 14
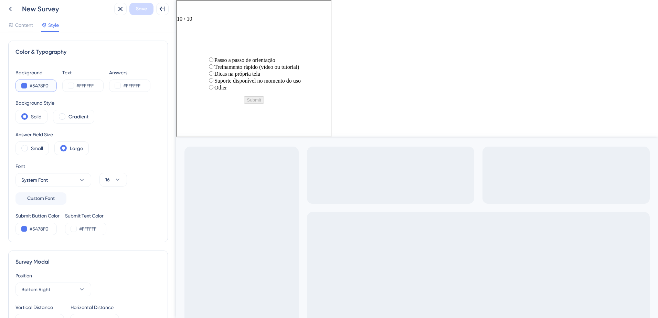
click at [24, 87] on button at bounding box center [24, 86] width 6 height 6
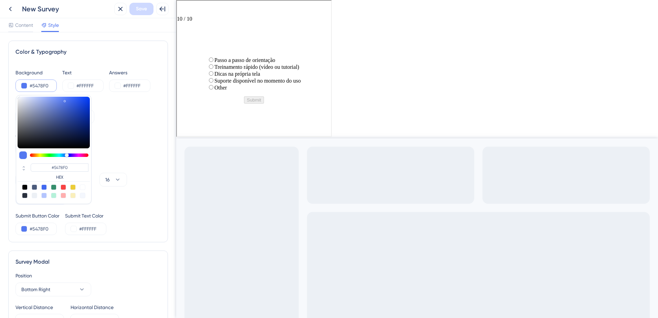
click at [83, 196] on div at bounding box center [83, 196] width 6 height 6
type input "#f4f7fd"
type input "#F4F7FD"
click at [95, 91] on div "#FFFFFF" at bounding box center [82, 85] width 41 height 12
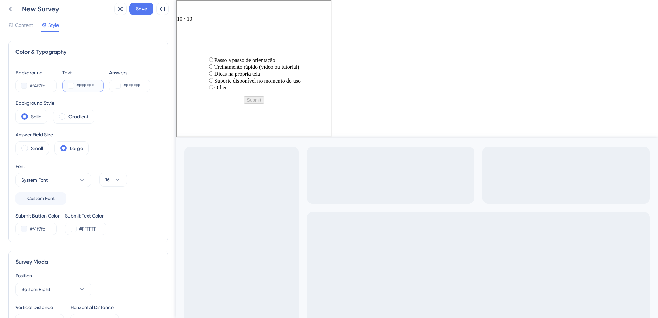
click at [71, 86] on button at bounding box center [71, 86] width 6 height 6
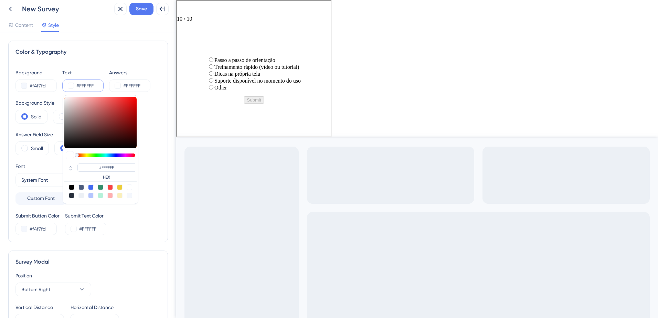
click at [81, 187] on div at bounding box center [81, 187] width 6 height 6
type input "#4c5c7c"
type input "#4C5C7C"
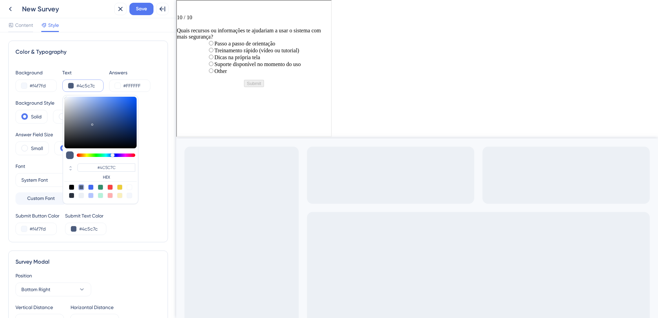
type input "#75777a"
type input "#75777A"
type input "#76787a"
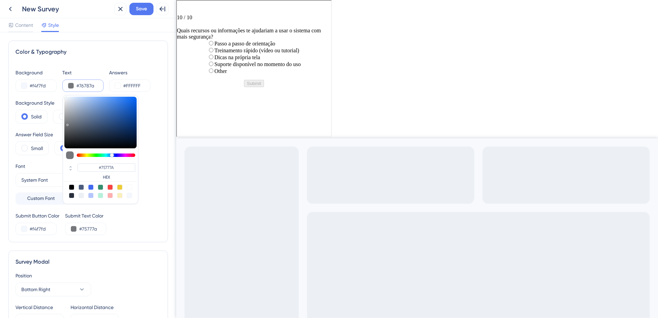
type input "#76787A"
type input "#77797a"
type input "#77797A"
type input "#797b7c"
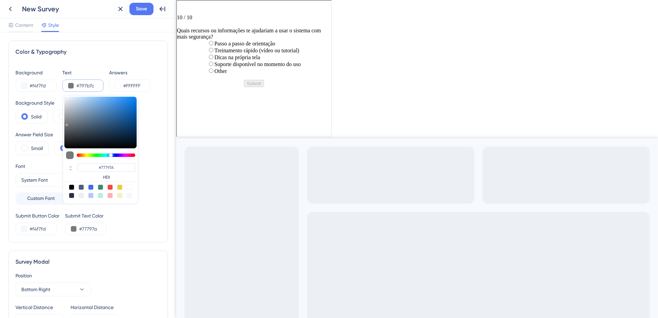
type input "#797b7c"
type input "#797B7C"
type input "#7a7b7c"
type input "#7A7B7C"
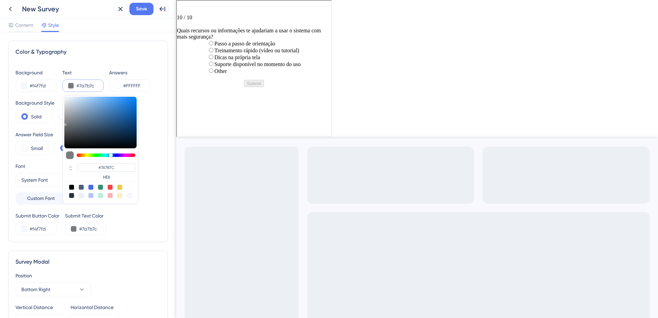
type input "#7b7b7c"
type input "#7B7B7C"
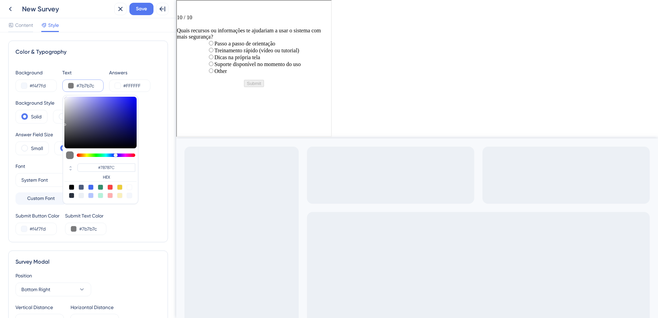
type input "#7c7c7c"
type input "#7C7C7C"
drag, startPoint x: 67, startPoint y: 124, endPoint x: 64, endPoint y: 123, distance: 3.8
click at [64, 123] on div "#7C7C7C HEX" at bounding box center [101, 149] width 76 height 109
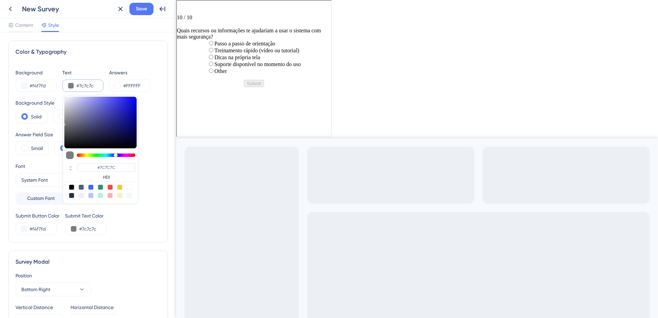
type input "#727274"
type input "#707072"
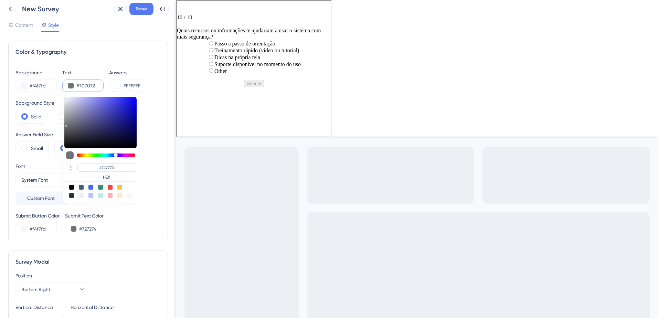
type input "#707072"
type input "#6c6c6d"
type input "#6C6C6D"
type input "#646464"
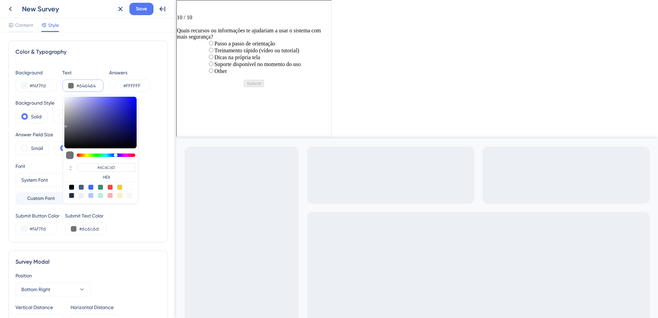
type input "#646464"
type input "#5c5c5c"
type input "#5C5C5C"
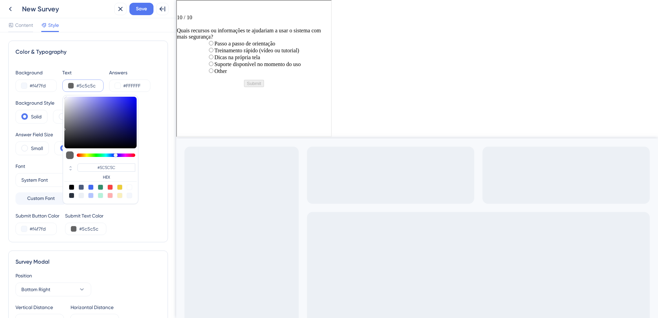
type input "#525252"
type input "#4b4b4b"
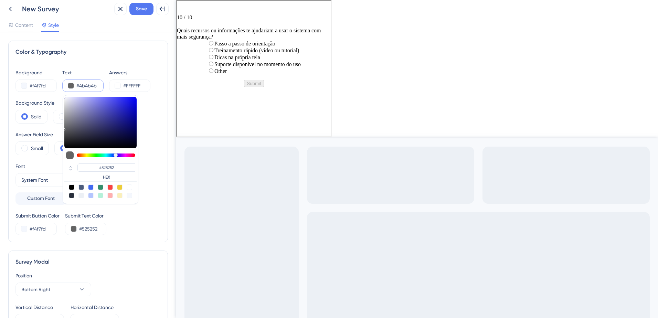
type input "#4B4B4B"
type input "#3f3f3f"
type input "#444444"
type input "#3f3f3f"
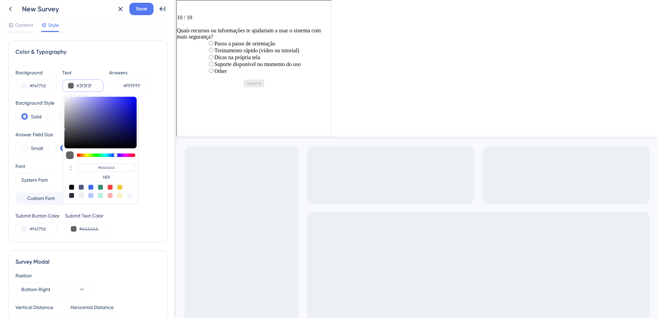
type input "#3F3F3F"
type input "#3b3b3b"
type input "#3B3B3B"
type input "#3a3a3a"
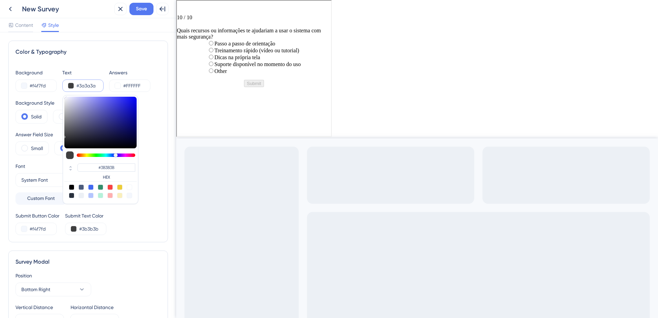
type input "#3a3a3a"
type input "#3A3A3A"
type input "#363636"
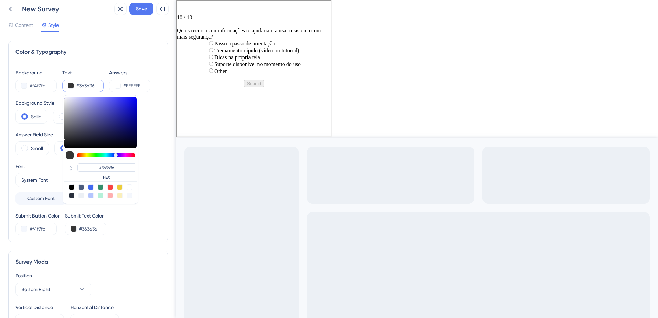
type input "#353535"
type input "#333333"
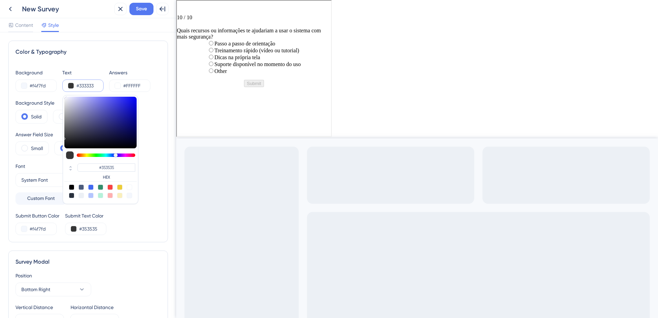
type input "#333333"
type input "#303030"
type input "#2e2e2e"
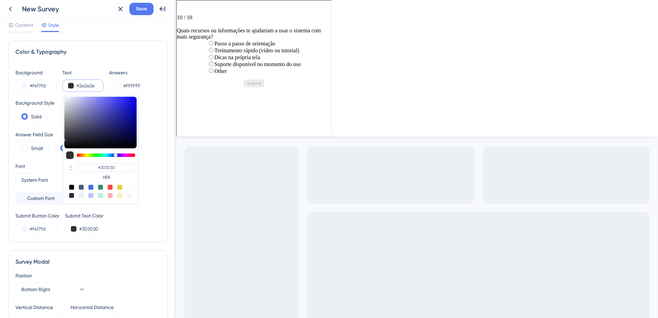
type input "#2e2e2e"
type input "#2E2E2E"
type input "#2c2c2c"
type input "#2C2C2C"
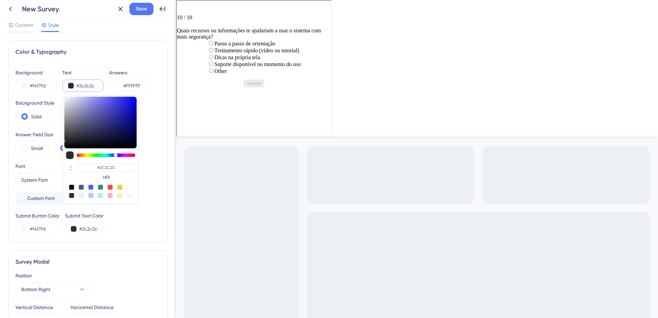
drag, startPoint x: 65, startPoint y: 125, endPoint x: 60, endPoint y: 139, distance: 15.3
click at [60, 139] on div "Background #f4f7fd Text #2c2c2c #2C2C2C HEX Answers #FFFFFF Background Style So…" at bounding box center [87, 151] width 145 height 167
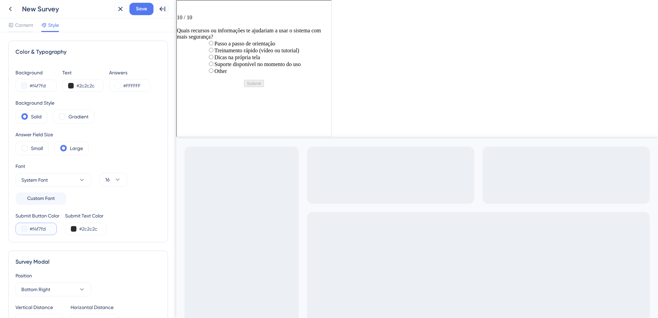
click at [22, 230] on button at bounding box center [24, 229] width 6 height 6
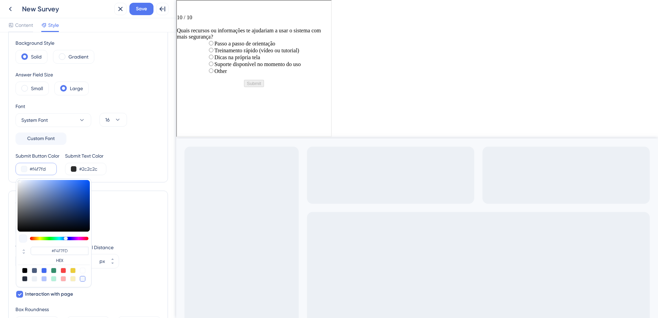
scroll to position [69, 0]
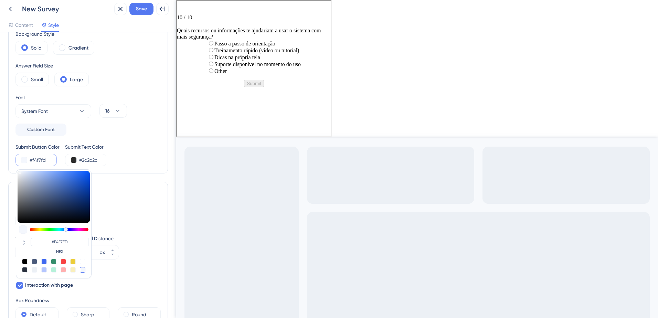
click at [53, 262] on div at bounding box center [54, 262] width 6 height 6
type input "#358e6c"
type input "#358E6C"
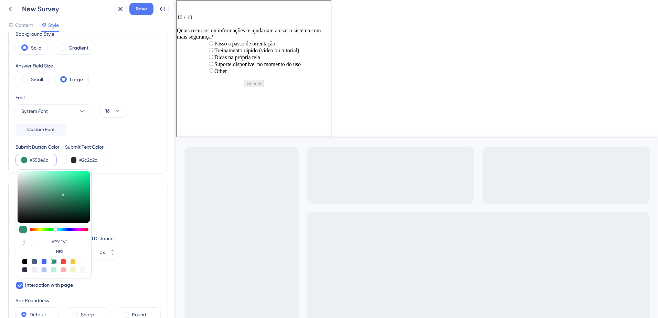
click at [53, 268] on div at bounding box center [54, 270] width 6 height 6
type input "#b5f1d9"
type input "#B5F1D9"
type input "#1c9c69"
type input "#1C9C69"
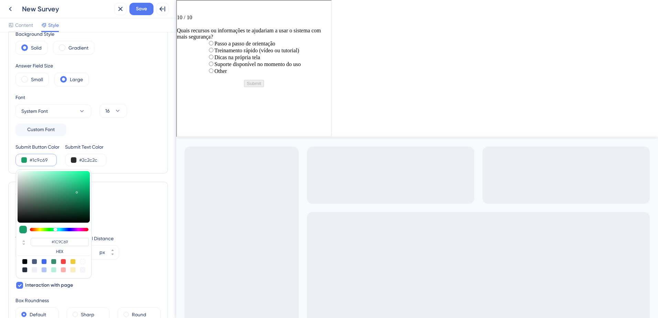
click at [77, 191] on div at bounding box center [54, 197] width 72 height 52
click at [84, 160] on input "#2c2c2c" at bounding box center [93, 160] width 28 height 8
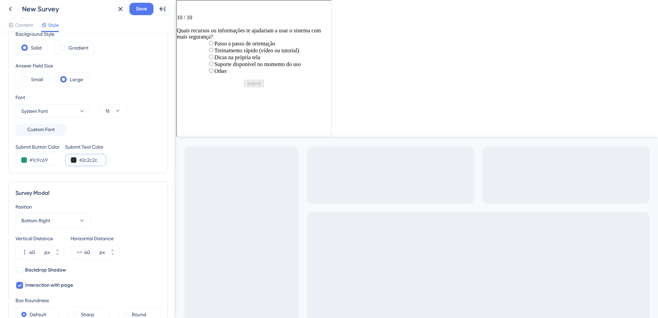
click at [74, 160] on button at bounding box center [74, 160] width 6 height 6
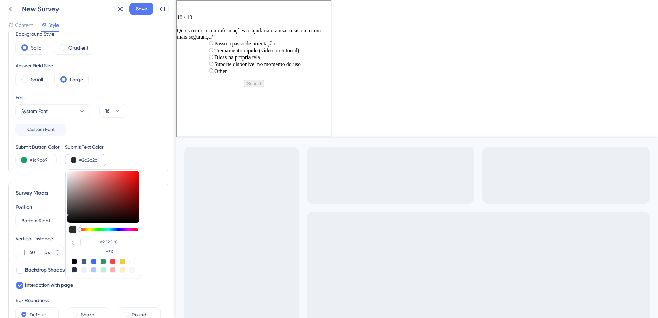
click at [132, 270] on div at bounding box center [132, 270] width 6 height 6
type input "#f4f7fd"
type input "#F4F7FD"
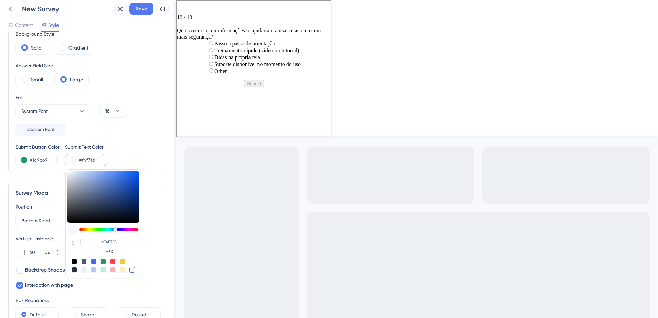
click at [134, 144] on div "Submit Button Color #1c9c69 Submit Text Color #f4f7fd #F4F7FD HEX" at bounding box center [87, 154] width 145 height 23
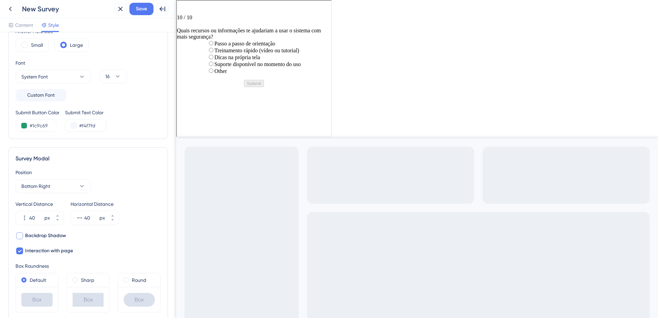
scroll to position [138, 0]
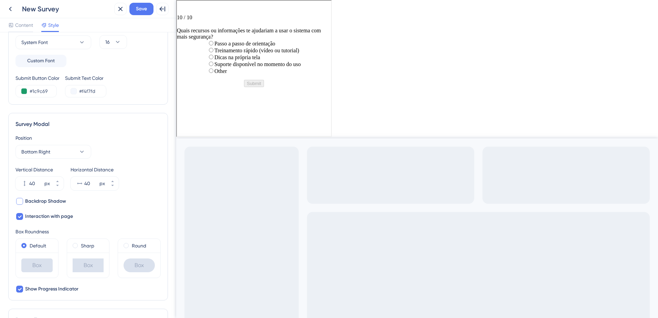
click at [39, 200] on span "Backdrop Shadow" at bounding box center [45, 201] width 41 height 8
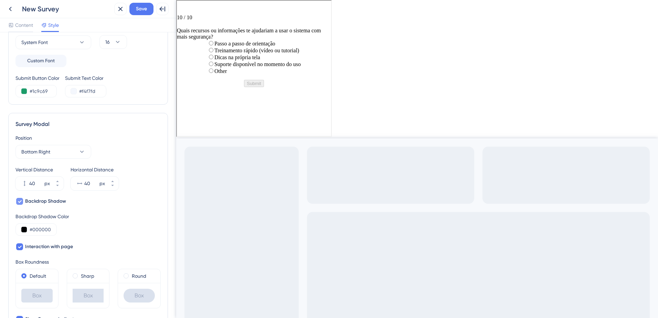
click at [39, 200] on span "Backdrop Shadow" at bounding box center [45, 201] width 41 height 8
checkbox input "false"
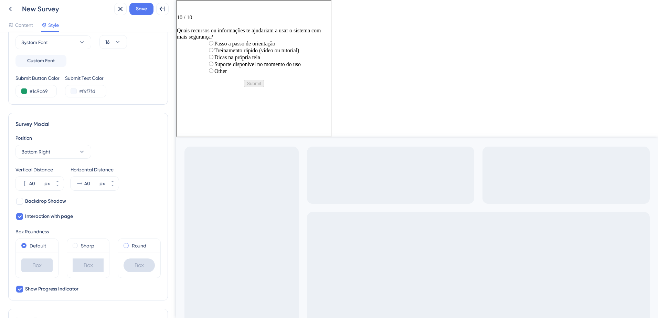
click at [132, 242] on label "Round" at bounding box center [139, 246] width 14 height 8
click at [43, 244] on label "Default" at bounding box center [38, 246] width 17 height 8
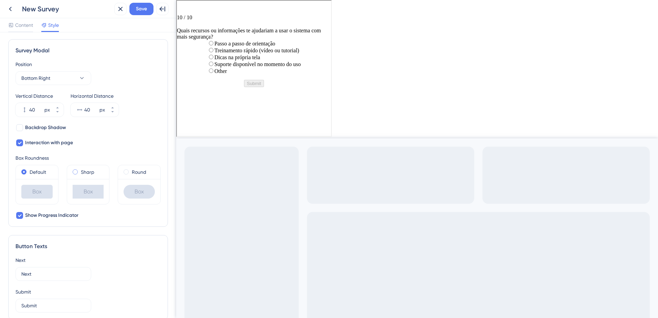
scroll to position [241, 0]
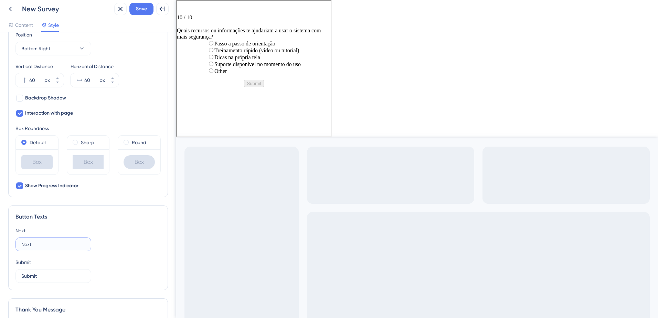
click at [45, 241] on input "Next" at bounding box center [53, 245] width 64 height 8
type input "Próximo"
type input "Enviar"
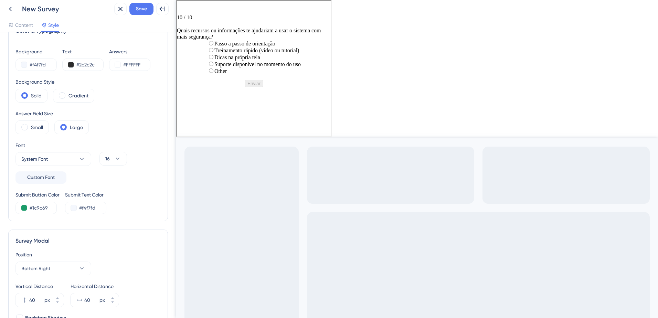
scroll to position [0, 0]
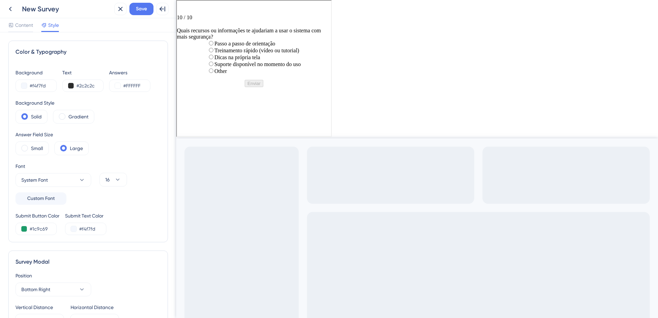
click at [182, 6] on icon "Go to Question 9" at bounding box center [179, 3] width 6 height 6
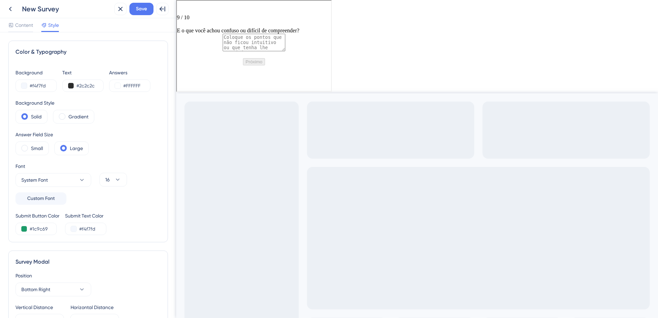
click at [182, 6] on icon "Go to Question 8" at bounding box center [179, 3] width 6 height 6
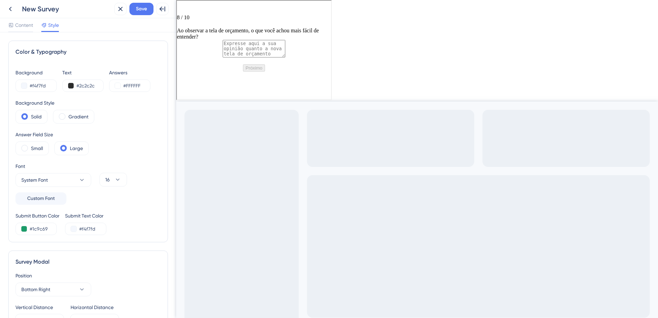
click at [185, 27] on div "Ao observar a tela de orçamento, o que você achou mais fácil de entender?" at bounding box center [253, 33] width 154 height 12
click at [182, 6] on icon "Go to Question 7" at bounding box center [179, 3] width 6 height 6
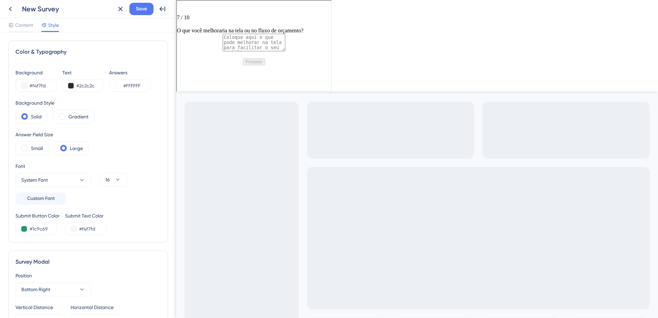
click at [182, 6] on icon "Go to Question 6" at bounding box center [179, 3] width 6 height 6
click at [182, 6] on icon "Go to Question 5" at bounding box center [179, 3] width 6 height 6
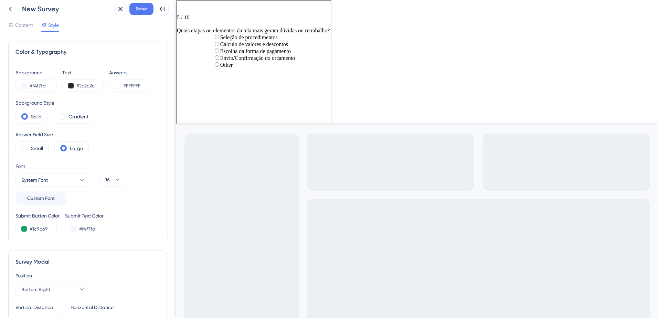
click at [212, 40] on div "Seleção de procedimentos" at bounding box center [253, 36] width 82 height 7
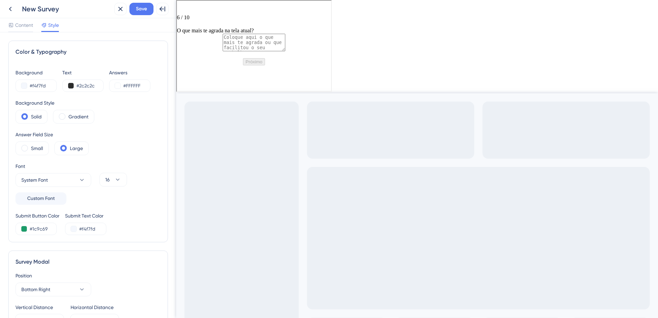
click at [182, 6] on icon "Go to Question 5" at bounding box center [179, 3] width 6 height 6
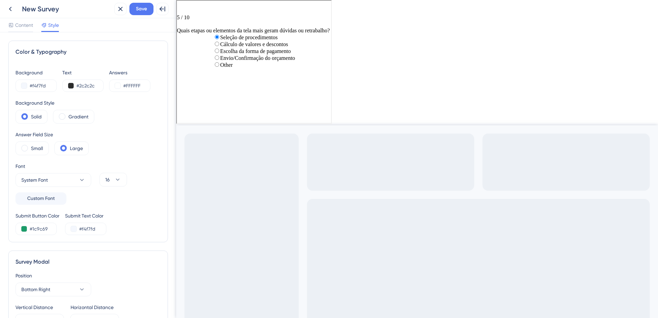
click at [220, 40] on span "radio group" at bounding box center [220, 37] width 0 height 6
click at [214, 39] on input "radio group" at bounding box center [216, 36] width 4 height 4
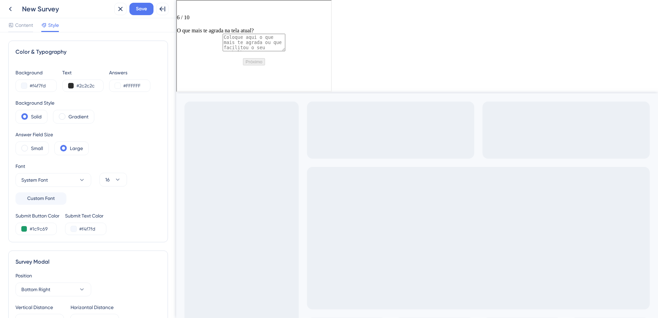
click at [182, 6] on icon "Go to Question 5" at bounding box center [179, 3] width 6 height 6
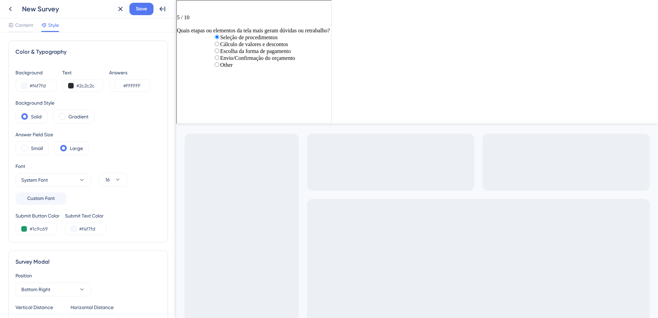
click at [182, 6] on icon "Go to Question 4" at bounding box center [179, 3] width 6 height 6
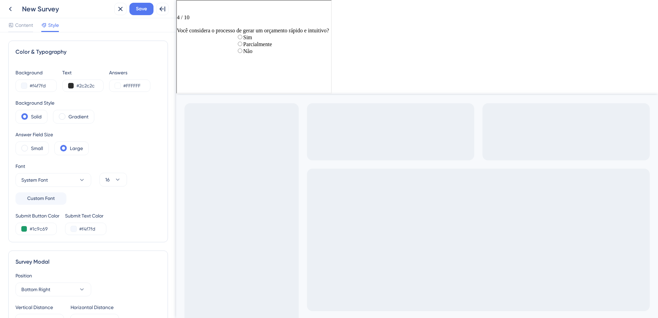
click at [182, 6] on icon "Go to Question 3" at bounding box center [179, 3] width 6 height 6
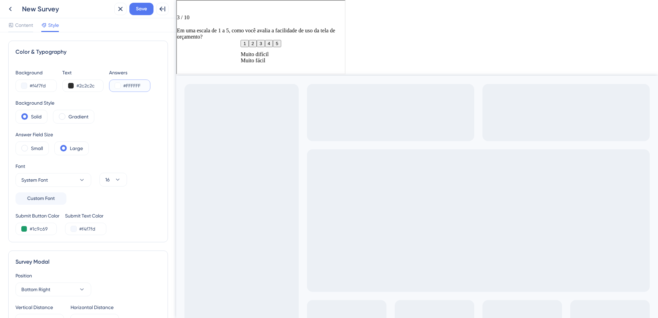
click at [117, 84] on button at bounding box center [118, 86] width 6 height 6
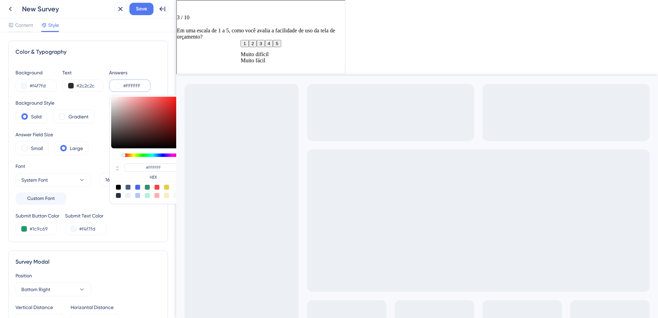
click at [119, 188] on div at bounding box center [119, 187] width 6 height 6
type input "#000000"
click at [117, 194] on div at bounding box center [119, 196] width 6 height 6
type input "#29303d"
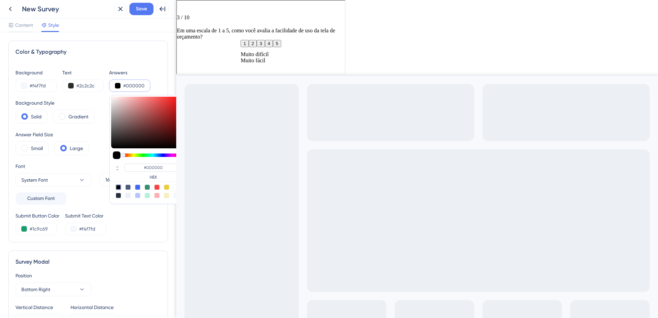
type input "#29303D"
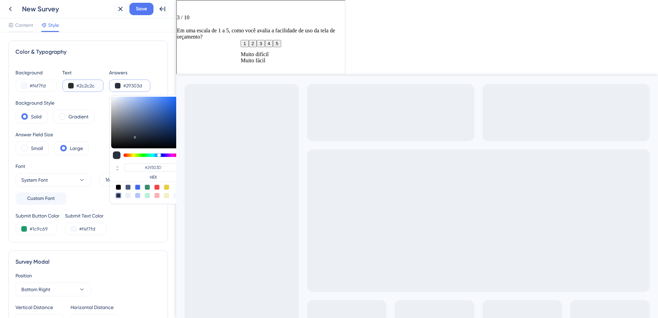
click at [83, 87] on input "#2c2c2c" at bounding box center [90, 86] width 28 height 8
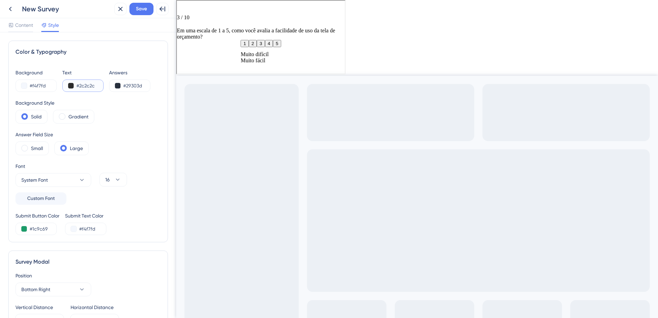
click at [83, 87] on input "#2c2c2c" at bounding box center [90, 86] width 28 height 8
click at [138, 86] on input "#29303d" at bounding box center [137, 86] width 28 height 8
paste input "C2C2C"
type input "#2C2C2C"
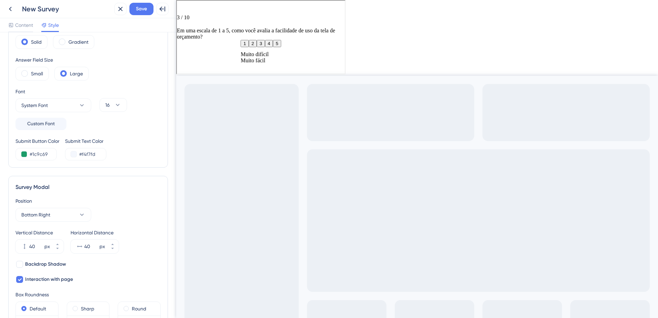
scroll to position [34, 0]
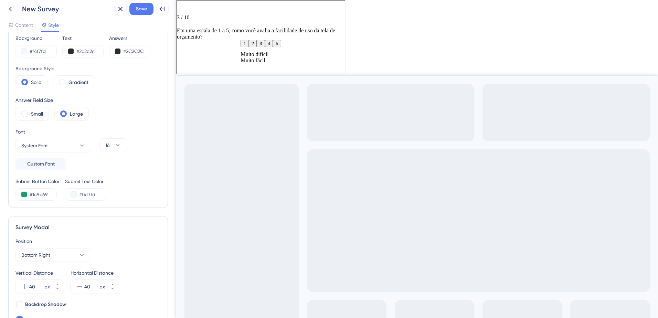
click at [182, 7] on div "Go to Question 2" at bounding box center [260, 3] width 168 height 7
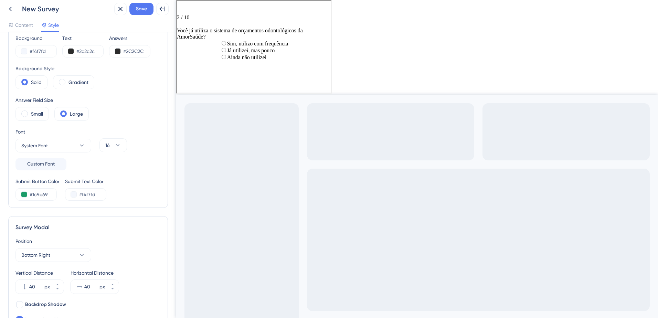
click at [182, 6] on icon "Go to Question 1" at bounding box center [179, 3] width 6 height 6
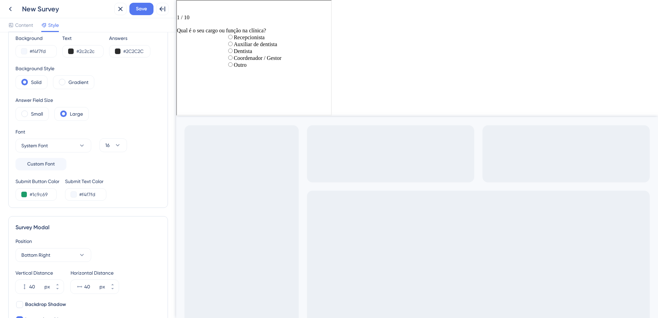
click at [226, 67] on div "Outro" at bounding box center [253, 64] width 55 height 7
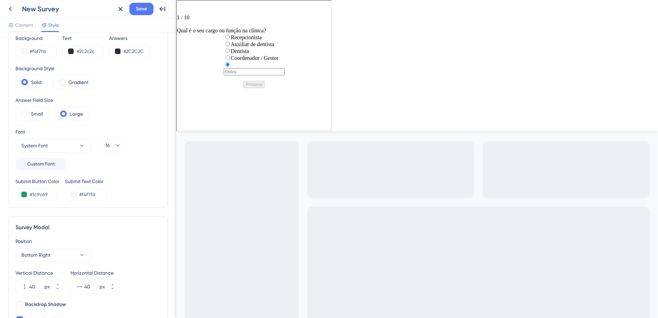
click at [223, 75] on input "radio group" at bounding box center [253, 70] width 61 height 7
type input "asasas"
click at [230, 67] on span "radio group" at bounding box center [230, 64] width 0 height 6
click at [225, 66] on input "radio group" at bounding box center [227, 64] width 4 height 4
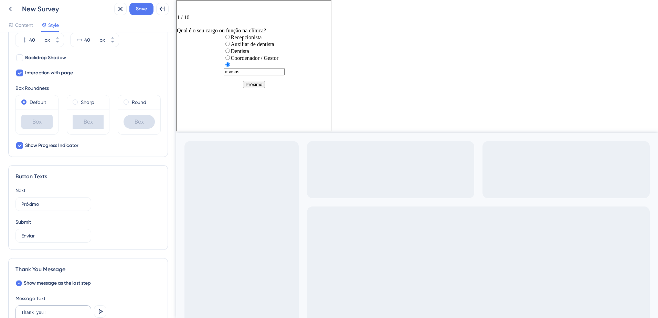
scroll to position [371, 0]
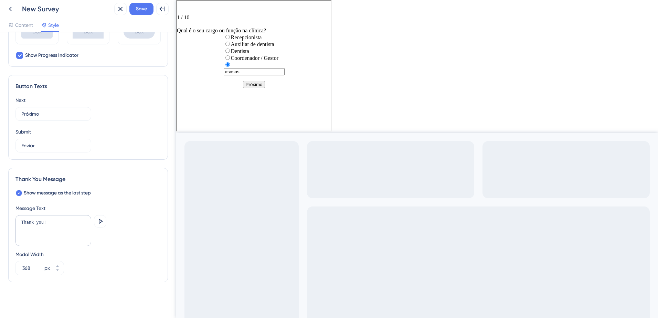
drag, startPoint x: 44, startPoint y: 198, endPoint x: 44, endPoint y: 212, distance: 14.1
click at [45, 200] on div "Show message as the last step Message Text Thank you! Preview Modal Width 368 px" at bounding box center [87, 232] width 145 height 86
click at [37, 269] on input "368" at bounding box center [32, 268] width 21 height 8
type input "448"
click at [51, 242] on textarea "Thank you!" at bounding box center [53, 230] width 76 height 31
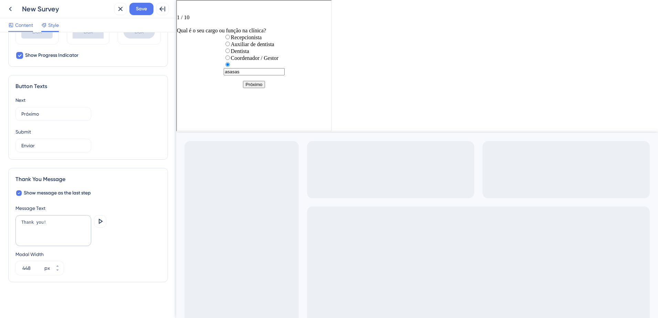
click at [30, 29] on span "Content" at bounding box center [24, 25] width 18 height 8
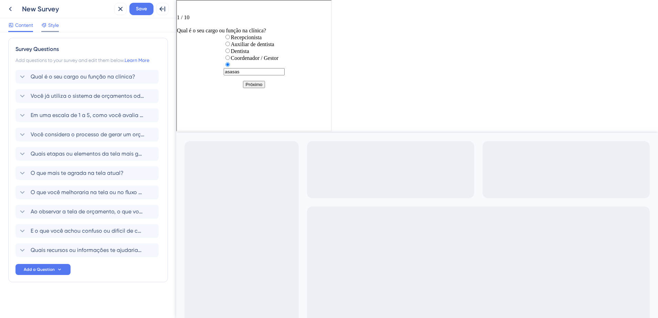
click at [57, 25] on span "Style" at bounding box center [53, 25] width 11 height 8
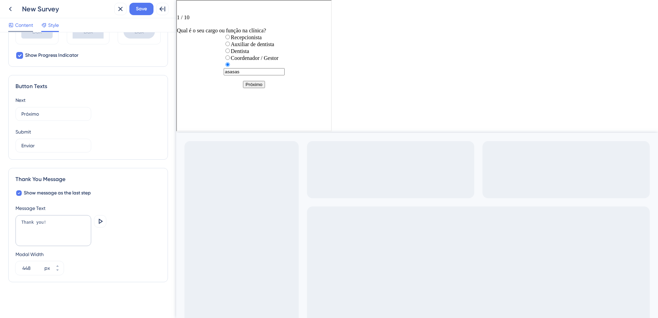
click at [27, 22] on span "Content" at bounding box center [24, 25] width 18 height 8
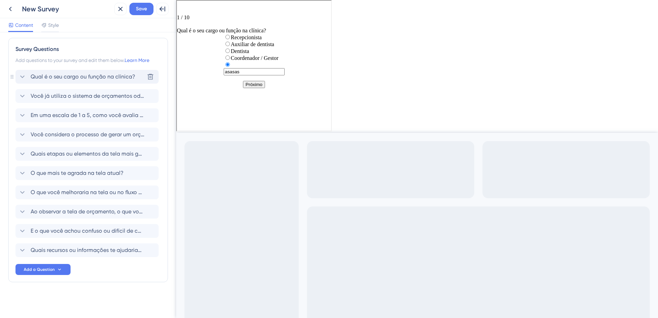
click at [69, 78] on span "Qual é o seu cargo ou função na clínica?" at bounding box center [83, 77] width 105 height 8
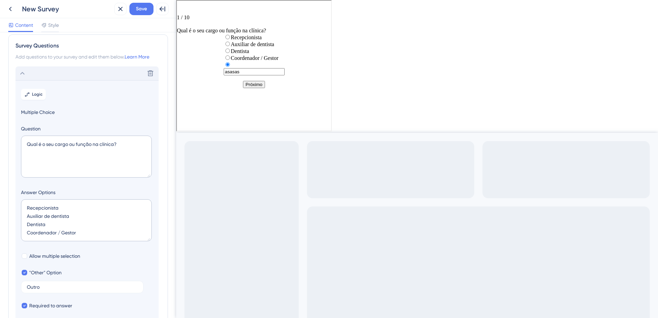
scroll to position [6, 0]
click at [149, 76] on icon at bounding box center [150, 73] width 7 height 7
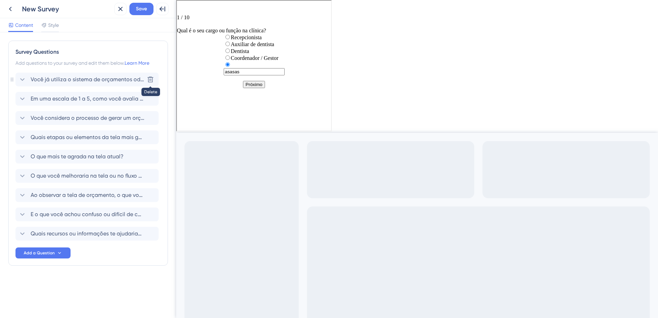
scroll to position [0, 0]
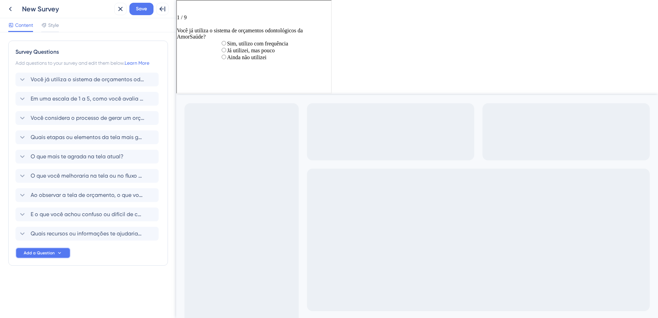
click at [49, 254] on span "Add a Question" at bounding box center [39, 253] width 31 height 6
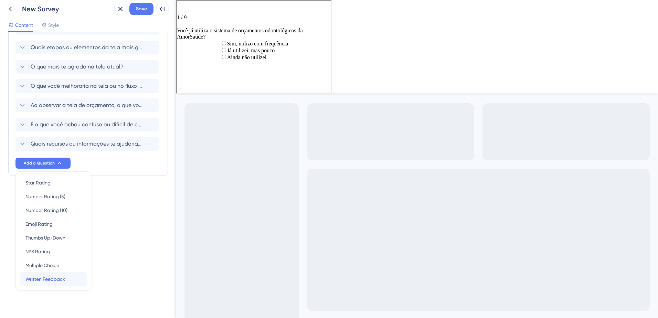
click at [61, 281] on span "Written Feedback" at bounding box center [45, 279] width 40 height 8
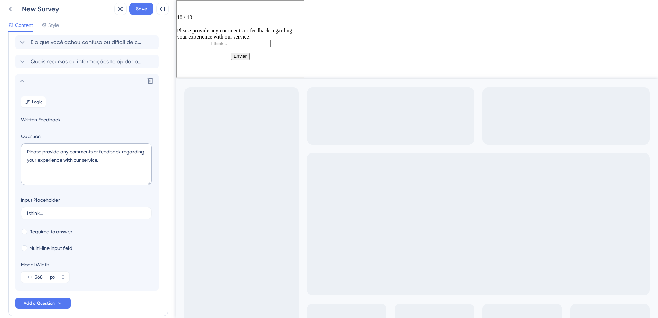
scroll to position [206, 0]
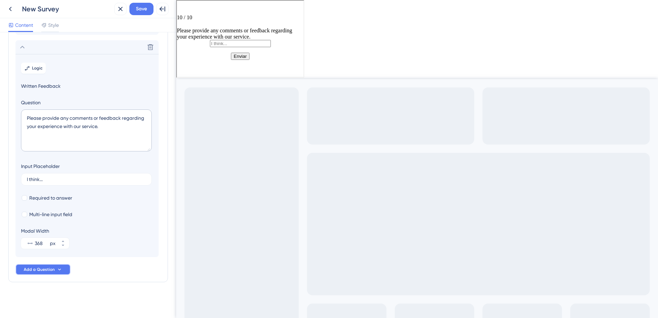
click at [42, 267] on span "Add a Question" at bounding box center [39, 270] width 31 height 6
click at [155, 51] on button at bounding box center [150, 47] width 11 height 11
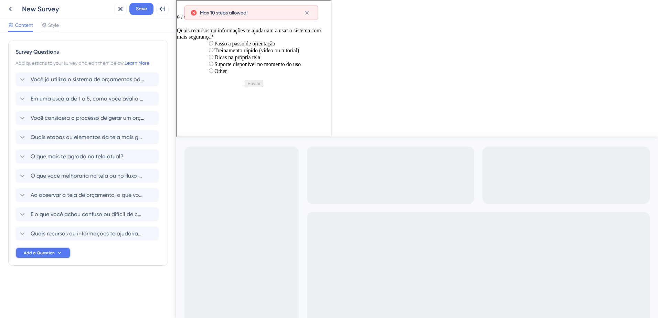
click at [30, 253] on span "Add a Question" at bounding box center [39, 253] width 31 height 6
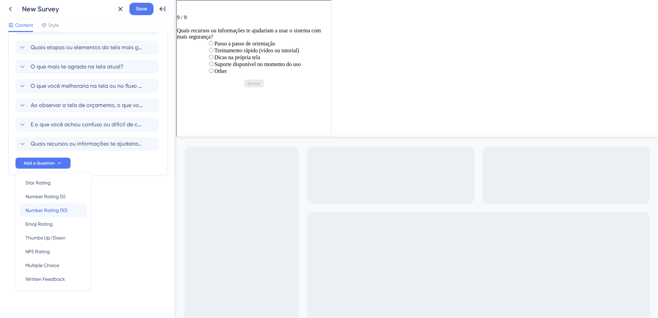
click at [50, 214] on div "Number Rating (10) Number Rating (10)" at bounding box center [53, 210] width 56 height 14
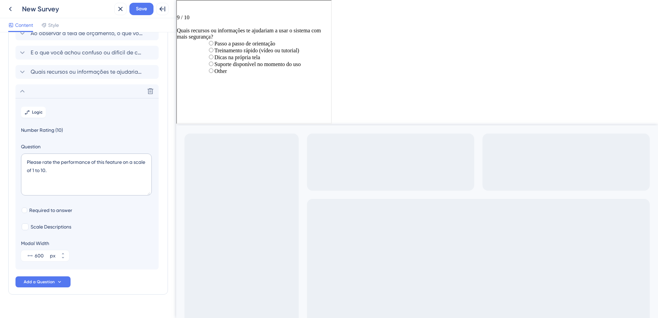
scroll to position [174, 0]
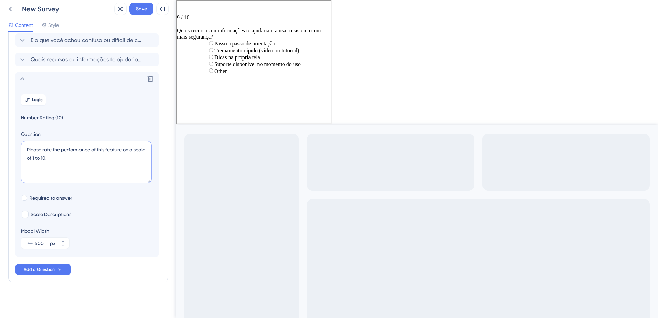
drag, startPoint x: 81, startPoint y: 161, endPoint x: 14, endPoint y: 145, distance: 68.9
click at [14, 145] on div "Survey Questions Add questions to your survey and edit them below. Learn More V…" at bounding box center [88, 74] width 160 height 416
paste textarea "Em uma escala de 0 a 10, qual a probabilidade de você recomendar este sistema p…"
type textarea "Em uma escala de 0 a 10, qual a probabilidade de você recomendar este sistema p…"
click at [38, 198] on span "Required to answer" at bounding box center [50, 198] width 43 height 8
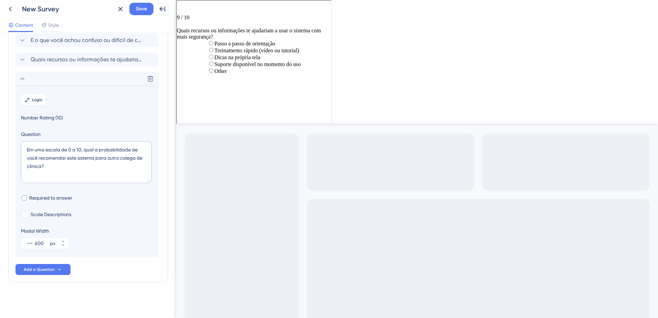
checkbox input "true"
click at [40, 215] on span "Scale Descriptions" at bounding box center [51, 214] width 41 height 8
checkbox input "true"
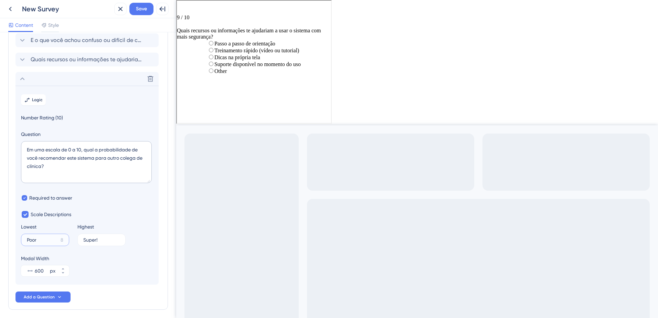
drag, startPoint x: 39, startPoint y: 239, endPoint x: 23, endPoint y: 243, distance: 16.4
click at [23, 243] on label "Poor 8" at bounding box center [45, 240] width 48 height 12
click at [27, 242] on input "Poor" at bounding box center [42, 239] width 31 height 5
type input "Nada prováve"
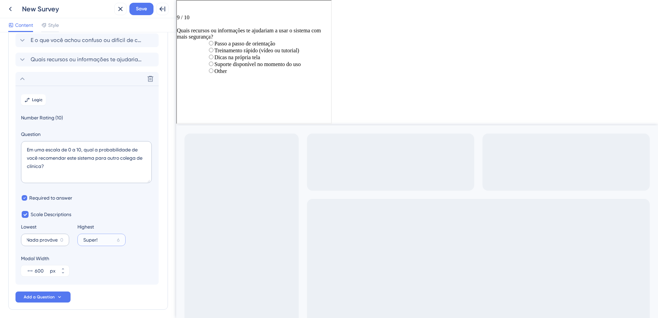
scroll to position [0, 0]
type input "Totalmente"
click at [25, 240] on label "Nada prováve 0" at bounding box center [45, 240] width 48 height 12
click at [27, 240] on input "Nada prováve" at bounding box center [42, 239] width 31 height 5
click at [108, 241] on input "Totalmente" at bounding box center [98, 239] width 31 height 5
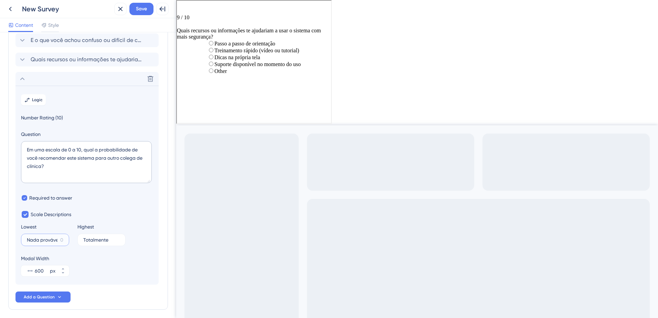
click at [51, 240] on input "Nada prováve" at bounding box center [42, 239] width 31 height 5
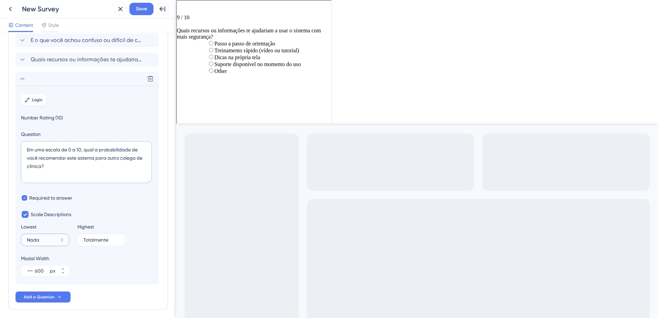
type input "Nada"
click at [98, 260] on div "Modal Width 600 px" at bounding box center [87, 265] width 132 height 22
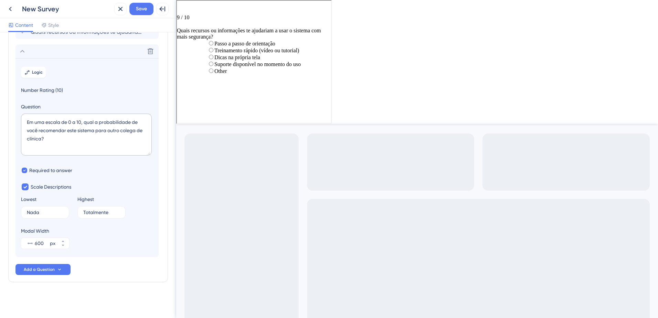
click at [195, 11] on div at bounding box center [253, 7] width 154 height 14
click at [182, 6] on icon "Go to Question 8" at bounding box center [179, 3] width 6 height 6
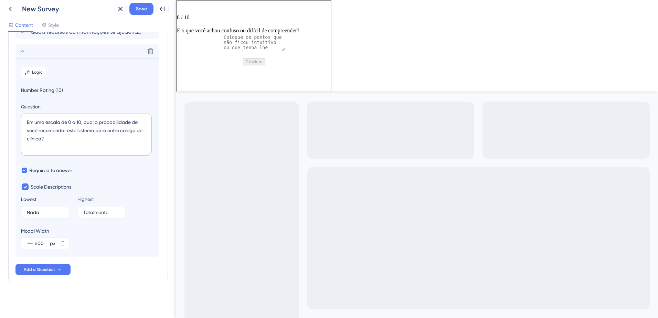
click at [197, 14] on div "8 / 10 E o que você achou confuso ou difícil de compreender?" at bounding box center [253, 16] width 154 height 33
drag, startPoint x: 197, startPoint y: 11, endPoint x: 506, endPoint y: 203, distance: 363.8
click at [197, 11] on div at bounding box center [253, 7] width 154 height 14
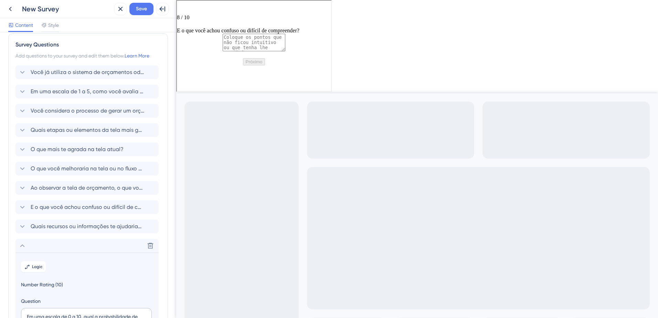
scroll to position [0, 0]
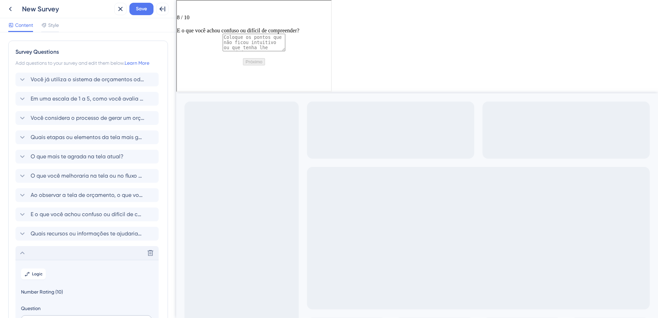
click at [22, 250] on icon at bounding box center [22, 253] width 8 height 8
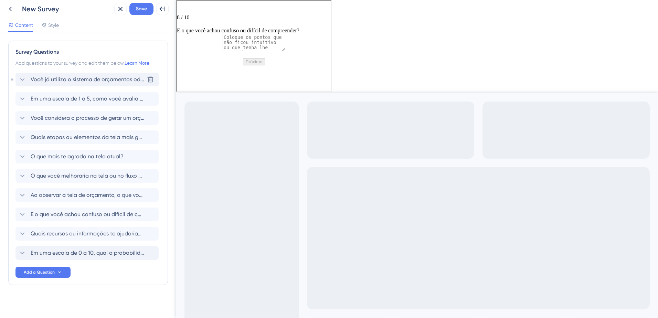
click at [71, 84] on div "Você já utiliza o sistema de orçamentos odontológicos da AmorSaúde? [GEOGRAPHIC…" at bounding box center [86, 80] width 143 height 14
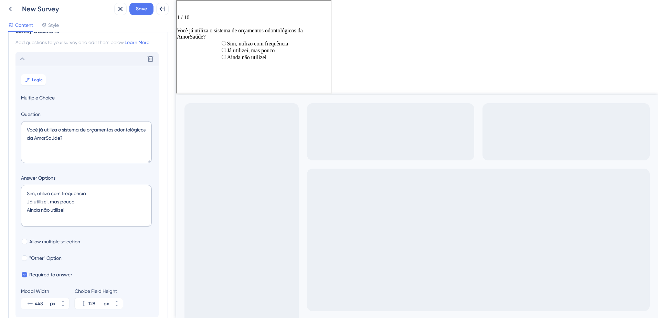
scroll to position [40, 0]
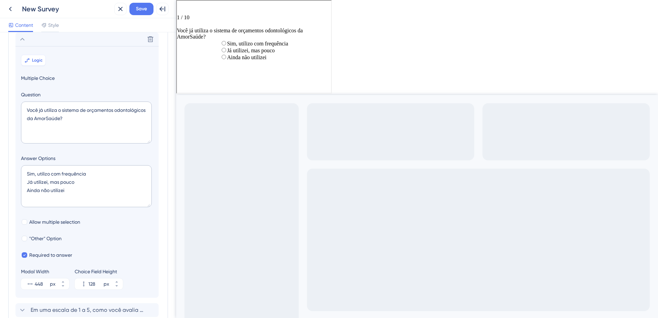
click at [35, 63] on button "Logic" at bounding box center [33, 60] width 25 height 11
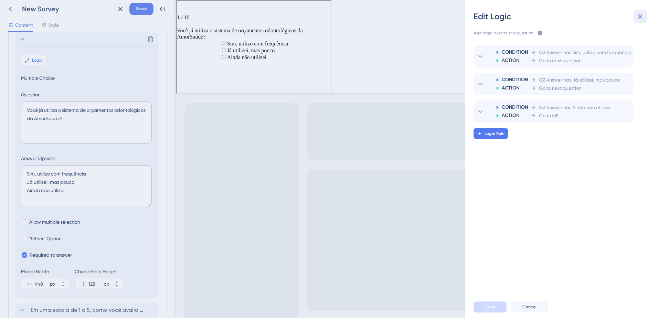
click at [637, 19] on icon at bounding box center [640, 16] width 8 height 8
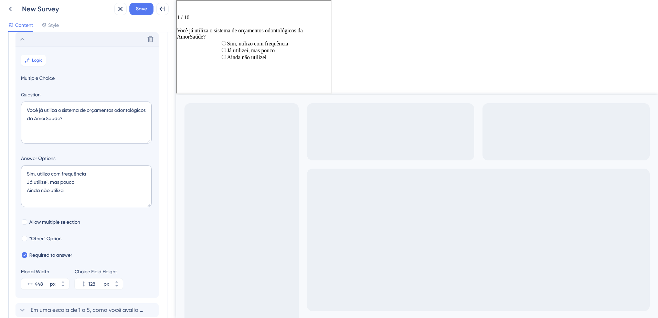
click at [24, 40] on icon at bounding box center [22, 39] width 8 height 8
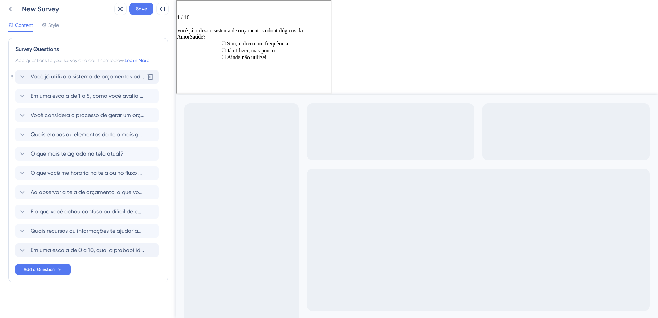
click at [72, 81] on div "Você já utiliza o sistema de orçamentos odontológicos da AmorSaúde? [GEOGRAPHIC…" at bounding box center [86, 77] width 143 height 14
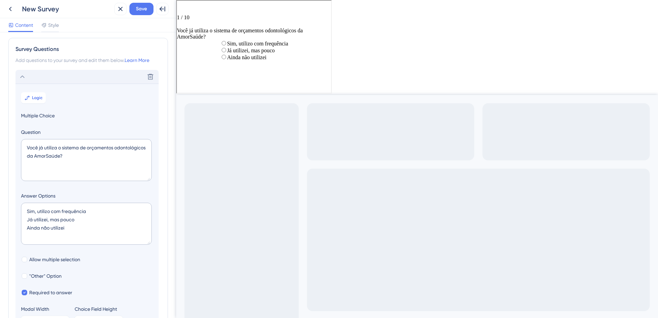
scroll to position [40, 0]
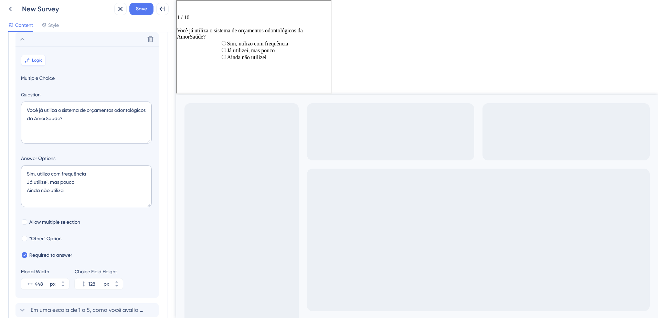
click at [29, 58] on icon at bounding box center [27, 60] width 6 height 6
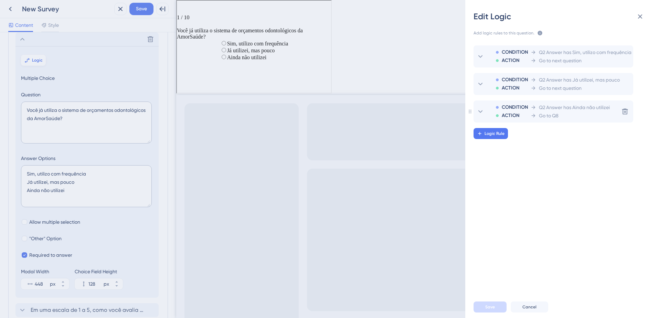
click at [566, 120] on div "CONDITION ACTION Q2 Answer has Ainda não utilizei Go to Q8" at bounding box center [549, 111] width 121 height 22
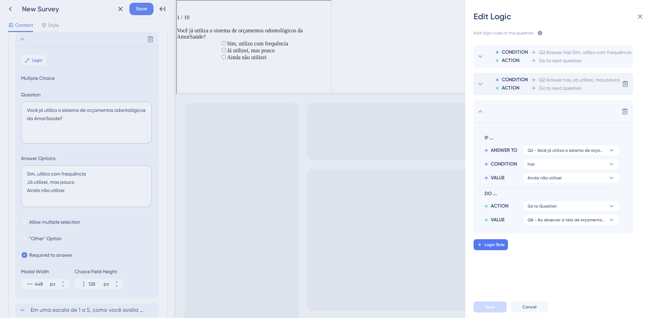
click at [567, 79] on span "Q2 Answer has Já utilizei, mas pouco" at bounding box center [579, 80] width 81 height 8
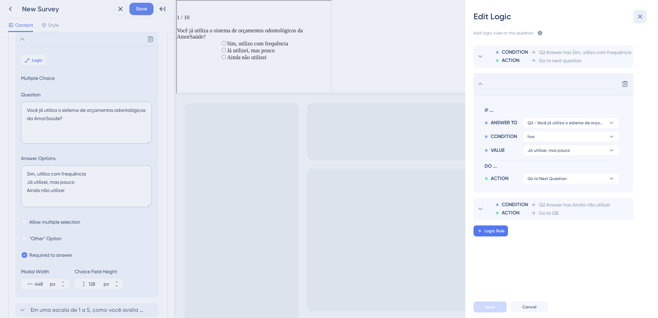
click at [644, 13] on button at bounding box center [640, 17] width 14 height 14
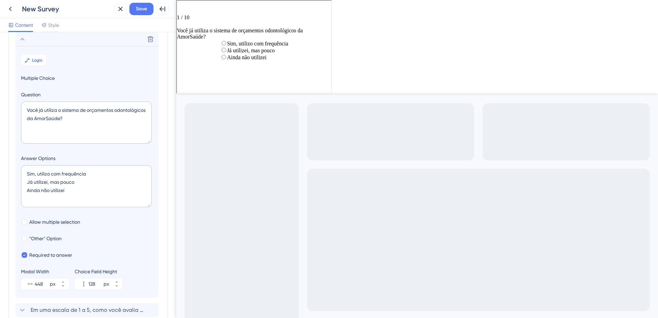
click at [226, 46] on label "Sim, utilizo com frequência" at bounding box center [256, 43] width 61 height 6
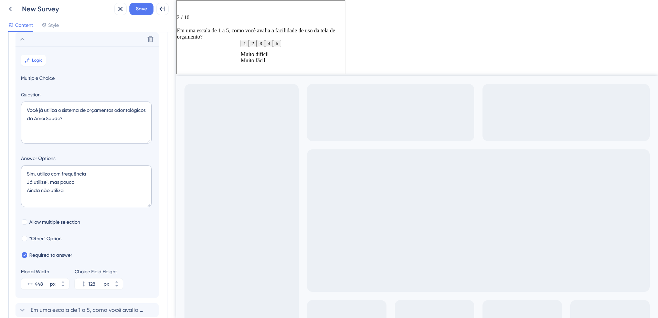
click at [280, 46] on button "5" at bounding box center [276, 42] width 8 height 7
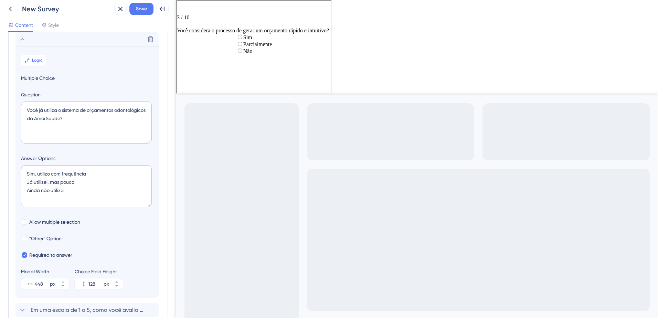
click at [235, 47] on div "Parcialmente" at bounding box center [253, 43] width 36 height 7
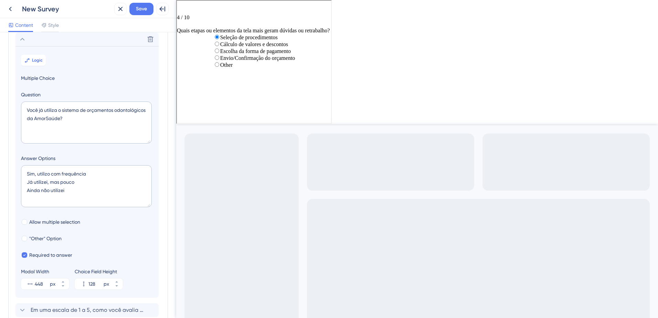
click at [247, 53] on label "Escolha da forma de pagamento" at bounding box center [255, 50] width 71 height 6
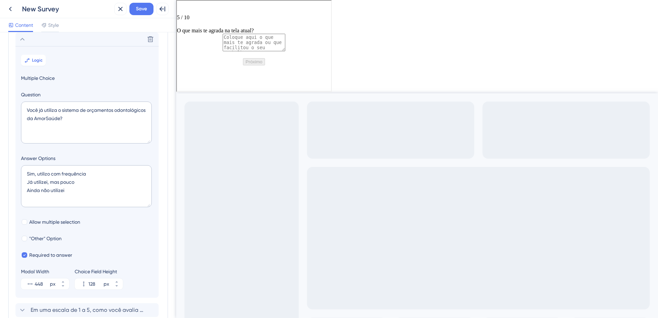
click at [250, 51] on textarea at bounding box center [253, 42] width 63 height 18
type textarea "tudo"
click at [245, 65] on button "Próximo" at bounding box center [253, 60] width 22 height 7
click at [222, 45] on textarea at bounding box center [253, 42] width 63 height 18
click at [257, 65] on button "Próximo" at bounding box center [253, 60] width 22 height 7
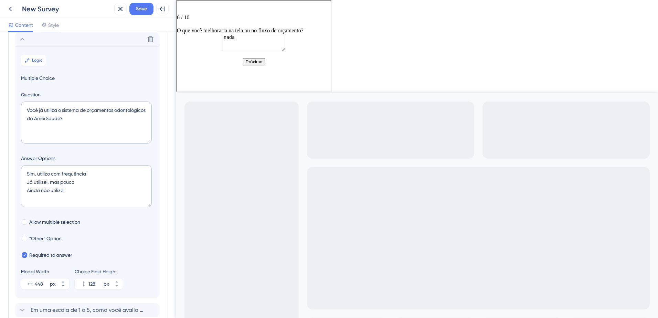
click at [255, 65] on button "Próximo" at bounding box center [253, 60] width 22 height 7
click at [21, 41] on icon at bounding box center [22, 39] width 8 height 8
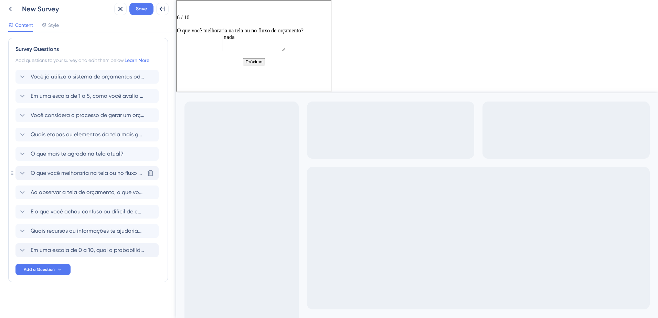
click at [42, 172] on span "O que você melhoraria na tela ou no fluxo de orçamento?" at bounding box center [88, 173] width 114 height 8
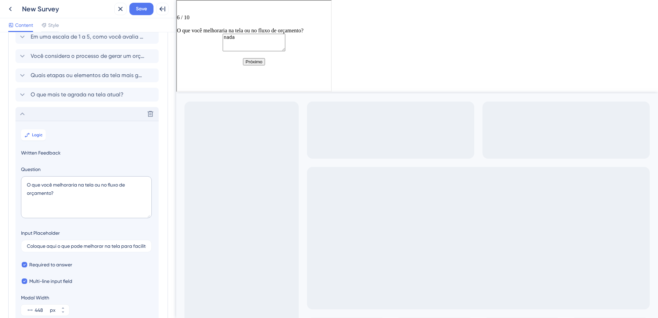
scroll to position [137, 0]
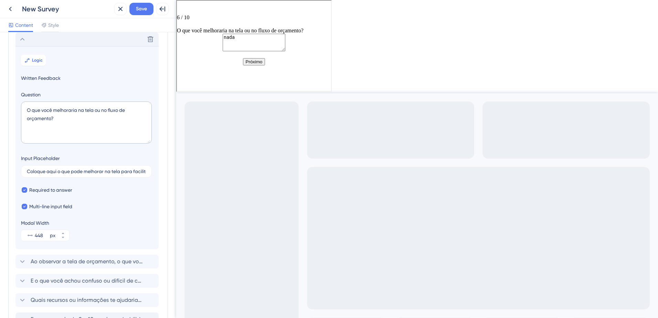
click at [226, 33] on textarea "nada" at bounding box center [253, 42] width 63 height 18
click at [247, 65] on button "Próximo" at bounding box center [253, 60] width 22 height 7
click at [260, 51] on textarea "nada" at bounding box center [253, 42] width 63 height 18
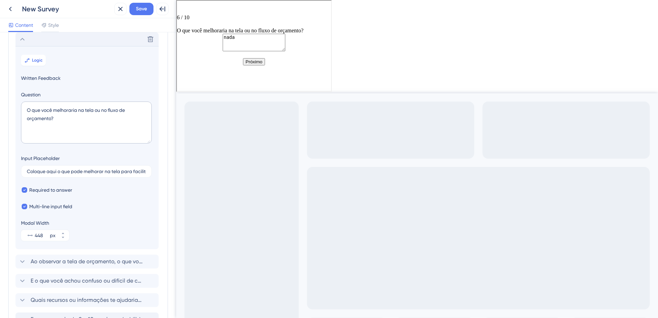
type textarea "nada"
click at [242, 57] on button "Próximo" at bounding box center [253, 60] width 22 height 7
click at [198, 12] on div "Go to Question 7" at bounding box center [253, 10] width 154 height 7
click at [40, 58] on span "Logic" at bounding box center [37, 60] width 11 height 6
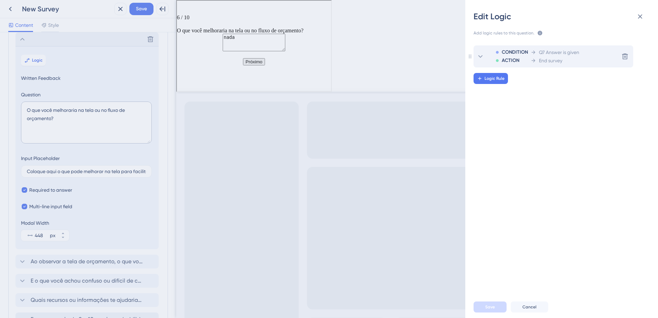
click at [522, 57] on div "ACTION" at bounding box center [512, 60] width 32 height 8
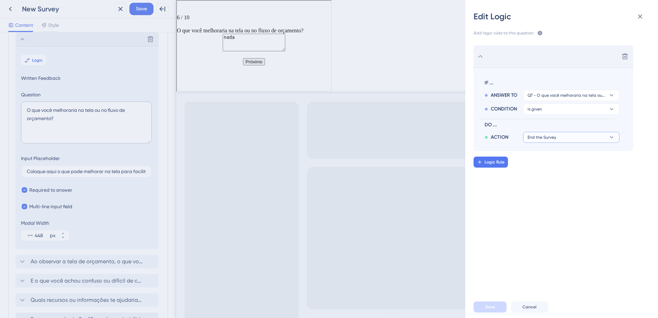
click at [551, 133] on button "End the Survey" at bounding box center [571, 137] width 96 height 11
click at [44, 22] on div "Edit Logic Add logic rules to this question. The rules will apply after this qu…" at bounding box center [329, 159] width 658 height 318
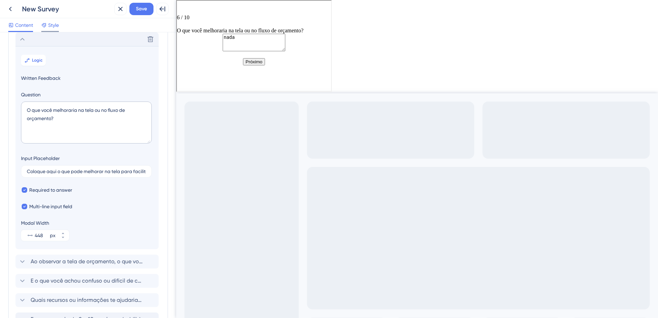
click at [45, 23] on icon at bounding box center [44, 25] width 6 height 6
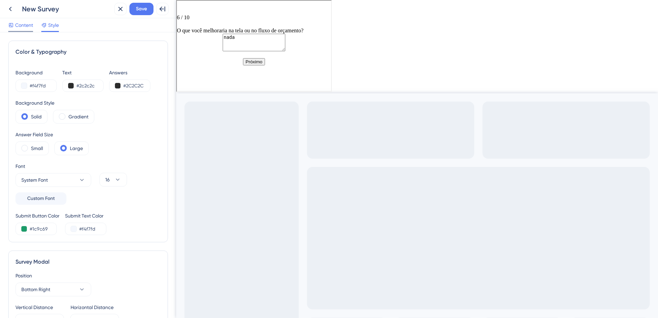
click at [23, 23] on span "Content" at bounding box center [24, 25] width 18 height 8
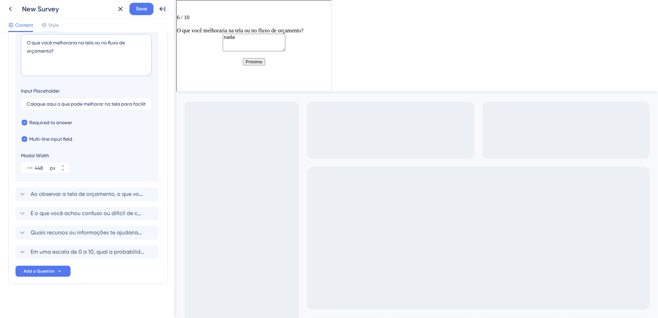
scroll to position [206, 0]
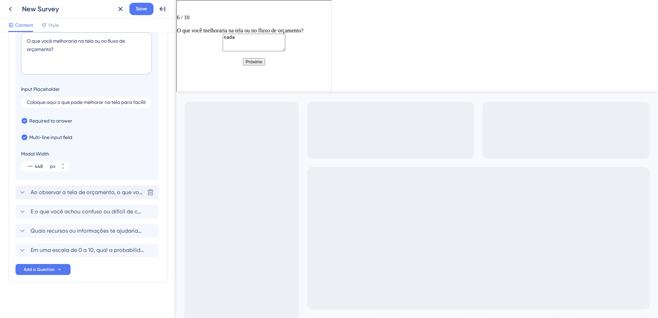
click at [106, 195] on span "Ao observar a tela de orçamento, o que você achou mais fácil de entender?" at bounding box center [88, 192] width 114 height 8
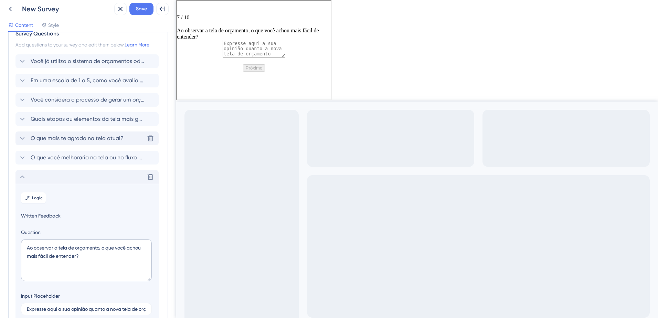
scroll to position [53, 0]
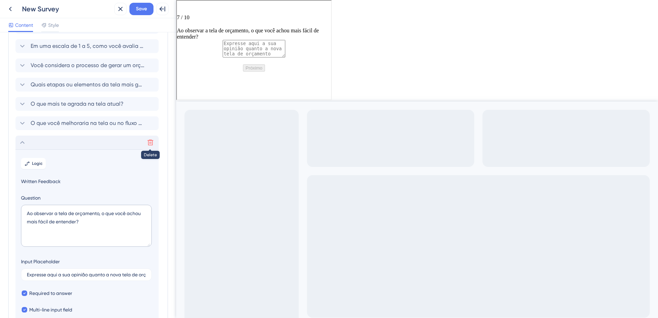
click at [147, 142] on icon at bounding box center [150, 142] width 7 height 7
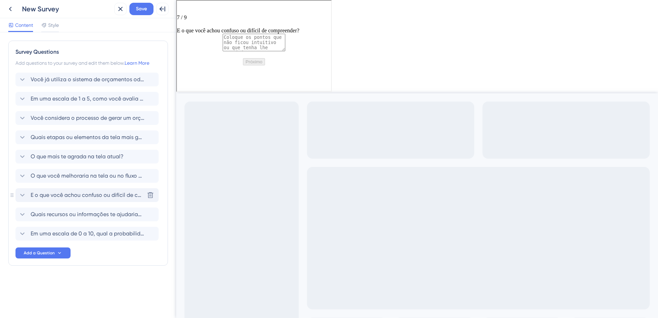
click at [63, 194] on span "E o que você achou confuso ou difícil de compreender?" at bounding box center [88, 195] width 114 height 8
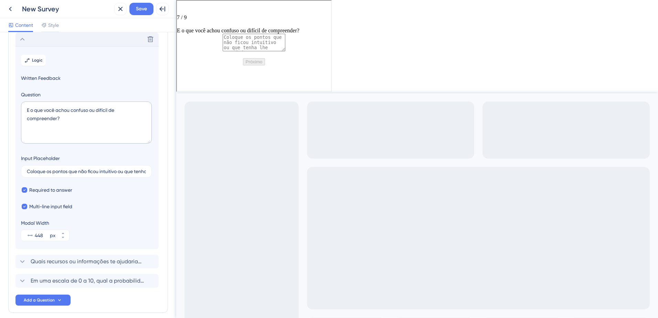
scroll to position [187, 0]
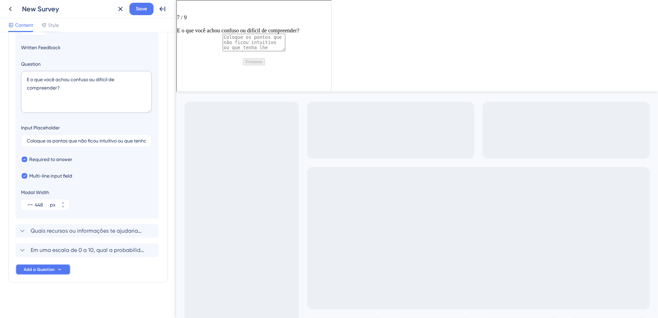
click at [69, 268] on button "Add a Question" at bounding box center [42, 269] width 55 height 11
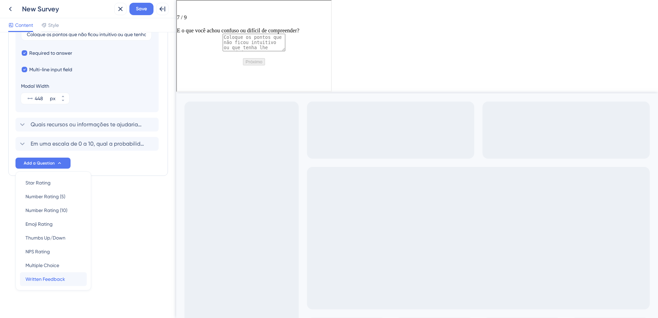
click at [65, 280] on span "Written Feedback" at bounding box center [45, 279] width 40 height 8
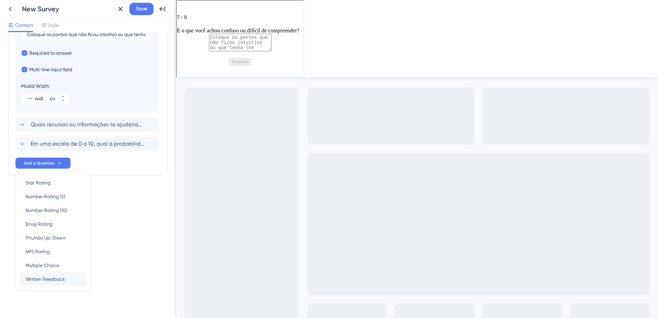
scroll to position [206, 0]
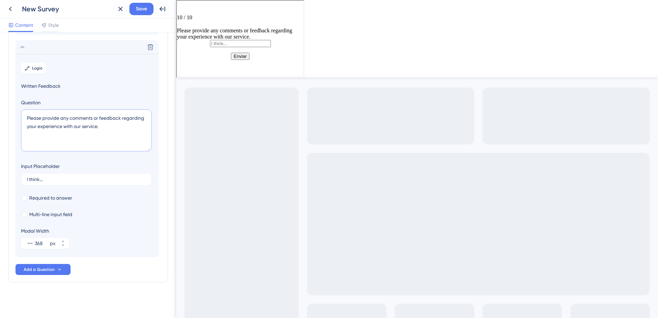
drag, startPoint x: 94, startPoint y: 131, endPoint x: 42, endPoint y: 122, distance: 52.7
click at [42, 122] on textarea "Please provide any comments or feedback regarding your experience with our serv…" at bounding box center [86, 130] width 131 height 42
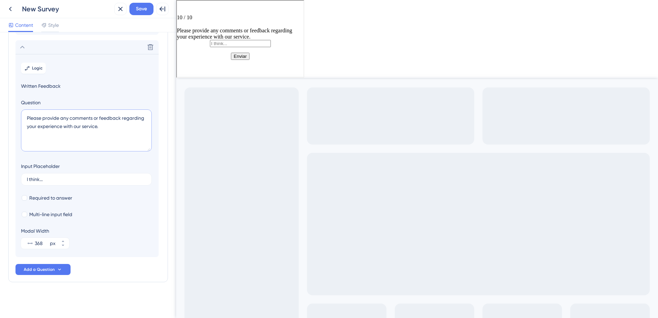
paste textarea "Comentários finais ou sugestões:"
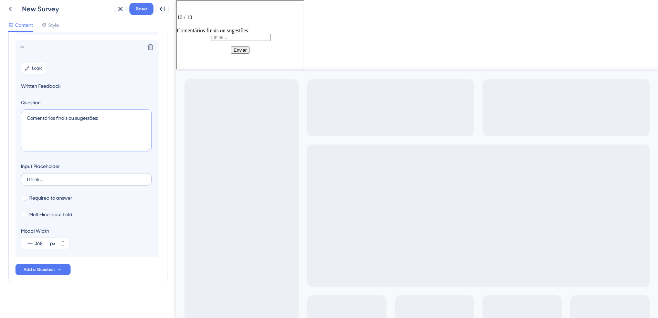
type textarea "Comentários finais ou sugestões:"
click at [54, 180] on input "I think..." at bounding box center [86, 179] width 119 height 5
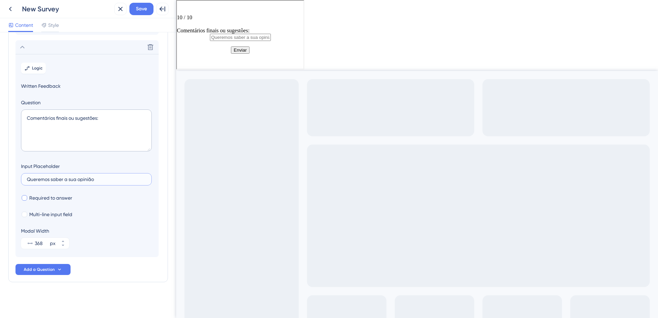
type input "Queremos saber a sua opinião"
click at [50, 199] on span "Required to answer" at bounding box center [50, 198] width 43 height 8
checkbox input "true"
click at [46, 214] on span "Multi-line input field" at bounding box center [50, 214] width 43 height 8
checkbox input "true"
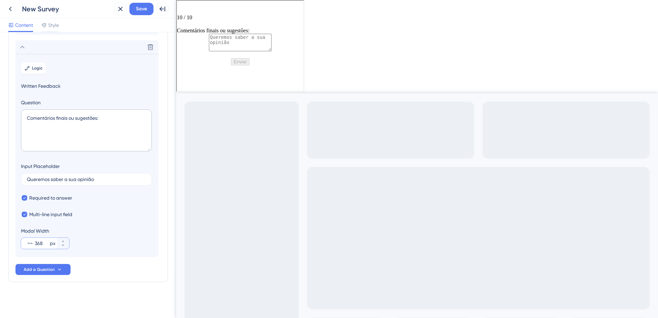
click at [42, 244] on input "368" at bounding box center [42, 243] width 14 height 8
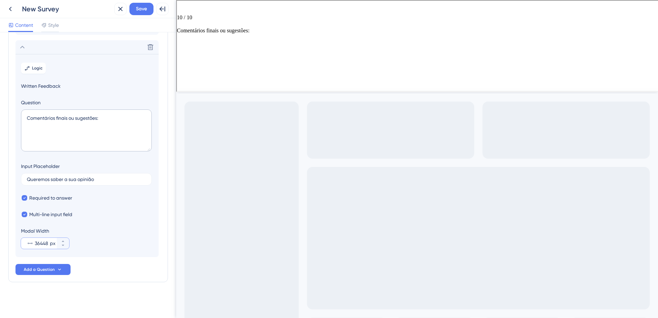
scroll to position [0, 0]
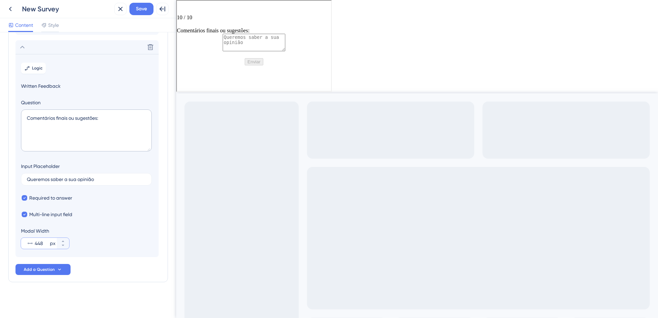
type input "448"
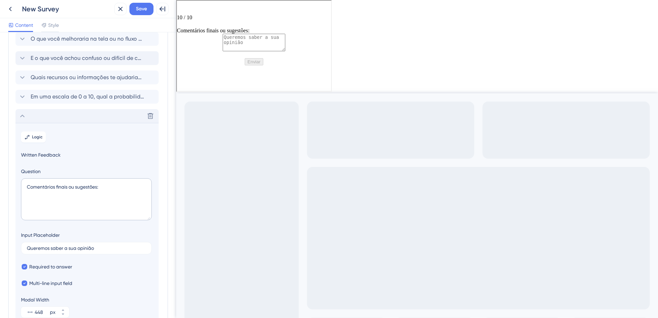
click at [25, 116] on icon at bounding box center [22, 116] width 8 height 8
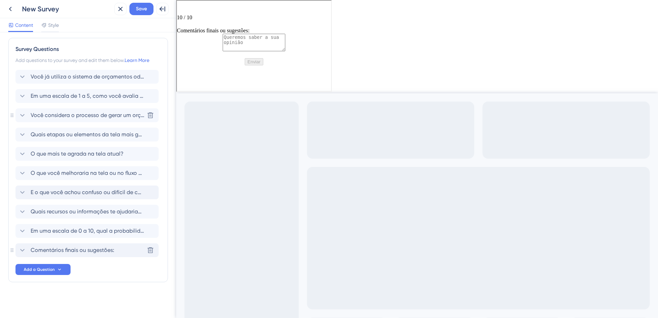
scroll to position [3, 0]
click at [24, 174] on icon at bounding box center [22, 173] width 8 height 8
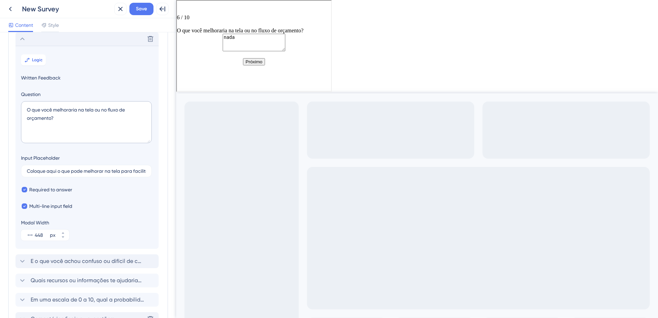
scroll to position [137, 0]
click at [33, 61] on span "Logic" at bounding box center [37, 60] width 11 height 6
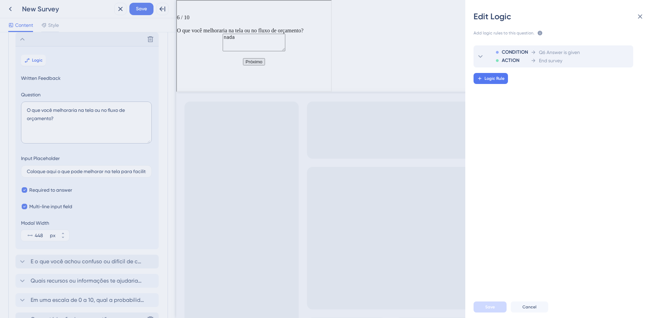
click at [541, 61] on span "End survey" at bounding box center [550, 60] width 23 height 8
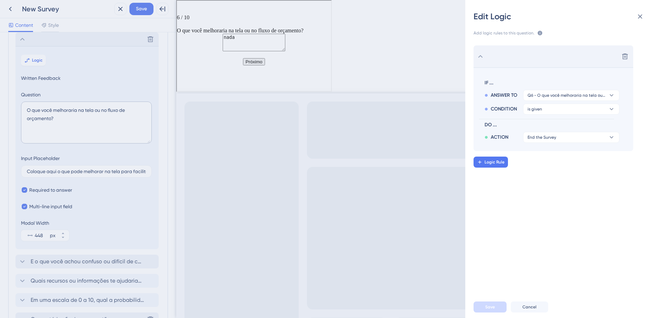
click at [541, 61] on div "Delete" at bounding box center [554, 56] width 160 height 22
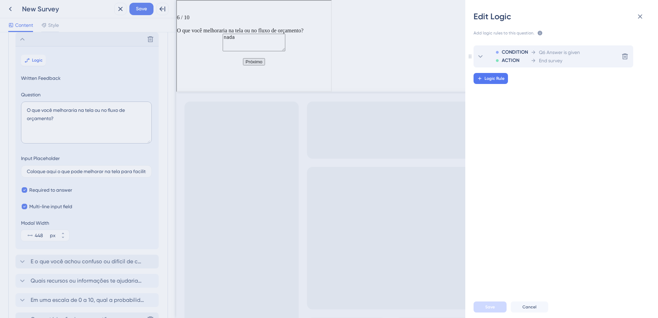
click at [492, 56] on div "CONDITION ACTION Q6 Answer is given End survey" at bounding box center [534, 56] width 91 height 22
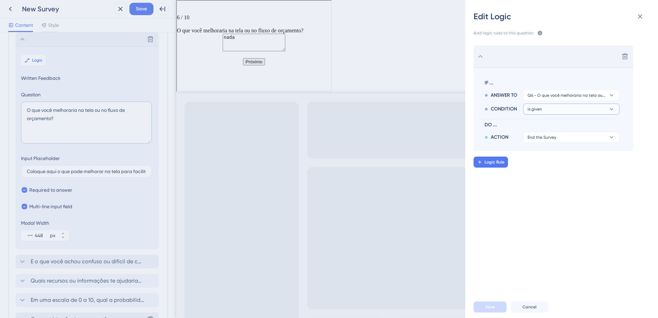
click at [569, 113] on button "is given" at bounding box center [571, 109] width 96 height 11
click at [555, 137] on span "End the Survey" at bounding box center [542, 138] width 29 height 6
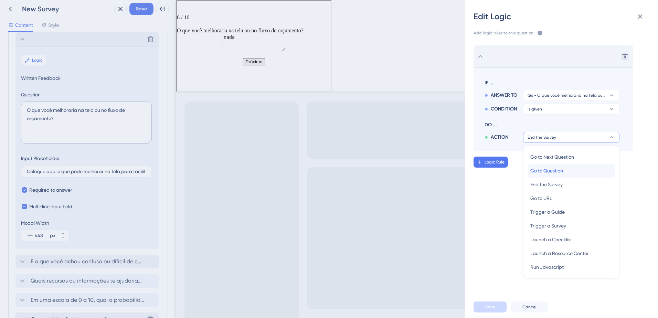
click at [555, 172] on span "Go to Question" at bounding box center [546, 171] width 33 height 8
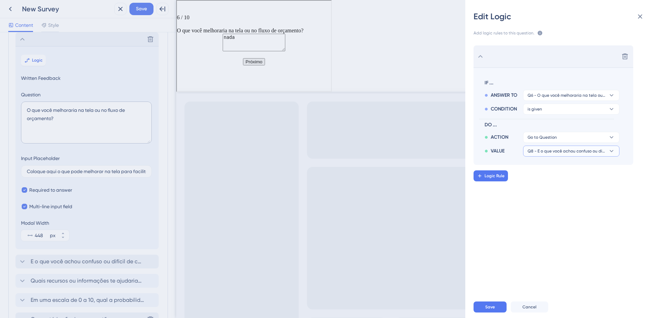
click at [559, 149] on span "Q8 - E o que você achou confuso ou difícil de compreender?" at bounding box center [567, 151] width 78 height 6
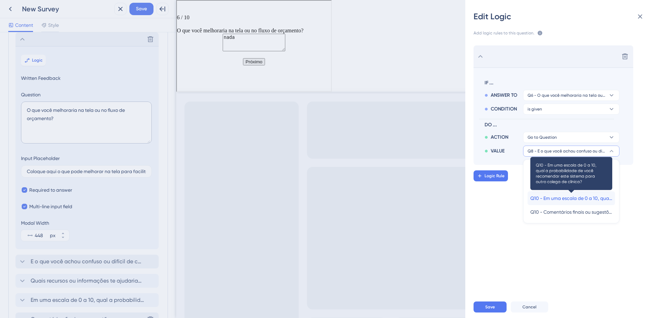
click at [560, 197] on span "Q10 - Em uma escala de 0 a 10, qual a probabilidade de você recomendar este sis…" at bounding box center [571, 198] width 82 height 8
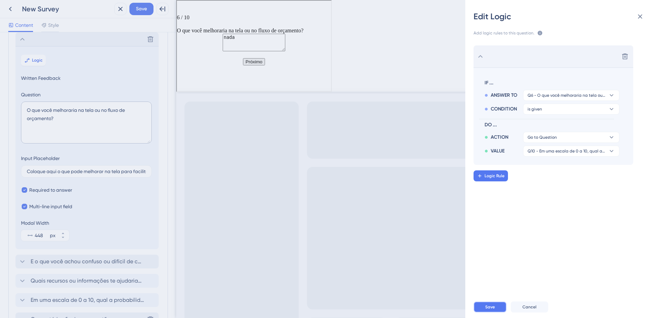
click at [490, 306] on span "Save" at bounding box center [490, 307] width 10 height 6
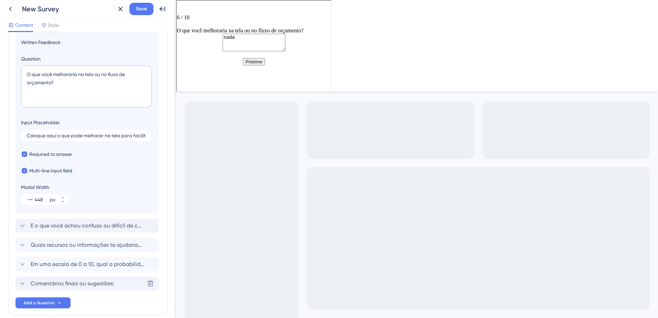
scroll to position [206, 0]
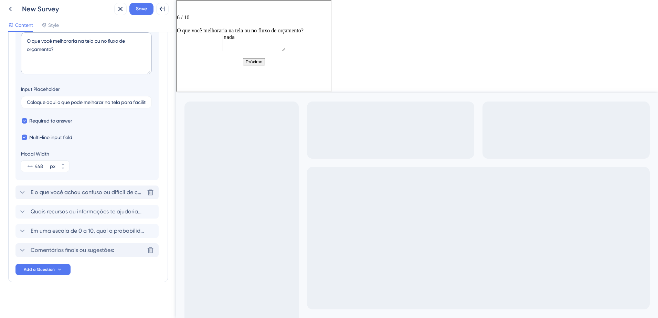
click at [78, 193] on span "E o que você achou confuso ou difícil de compreender?" at bounding box center [88, 192] width 114 height 8
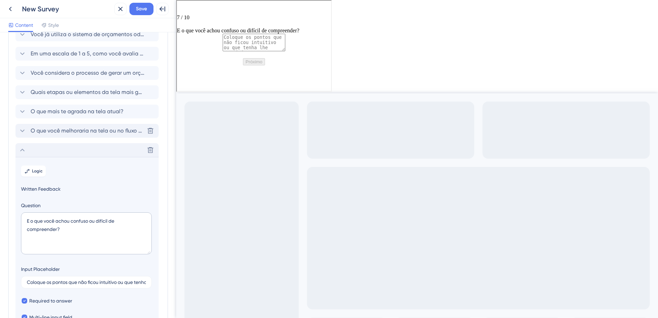
scroll to position [0, 0]
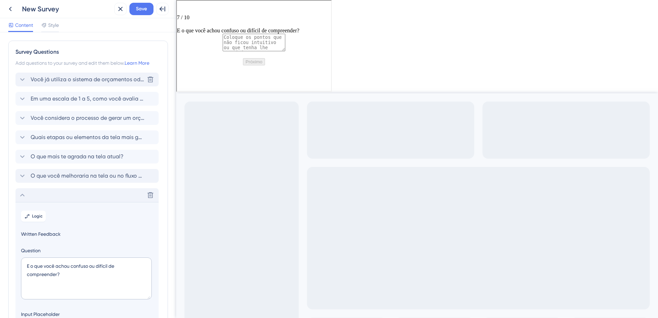
click at [105, 82] on span "Você já utiliza o sistema de orçamentos odontológicos da AmorSaúde?" at bounding box center [88, 79] width 114 height 8
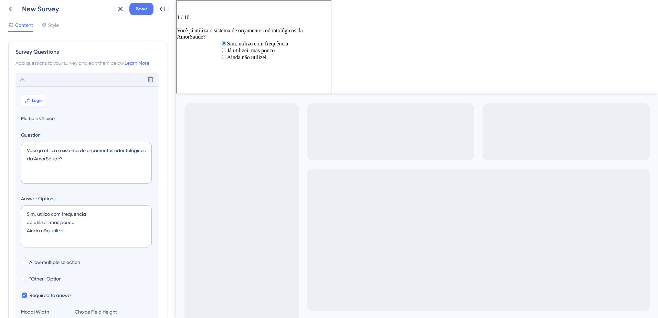
scroll to position [40, 0]
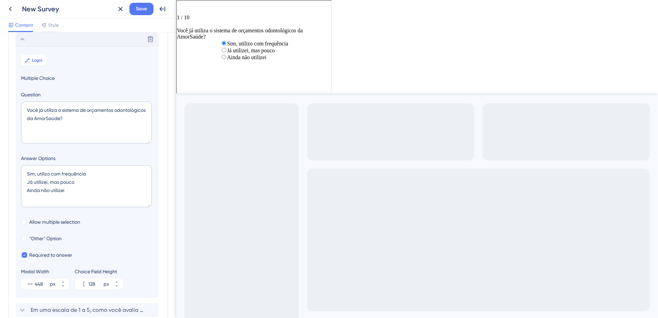
click at [199, 11] on div "Go to Question 2" at bounding box center [253, 10] width 154 height 7
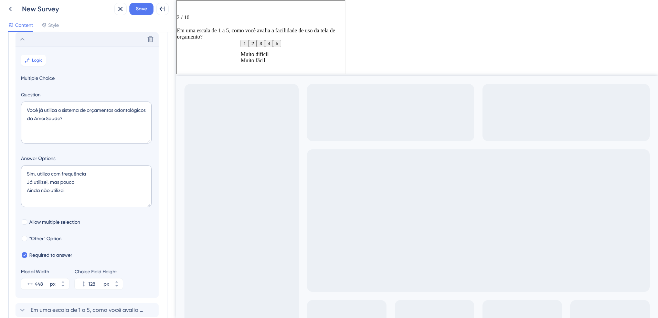
click at [182, 9] on icon "Go to Question 3" at bounding box center [179, 10] width 6 height 6
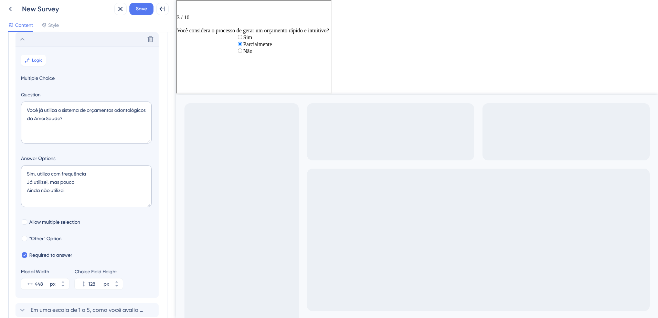
click at [200, 10] on div "Go to Question 4" at bounding box center [253, 10] width 154 height 7
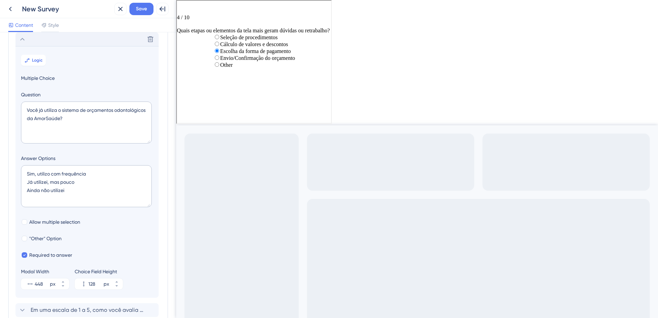
click at [195, 12] on div "Go to Question 5" at bounding box center [253, 10] width 154 height 7
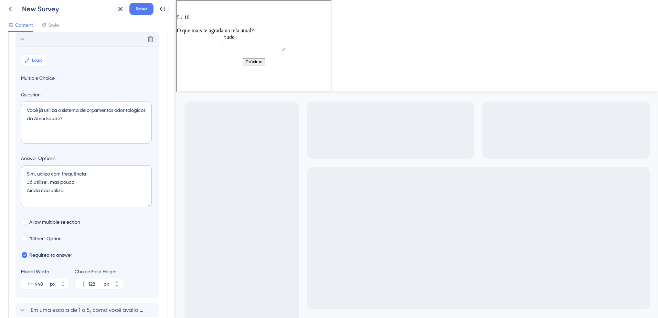
click at [182, 8] on icon "Go to Question 6" at bounding box center [179, 10] width 6 height 6
click at [251, 65] on button "Próximo" at bounding box center [253, 60] width 22 height 7
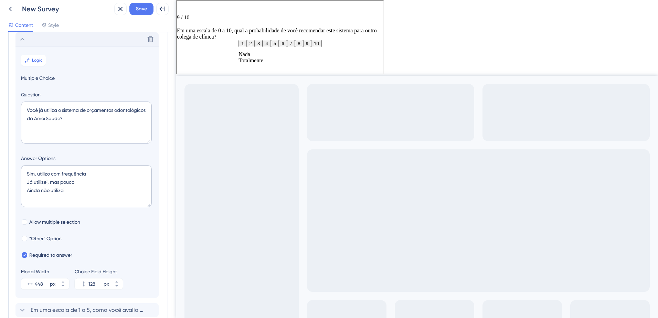
click at [302, 46] on button "8" at bounding box center [298, 42] width 8 height 7
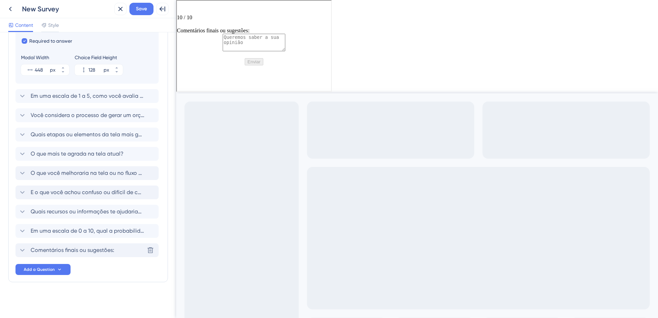
click at [63, 248] on span "Comentários finais ou sugestões:" at bounding box center [73, 250] width 84 height 8
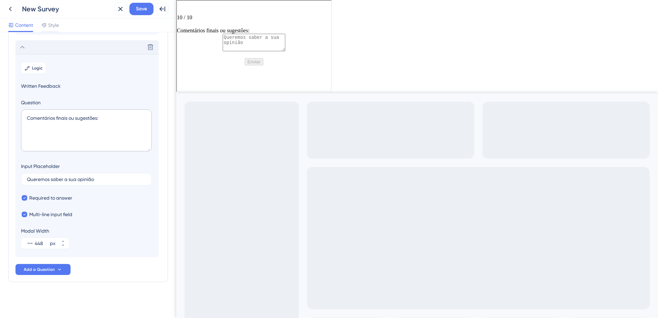
scroll to position [206, 0]
click at [66, 197] on span "Required to answer" at bounding box center [50, 198] width 43 height 8
checkbox input "false"
click at [255, 65] on button "Enviar" at bounding box center [253, 60] width 19 height 7
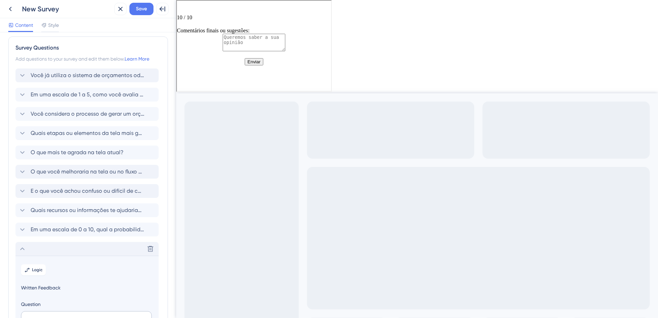
scroll to position [0, 0]
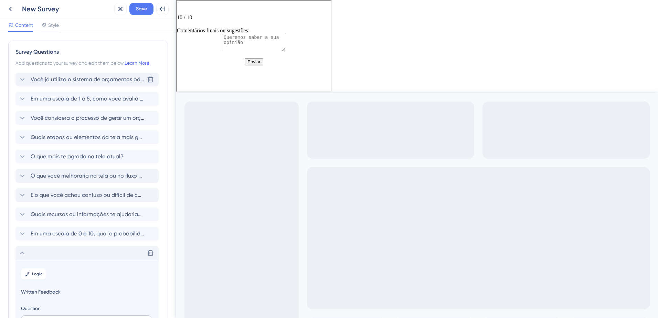
click at [124, 79] on span "Você já utiliza o sistema de orçamentos odontológicos da AmorSaúde?" at bounding box center [88, 79] width 114 height 8
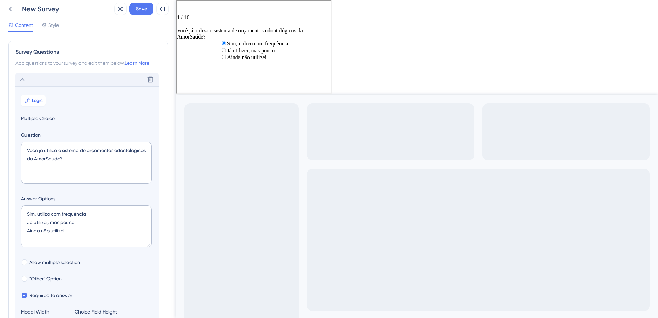
scroll to position [40, 0]
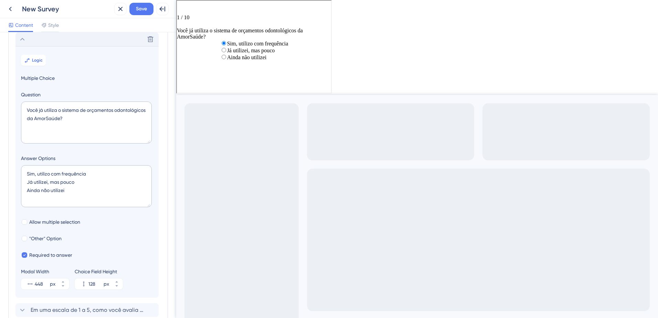
click at [228, 60] on label "Ainda não utilizei" at bounding box center [246, 57] width 40 height 6
click at [182, 11] on icon "Go to Question 2" at bounding box center [179, 10] width 6 height 6
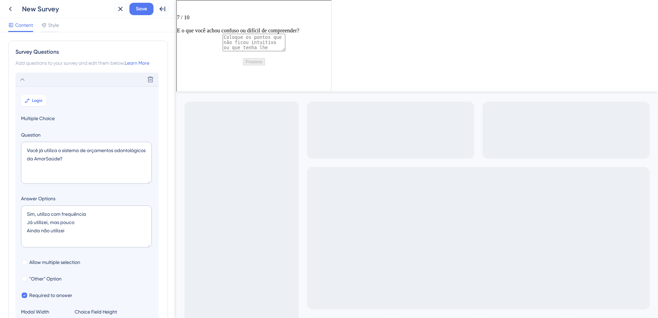
click at [20, 82] on icon at bounding box center [22, 79] width 8 height 8
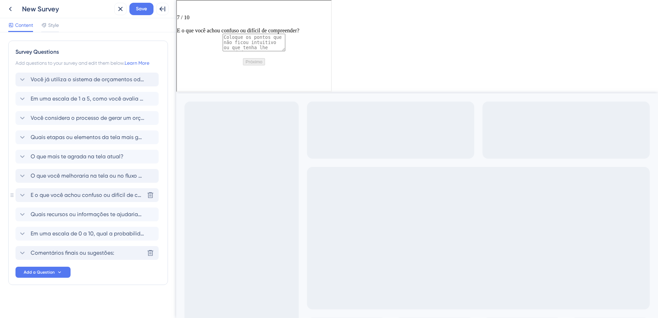
click at [34, 189] on div "E o que você achou confuso ou difícil de compreender? [GEOGRAPHIC_DATA]" at bounding box center [86, 195] width 143 height 14
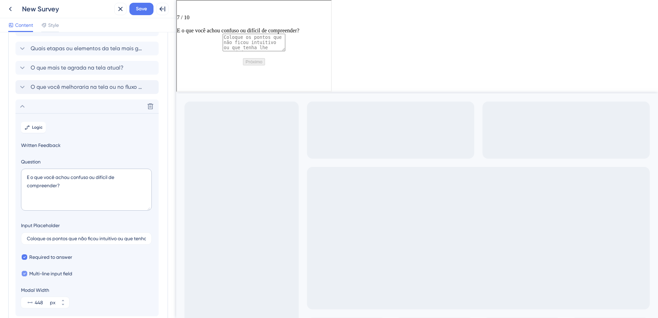
scroll to position [156, 0]
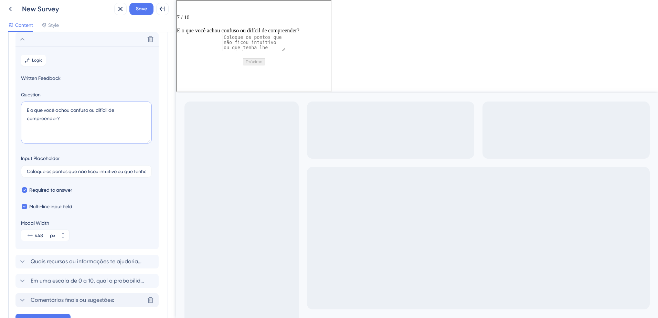
click at [32, 111] on textarea "E o que você achou confuso ou difícil de compreender?" at bounding box center [86, 123] width 131 height 42
click at [61, 118] on textarea "O que você achou confuso ou difícil de compreender?" at bounding box center [86, 123] width 131 height 42
drag, startPoint x: 26, startPoint y: 109, endPoint x: 57, endPoint y: 118, distance: 32.1
click at [57, 118] on textarea "O que você achou confuso ou difícil de compreender?" at bounding box center [86, 123] width 131 height 42
click at [28, 110] on textarea "O que você achou confuso ou difícil de compreender?" at bounding box center [86, 123] width 131 height 42
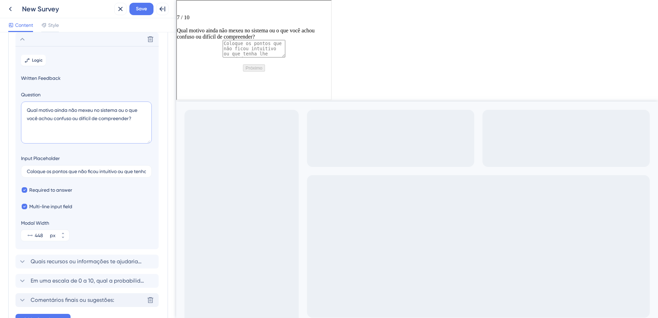
type textarea "Qual motivo ainda não mexeu no sistema ou o que você achou confuso ou difícil d…"
click at [124, 188] on div "Required to answer" at bounding box center [87, 190] width 132 height 8
click at [169, 127] on div "Survey Questions Add questions to your survey and edit them below. Learn More V…" at bounding box center [88, 175] width 176 height 286
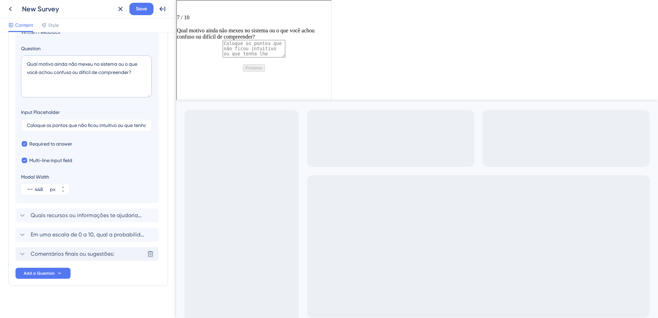
scroll to position [206, 0]
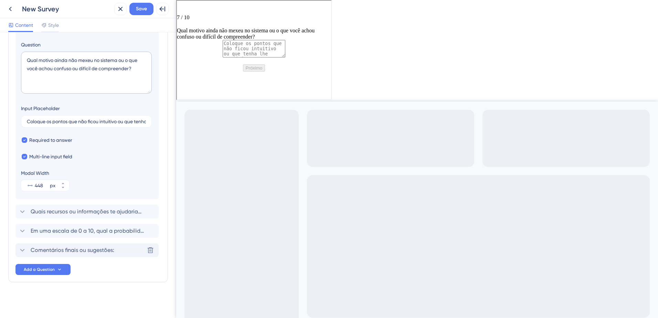
click at [246, 57] on textarea at bounding box center [253, 48] width 63 height 18
type textarea "não entendi o motivo para alterarem o sistema colocando essa nova tela de atend…"
click at [251, 71] on button "Próximo" at bounding box center [253, 67] width 22 height 7
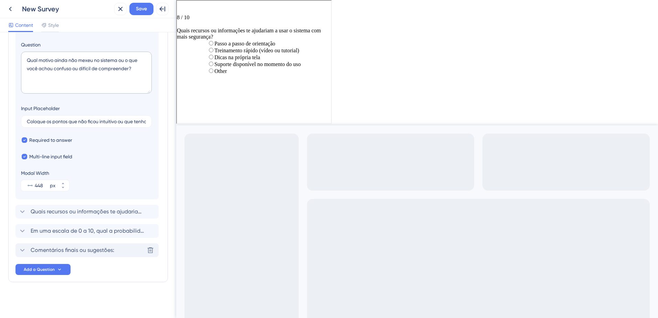
click at [214, 66] on label "Suporte disponível no momento do uso" at bounding box center [257, 64] width 86 height 6
click at [126, 212] on span "Quais recursos ou informações te ajudariam a usar o sistema com mais segurança?" at bounding box center [88, 212] width 114 height 8
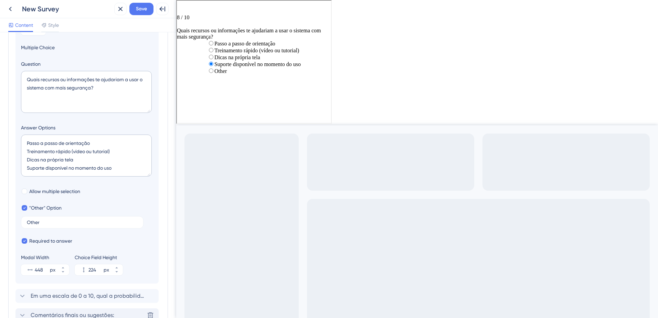
scroll to position [175, 0]
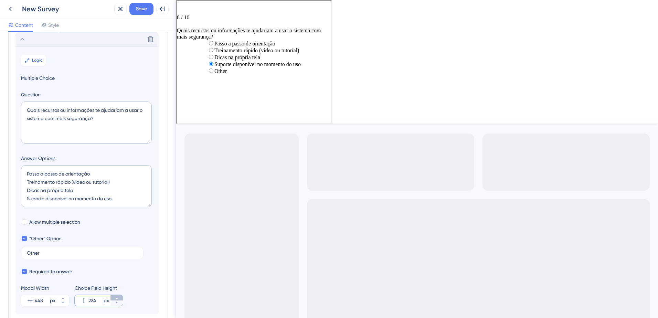
click at [115, 297] on icon at bounding box center [117, 298] width 4 height 4
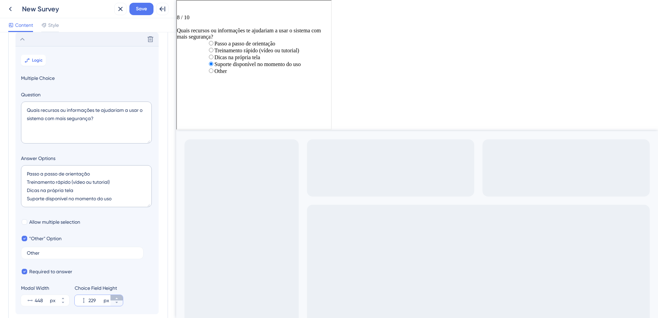
click at [115, 297] on icon at bounding box center [117, 298] width 4 height 4
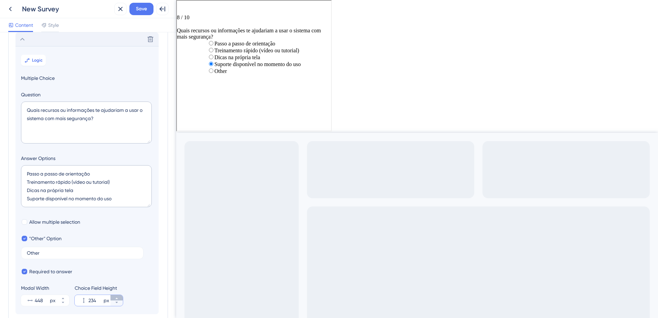
click at [115, 297] on icon at bounding box center [117, 298] width 4 height 4
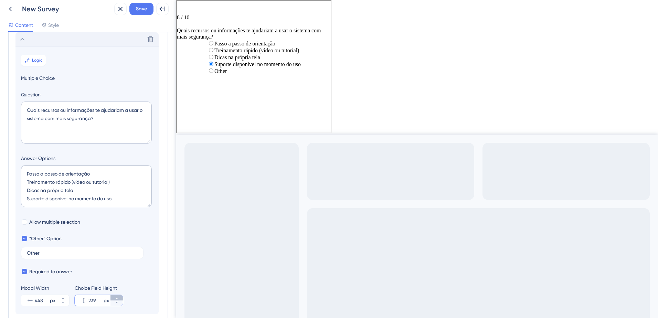
click at [115, 297] on icon at bounding box center [117, 298] width 4 height 4
click at [115, 301] on icon at bounding box center [117, 302] width 4 height 4
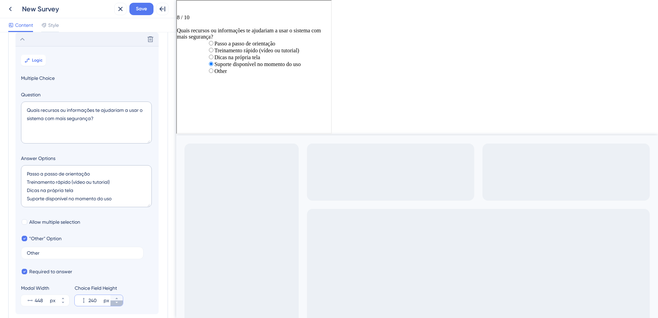
click at [115, 301] on icon at bounding box center [117, 302] width 4 height 4
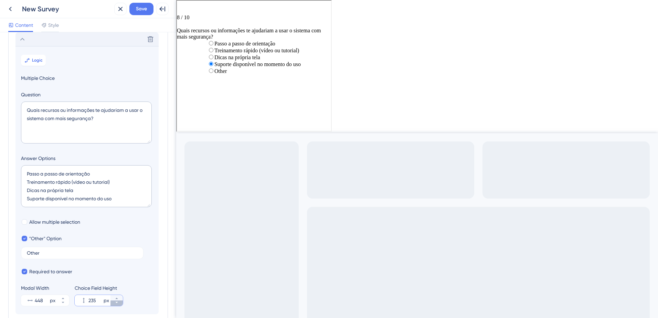
click at [117, 302] on icon at bounding box center [116, 302] width 2 height 1
click at [117, 302] on icon at bounding box center [117, 302] width 4 height 4
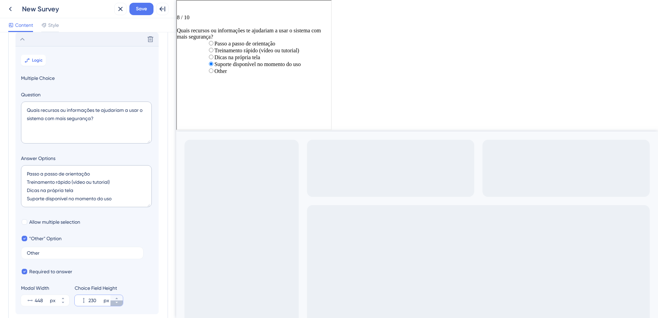
click at [117, 302] on icon at bounding box center [117, 302] width 4 height 4
click at [118, 302] on icon at bounding box center [117, 302] width 4 height 4
click at [118, 303] on icon at bounding box center [117, 302] width 4 height 4
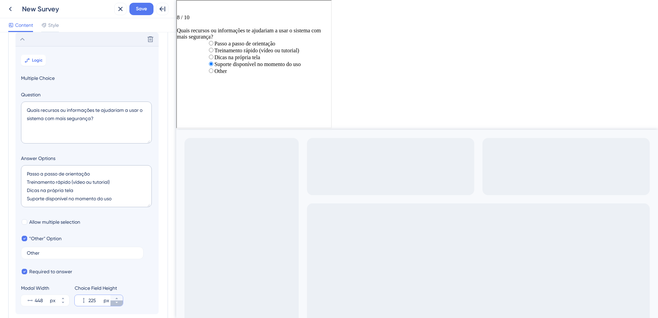
click at [118, 303] on icon at bounding box center [117, 302] width 4 height 4
type input "224"
click at [26, 39] on div "Delete" at bounding box center [86, 39] width 143 height 14
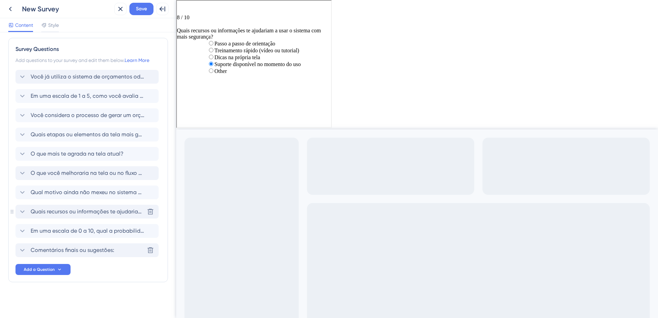
scroll to position [3, 0]
click at [24, 214] on icon at bounding box center [22, 212] width 8 height 8
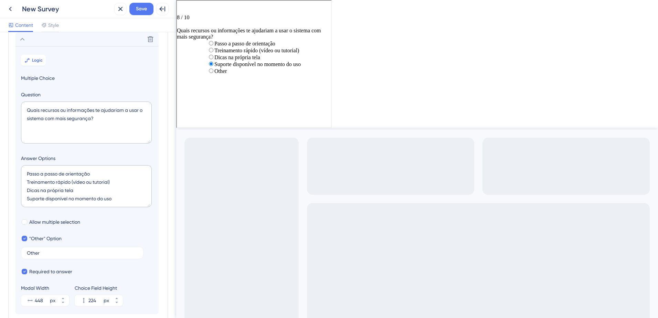
click at [25, 43] on icon at bounding box center [22, 39] width 8 height 8
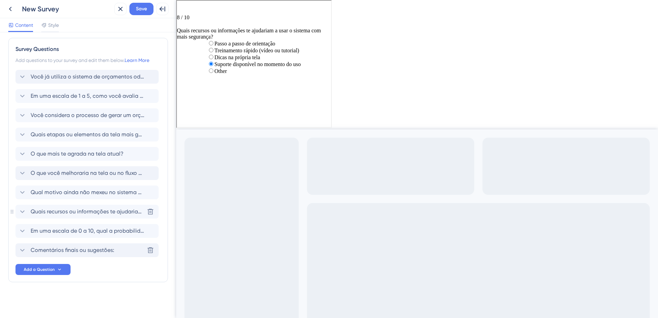
click at [24, 213] on icon at bounding box center [22, 212] width 8 height 8
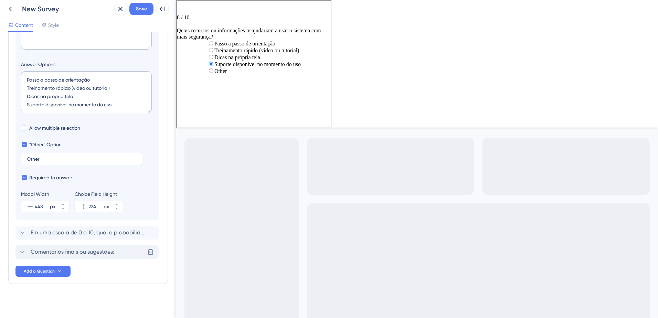
scroll to position [271, 0]
click at [182, 10] on icon "Go to Question 9" at bounding box center [179, 10] width 6 height 6
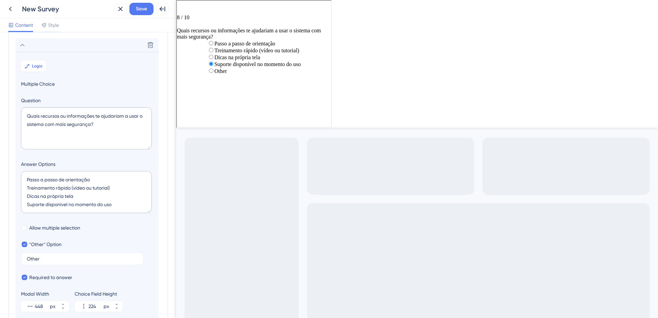
scroll to position [168, 0]
click at [34, 67] on span "Logic" at bounding box center [37, 68] width 11 height 6
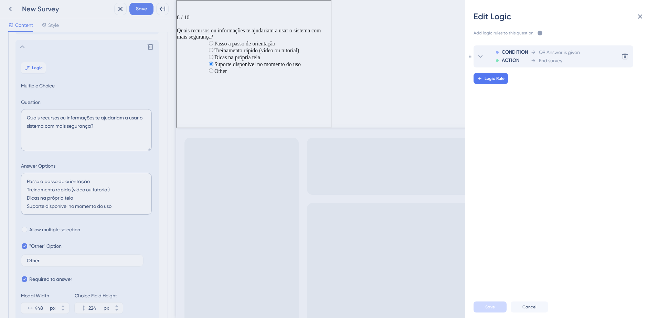
click at [482, 58] on icon at bounding box center [480, 56] width 8 height 8
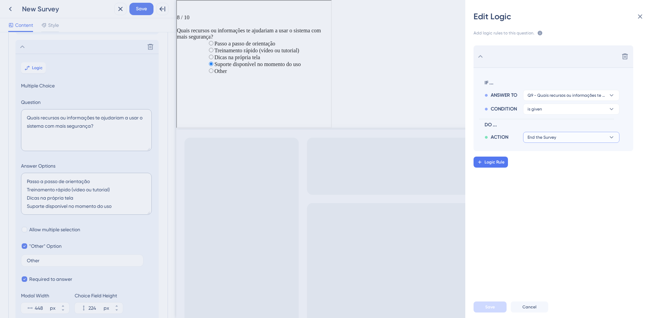
click at [569, 137] on button "End the Survey" at bounding box center [571, 137] width 96 height 11
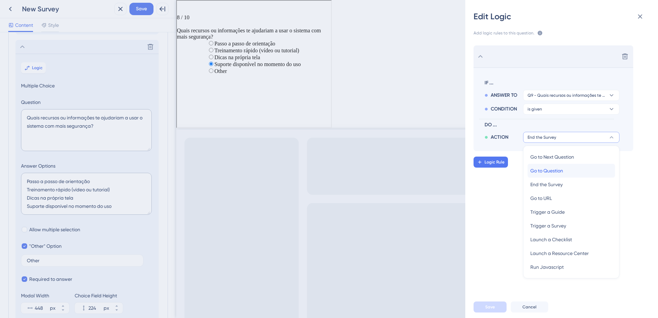
click at [562, 170] on span "Go to Question" at bounding box center [546, 171] width 33 height 8
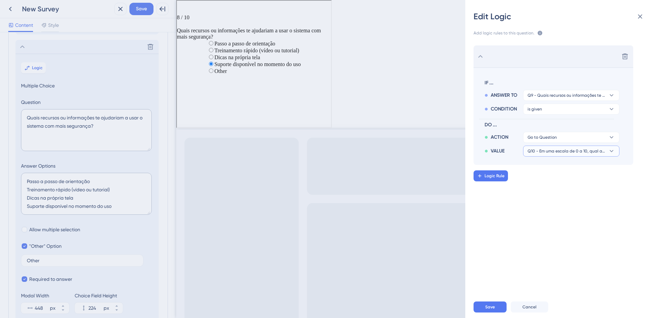
click at [564, 149] on span "Q10 - Em uma escala de 0 a 10, qual a probabilidade de você recomendar este sis…" at bounding box center [567, 151] width 78 height 6
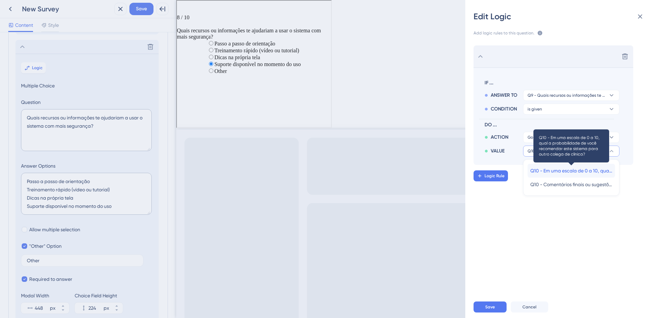
click at [564, 172] on span "Q10 - Em uma escala de 0 a 10, qual a probabilidade de você recomendar este sis…" at bounding box center [571, 171] width 82 height 8
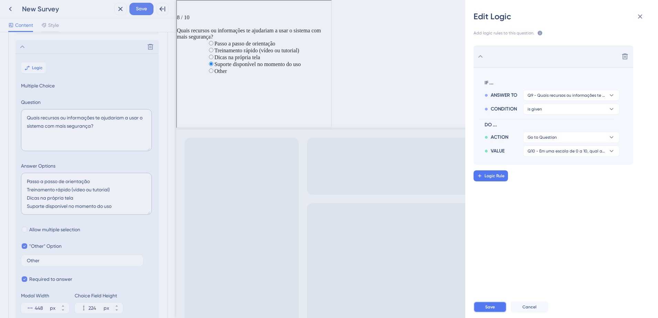
drag, startPoint x: 496, startPoint y: 304, endPoint x: 6, endPoint y: 125, distance: 522.1
click at [496, 304] on button "Save" at bounding box center [490, 306] width 33 height 11
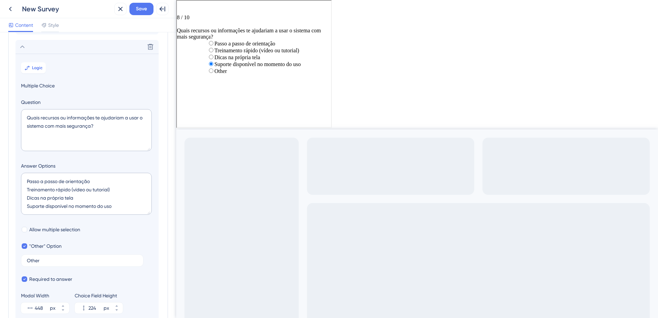
click at [182, 9] on icon "Go to Question 9" at bounding box center [179, 10] width 6 height 6
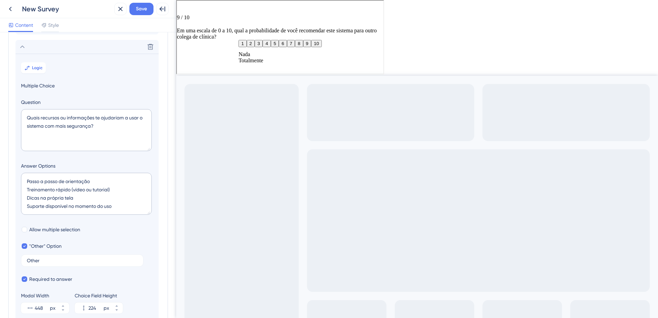
click at [182, 10] on icon "Go to Question 10" at bounding box center [179, 10] width 6 height 6
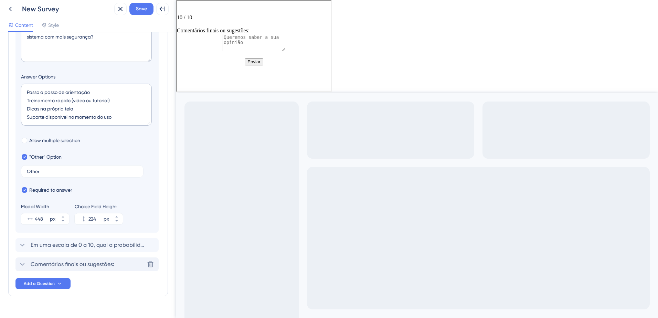
scroll to position [271, 0]
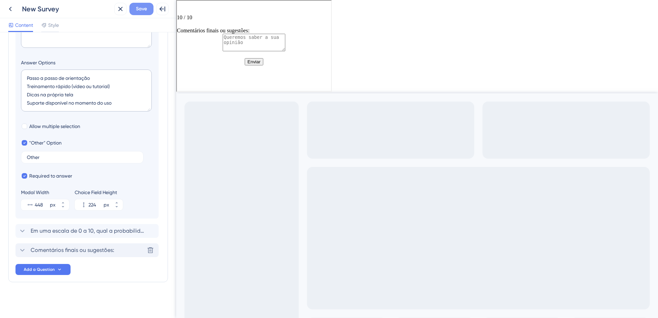
click at [136, 11] on span "Save" at bounding box center [141, 9] width 11 height 8
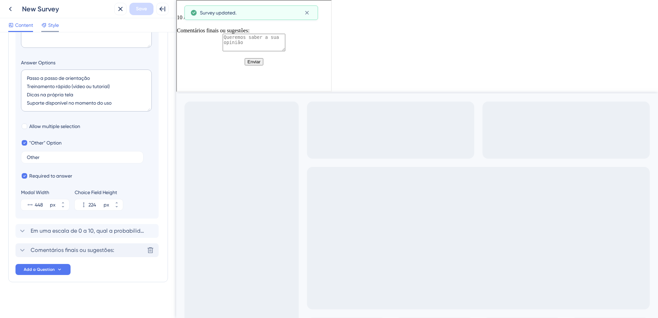
click at [59, 25] on span "Style" at bounding box center [53, 25] width 11 height 8
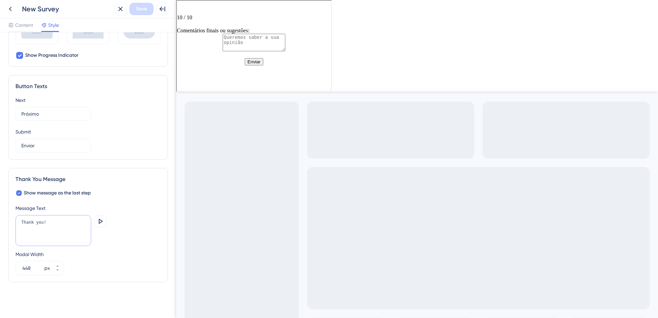
drag, startPoint x: 49, startPoint y: 224, endPoint x: 12, endPoint y: 223, distance: 36.8
click at [12, 224] on div "Thank You Message Show message as the last step Message Text Thank you! Preview…" at bounding box center [88, 225] width 160 height 114
type textarea "Agradecemos pela sua participação e levaremos em consideração as respostas de c…"
click at [105, 217] on button at bounding box center [100, 221] width 12 height 12
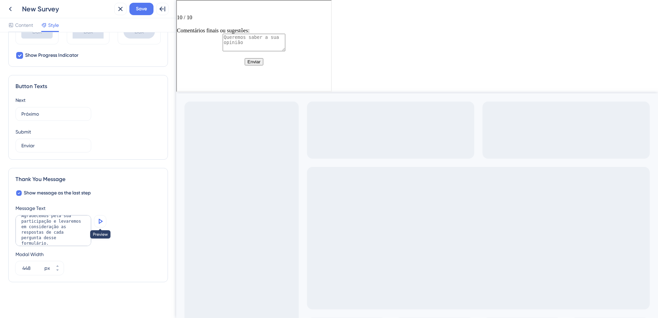
click at [98, 222] on icon at bounding box center [100, 221] width 8 height 8
click at [149, 8] on button "Save" at bounding box center [141, 9] width 24 height 12
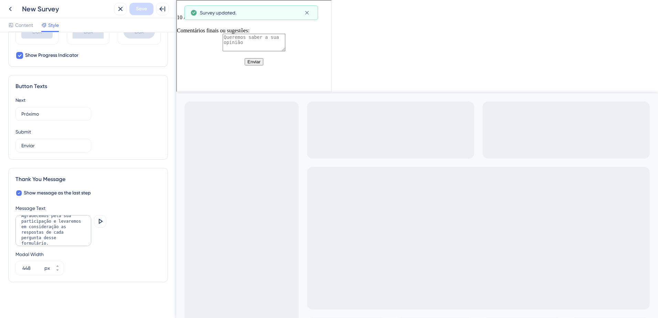
click at [49, 6] on div "New Survey" at bounding box center [66, 9] width 89 height 10
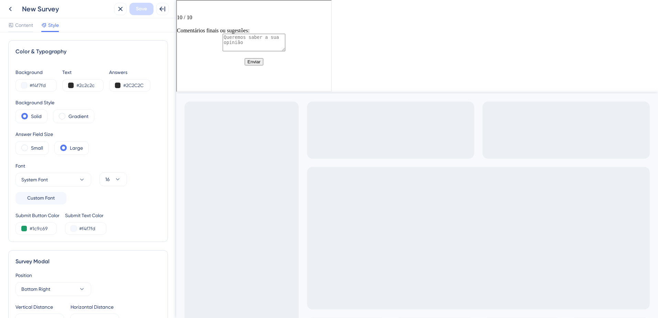
scroll to position [0, 0]
click at [18, 25] on span "Content" at bounding box center [24, 25] width 18 height 8
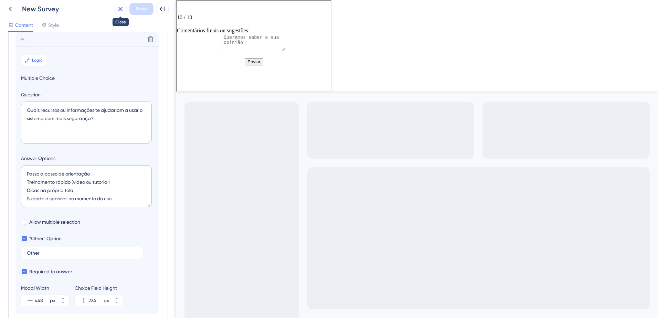
click at [117, 10] on icon at bounding box center [120, 9] width 8 height 8
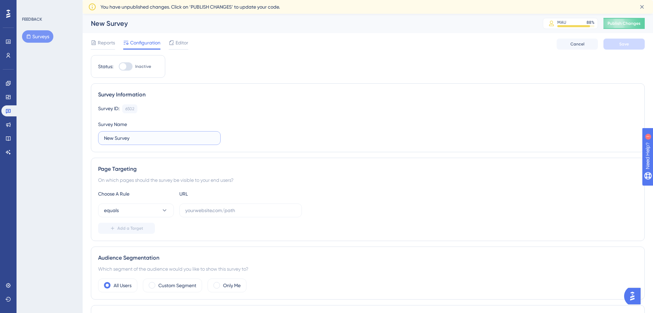
click at [171, 135] on input "New Survey" at bounding box center [159, 138] width 111 height 8
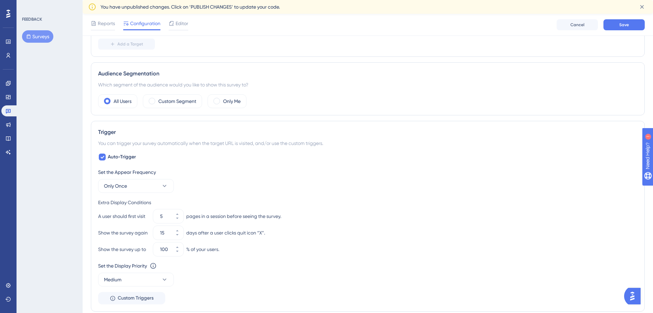
scroll to position [206, 0]
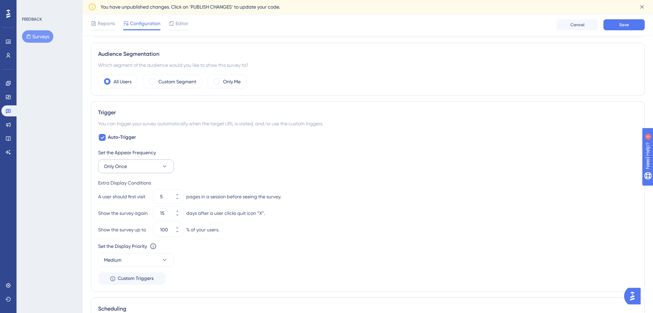
type input "Pesquisa - Tela pós vendas Odonto"
click at [135, 167] on button "Only Once" at bounding box center [136, 166] width 76 height 14
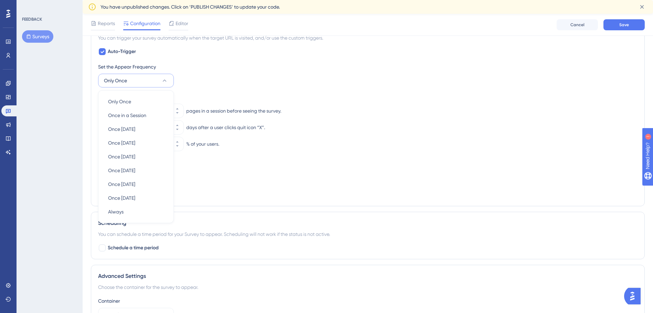
click at [214, 76] on div "Set the Appear Frequency Only Once Only Once Only Once Once in a Session Once i…" at bounding box center [367, 75] width 539 height 25
click at [169, 78] on button "Only Once" at bounding box center [136, 81] width 76 height 14
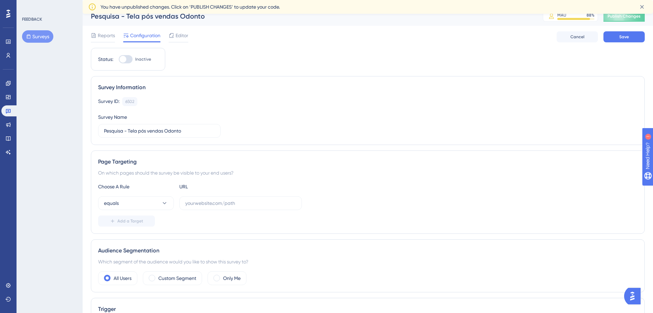
scroll to position [0, 0]
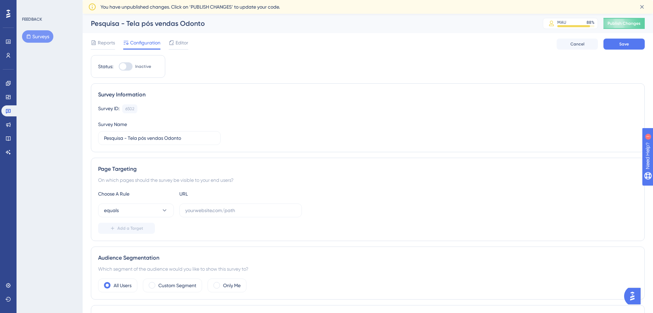
click at [129, 65] on div at bounding box center [126, 66] width 14 height 8
click at [119, 66] on input "Inactive" at bounding box center [118, 66] width 0 height 0
checkbox input "false"
click at [623, 46] on span "Save" at bounding box center [624, 44] width 10 height 6
click at [97, 41] on div "Reports" at bounding box center [103, 43] width 24 height 8
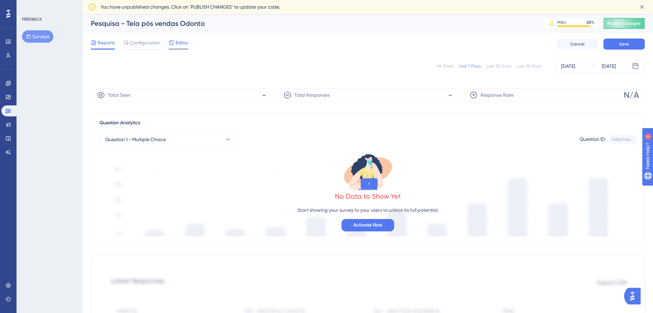
click at [179, 41] on span "Editor" at bounding box center [182, 43] width 13 height 8
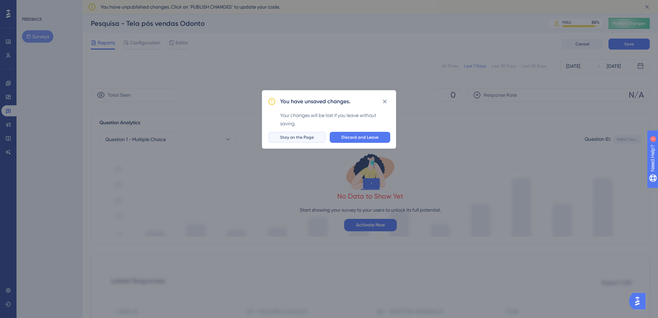
click at [298, 139] on span "Stay on the Page" at bounding box center [297, 138] width 34 height 6
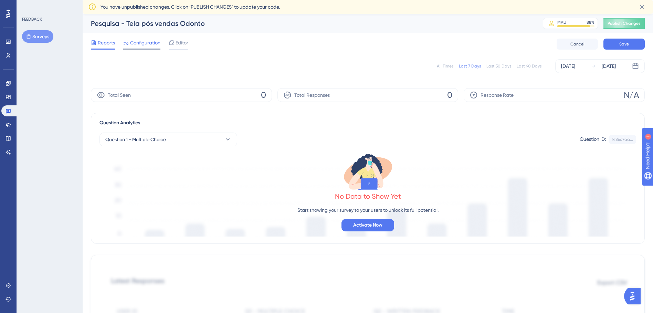
click at [137, 44] on span "Configuration" at bounding box center [145, 43] width 30 height 8
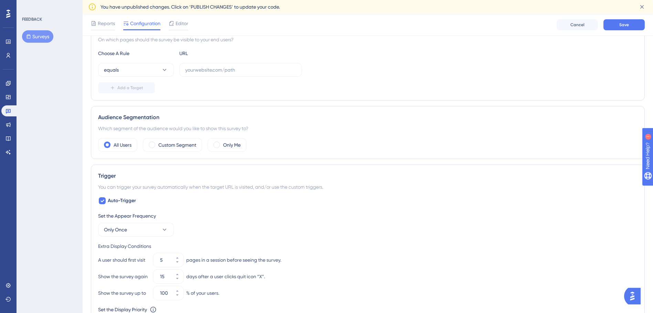
scroll to position [143, 0]
click at [112, 24] on span "Reports" at bounding box center [106, 23] width 17 height 8
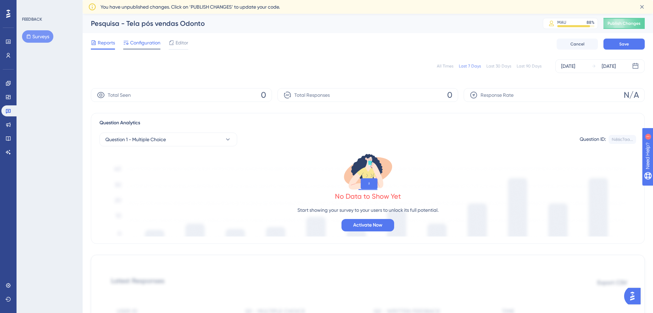
click at [143, 44] on span "Configuration" at bounding box center [145, 43] width 30 height 8
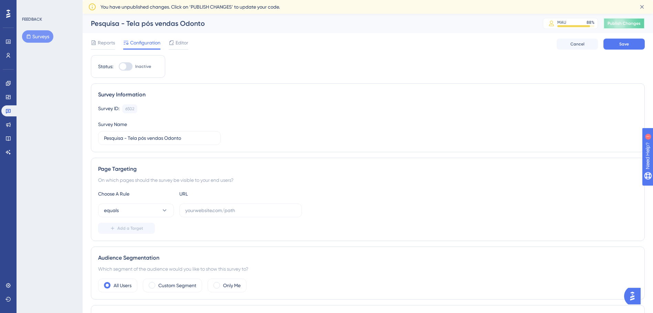
click at [640, 25] on button "Publish Changes" at bounding box center [623, 23] width 41 height 11
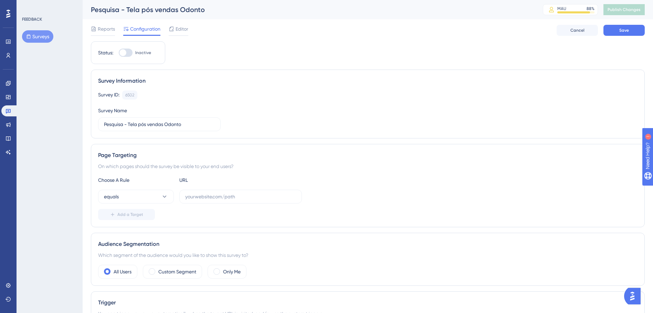
click at [128, 54] on div at bounding box center [126, 53] width 14 height 8
click at [119, 53] on input "Inactive" at bounding box center [118, 53] width 0 height 0
checkbox input "false"
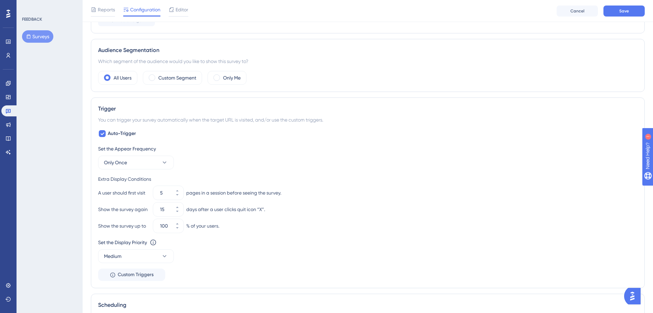
scroll to position [163, 0]
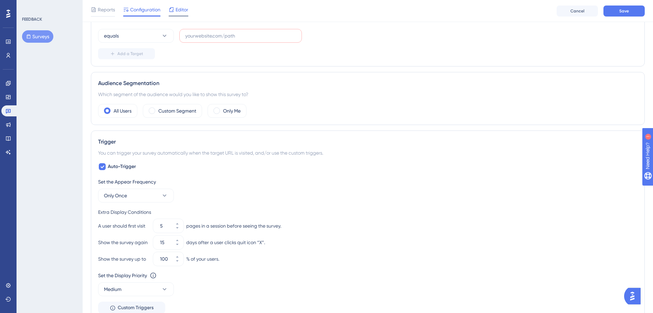
click at [182, 8] on span "Editor" at bounding box center [182, 10] width 13 height 8
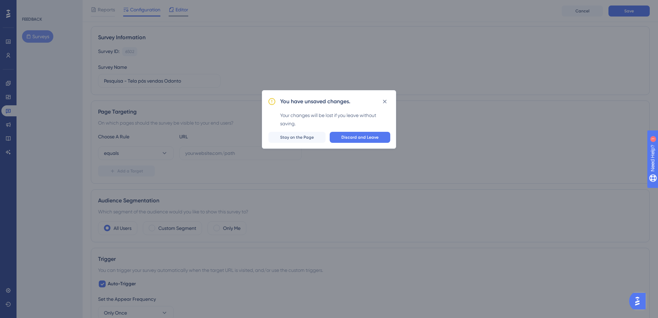
scroll to position [43, 0]
click at [368, 134] on button "Discard and Leave" at bounding box center [360, 137] width 61 height 11
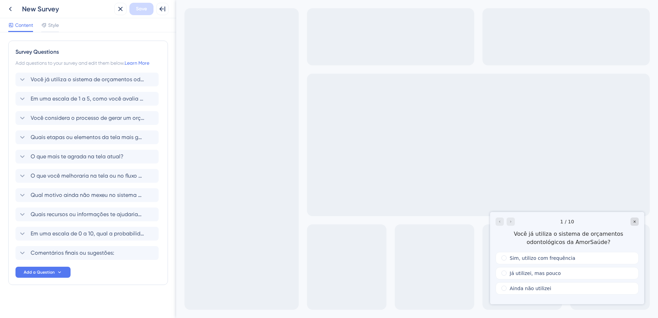
click at [51, 8] on div "New Survey" at bounding box center [66, 9] width 89 height 10
click at [50, 10] on div "New Survey" at bounding box center [66, 9] width 89 height 10
click at [123, 11] on icon at bounding box center [120, 9] width 8 height 8
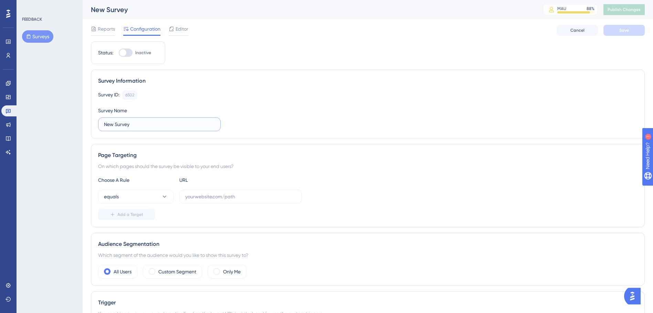
click at [150, 123] on input "New Survey" at bounding box center [159, 124] width 111 height 8
type input "Pesquisa tela pós vendas Odonto"
click at [167, 199] on icon at bounding box center [164, 196] width 7 height 7
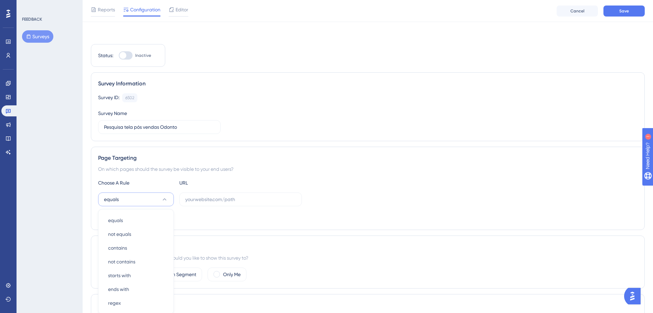
scroll to position [102, 0]
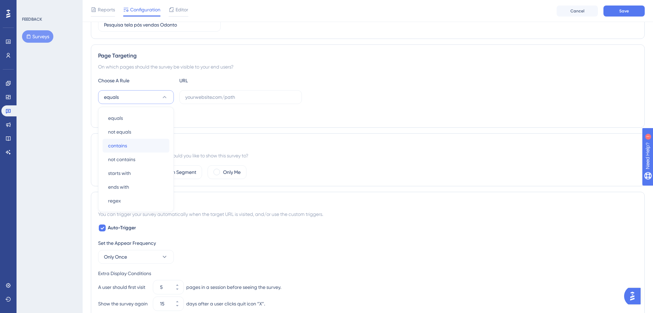
click at [158, 145] on div "contains contains" at bounding box center [136, 146] width 56 height 14
click at [237, 98] on input "text" at bounding box center [240, 97] width 111 height 8
paste input "[URL][DOMAIN_NAME]"
click at [287, 117] on div "Add a Target" at bounding box center [367, 114] width 539 height 11
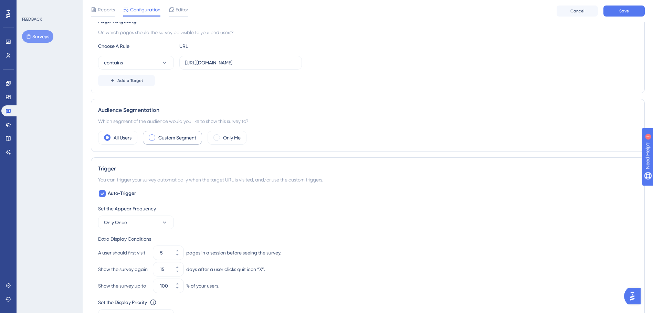
click at [192, 136] on label "Custom Segment" at bounding box center [177, 138] width 38 height 8
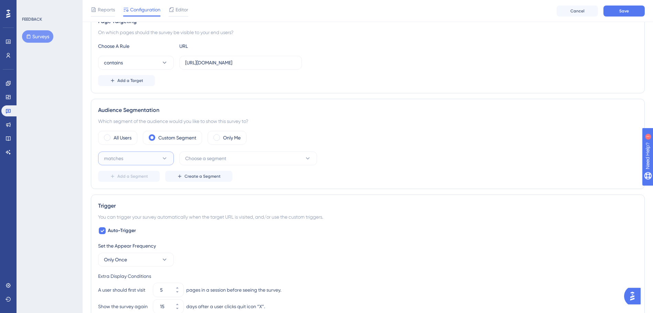
click at [161, 157] on icon at bounding box center [164, 158] width 7 height 7
click at [201, 157] on span "Choose a segment" at bounding box center [205, 158] width 41 height 8
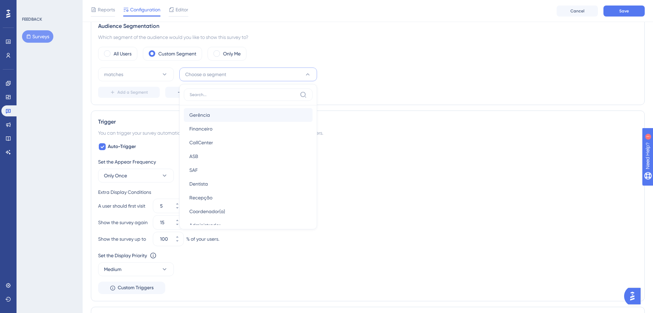
scroll to position [103, 0]
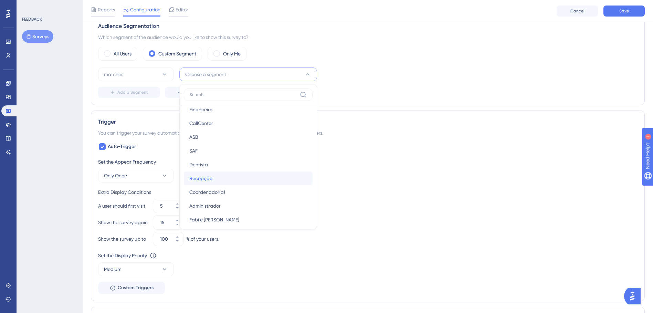
click at [227, 175] on div "Recepção Recepção" at bounding box center [248, 178] width 118 height 14
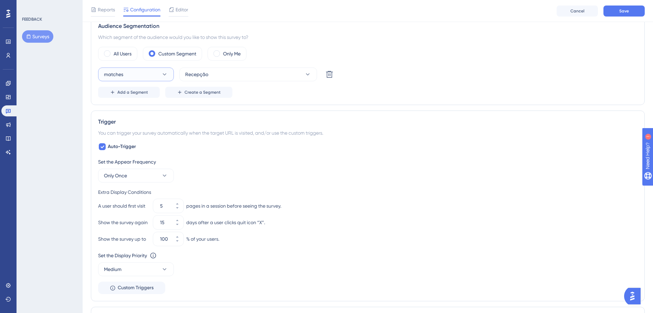
click at [147, 77] on button "matches" at bounding box center [136, 74] width 76 height 14
click at [147, 91] on span "Add a Segment" at bounding box center [132, 92] width 31 height 6
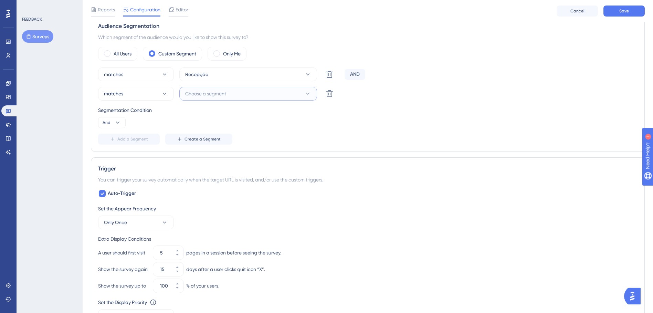
click at [210, 92] on span "Choose a segment" at bounding box center [205, 93] width 41 height 8
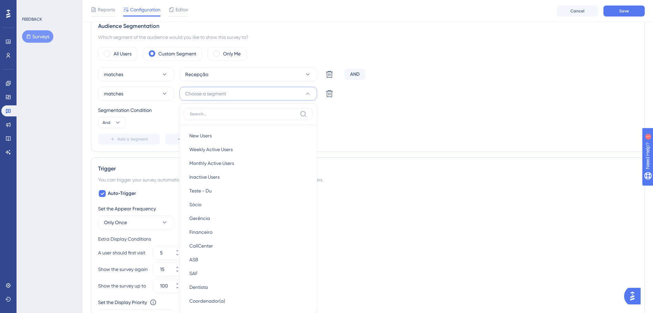
scroll to position [272, 0]
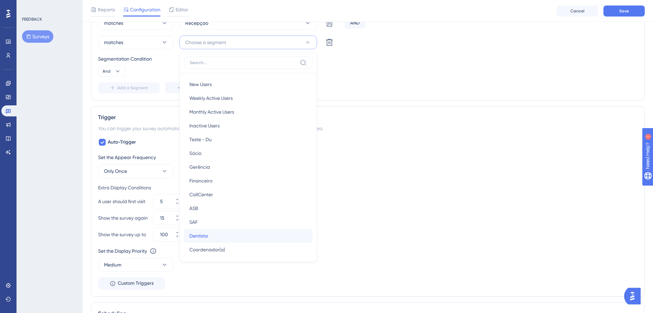
click at [212, 233] on div "Dentista Dentista" at bounding box center [248, 236] width 118 height 14
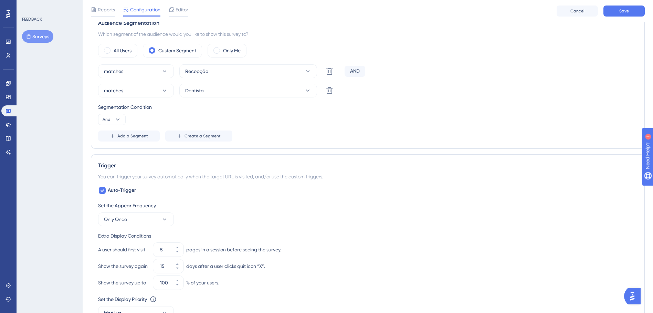
scroll to position [203, 0]
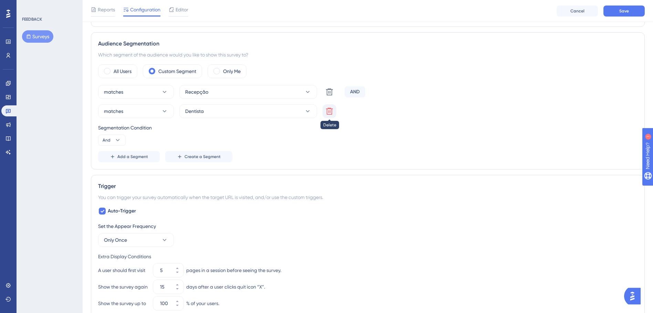
click at [329, 111] on icon at bounding box center [329, 111] width 7 height 7
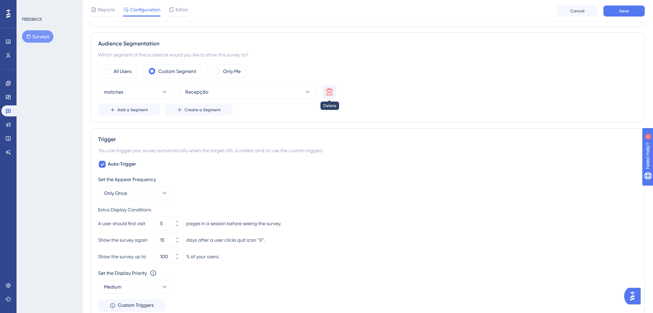
click at [329, 92] on icon at bounding box center [329, 91] width 7 height 7
click at [131, 89] on button "matches" at bounding box center [136, 92] width 76 height 14
click at [185, 91] on span "Choose a segment" at bounding box center [205, 92] width 41 height 8
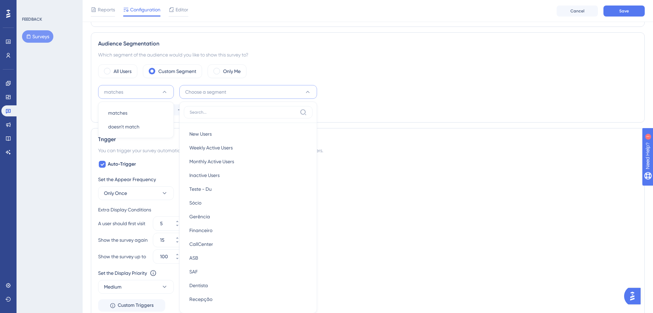
scroll to position [252, 0]
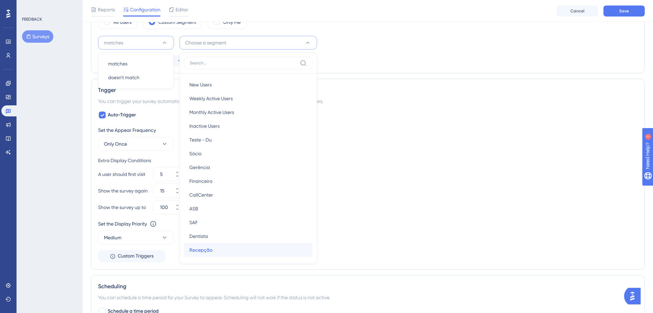
click at [216, 247] on div "Recepção Recepção" at bounding box center [248, 250] width 118 height 14
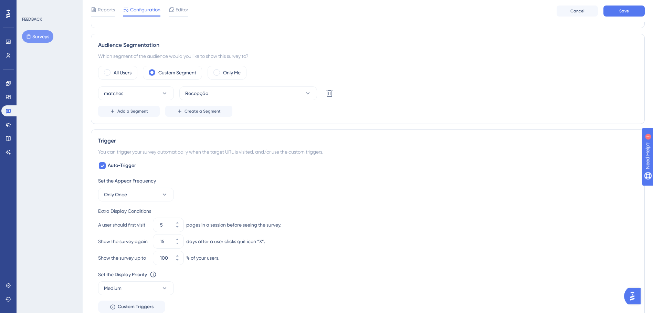
scroll to position [183, 0]
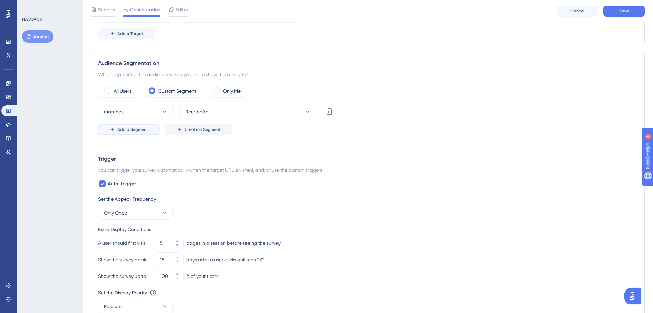
click at [121, 130] on span "Add a Segment" at bounding box center [132, 130] width 31 height 6
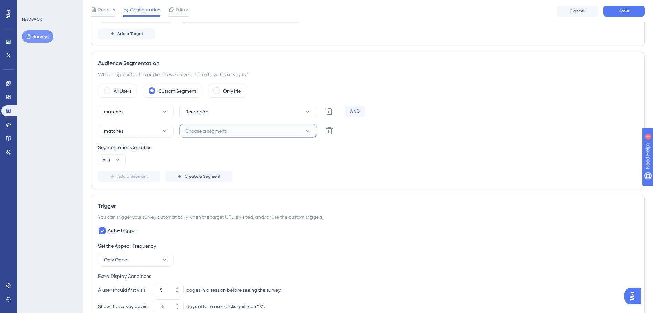
click at [216, 127] on span "Choose a segment" at bounding box center [205, 131] width 41 height 8
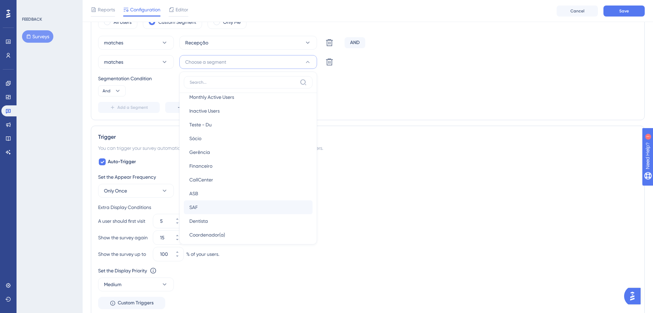
scroll to position [68, 0]
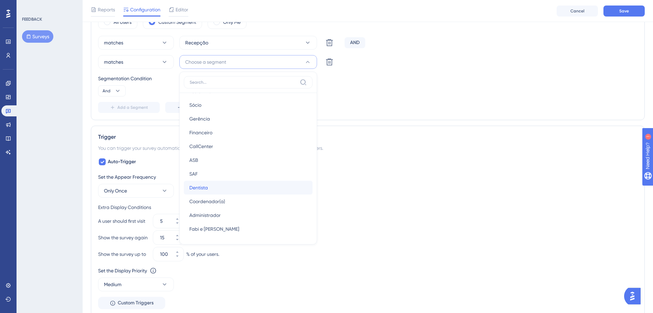
click at [229, 185] on div "Dentista Dentista" at bounding box center [248, 188] width 118 height 14
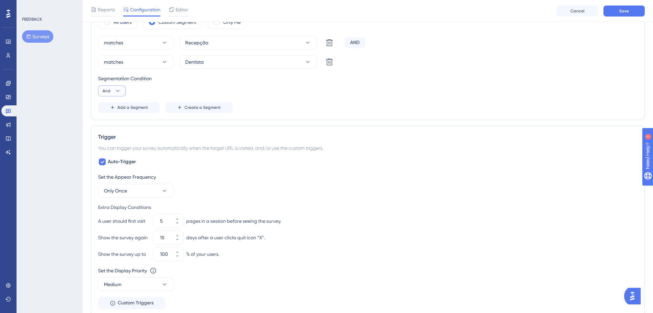
click at [118, 94] on button "And" at bounding box center [112, 90] width 28 height 11
click at [147, 82] on div "Segmentation Condition" at bounding box center [367, 78] width 539 height 8
click at [144, 108] on span "Add a Segment" at bounding box center [132, 108] width 31 height 6
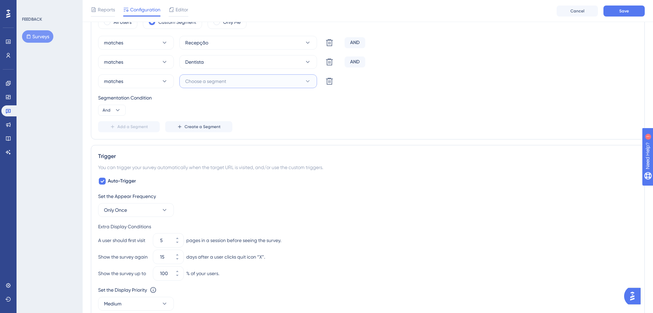
click at [226, 85] on button "Choose a segment" at bounding box center [248, 81] width 138 height 14
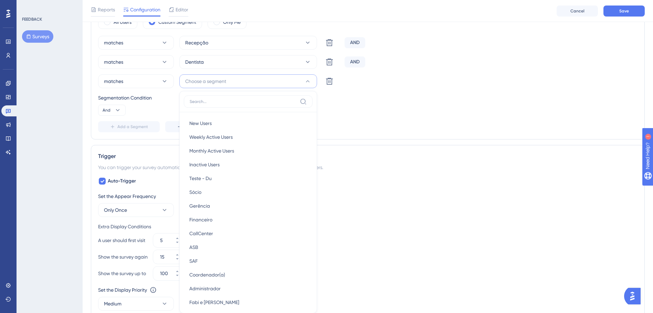
scroll to position [296, 0]
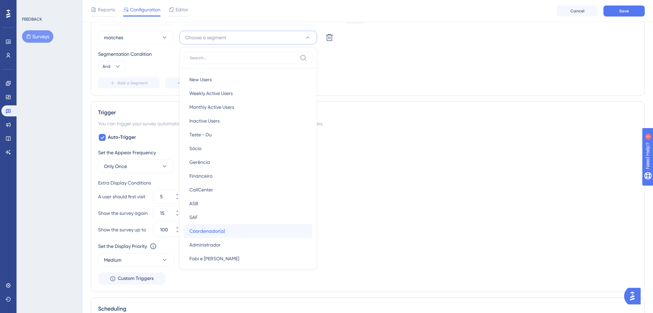
click at [231, 229] on div "Coordenador(a) Coordenador(a)" at bounding box center [248, 231] width 118 height 14
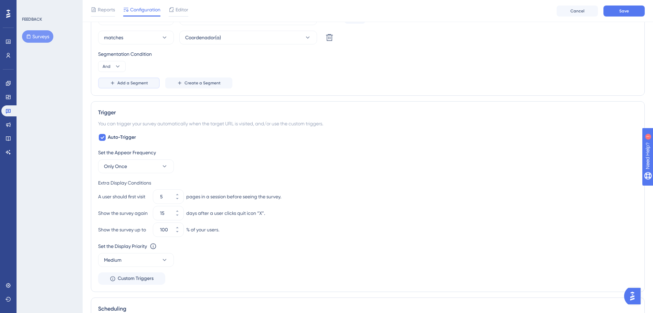
click at [127, 83] on span "Add a Segment" at bounding box center [132, 83] width 31 height 6
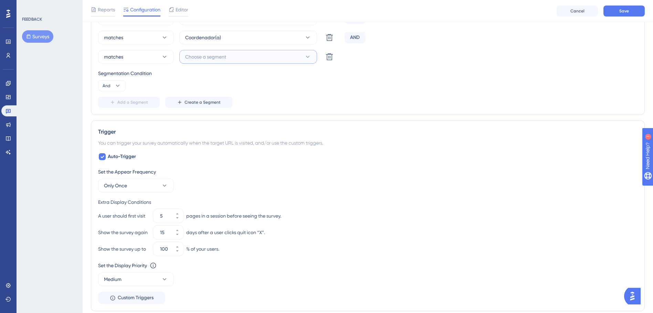
click at [244, 57] on button "Choose a segment" at bounding box center [248, 57] width 138 height 14
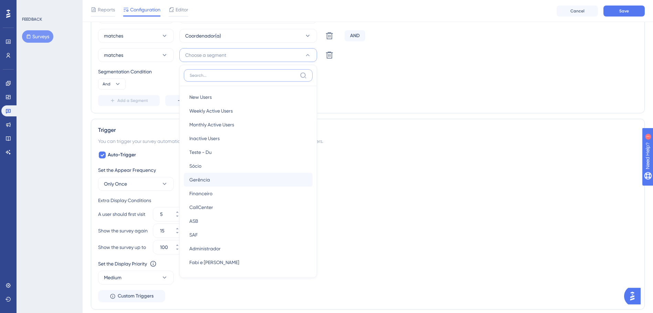
scroll to position [278, 0]
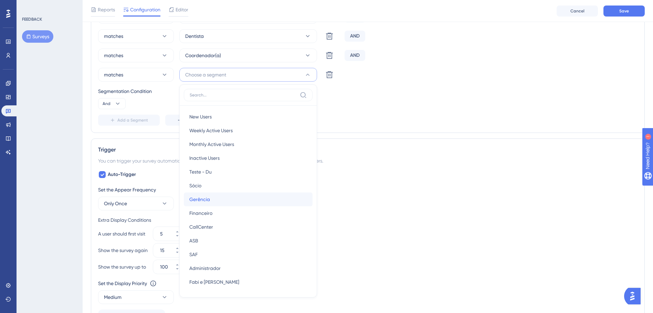
click at [221, 200] on div "Gerência Gerência" at bounding box center [248, 199] width 118 height 14
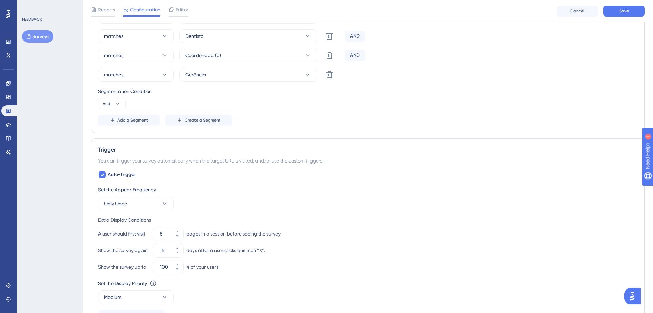
click at [394, 90] on div "Segmentation Condition" at bounding box center [367, 91] width 539 height 8
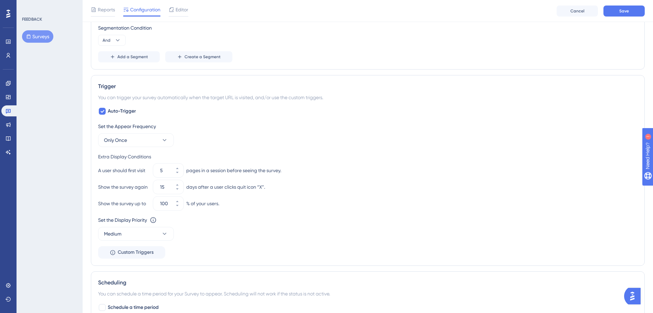
scroll to position [347, 0]
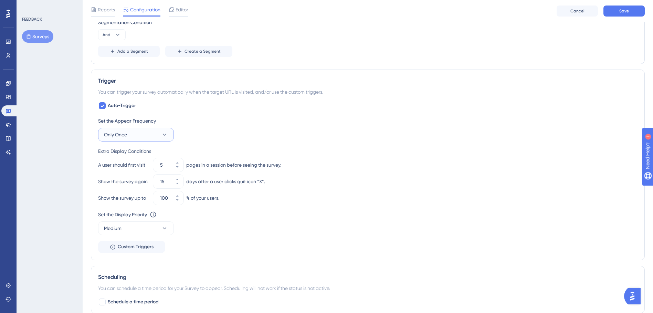
click at [169, 135] on button "Only Once" at bounding box center [136, 135] width 76 height 14
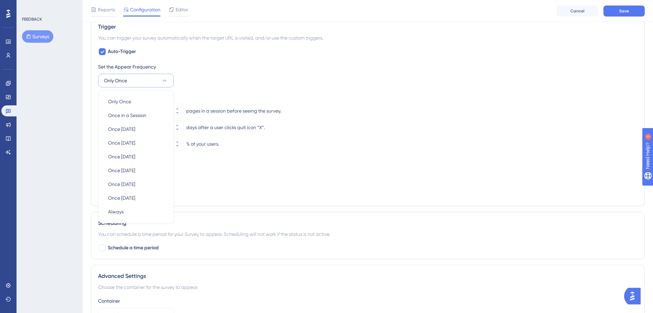
click at [235, 70] on div "Set the Appear Frequency" at bounding box center [367, 67] width 539 height 8
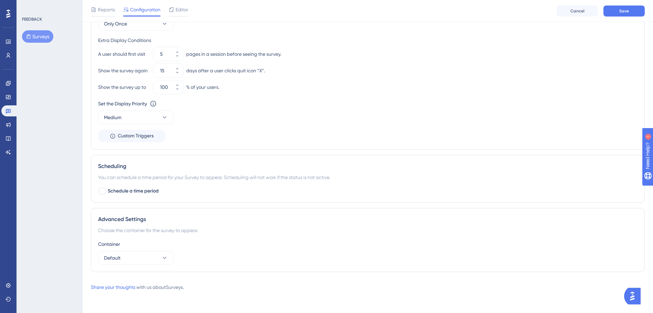
scroll to position [458, 0]
click at [163, 255] on icon at bounding box center [164, 257] width 7 height 7
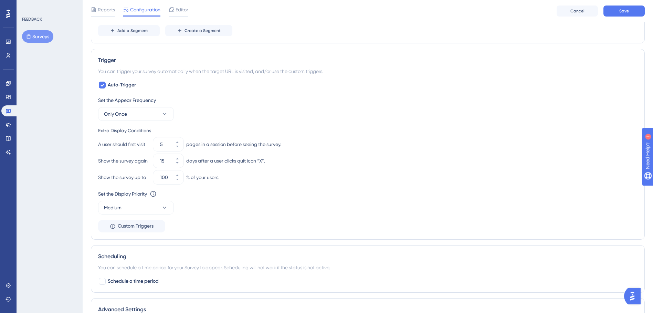
scroll to position [286, 0]
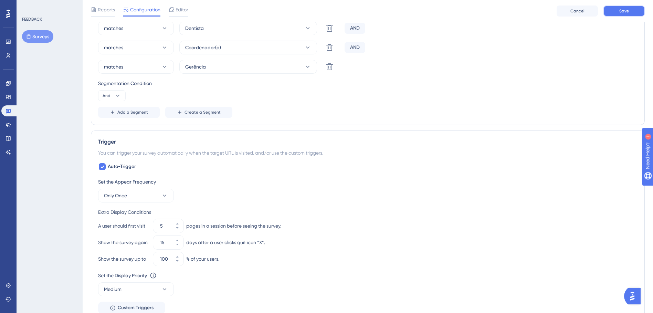
click at [640, 14] on button "Save" at bounding box center [623, 11] width 41 height 11
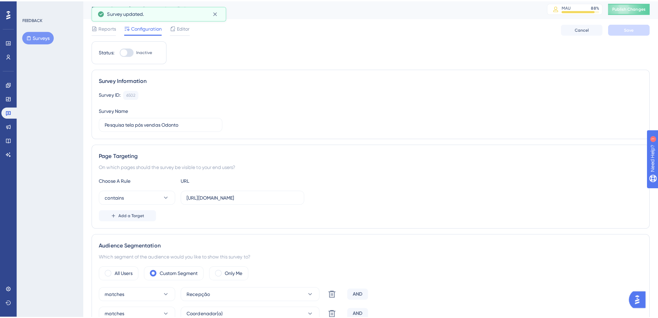
scroll to position [0, 0]
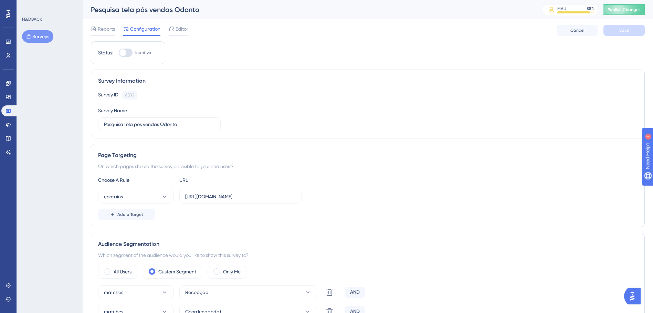
click at [31, 36] on button "Surveys" at bounding box center [37, 36] width 31 height 12
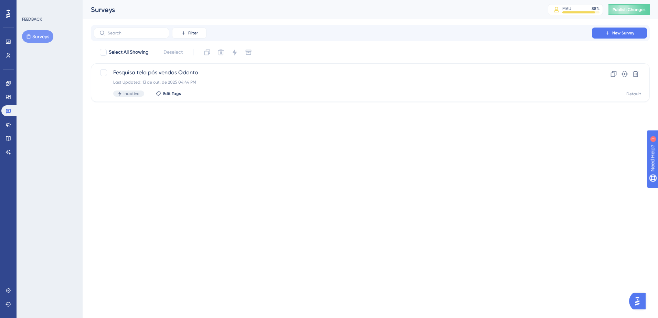
click at [259, 124] on html "Performance Users Engagement Widgets Feedback Product Updates Knowledge Base AI…" at bounding box center [329, 62] width 658 height 124
